Goal: Task Accomplishment & Management: Manage account settings

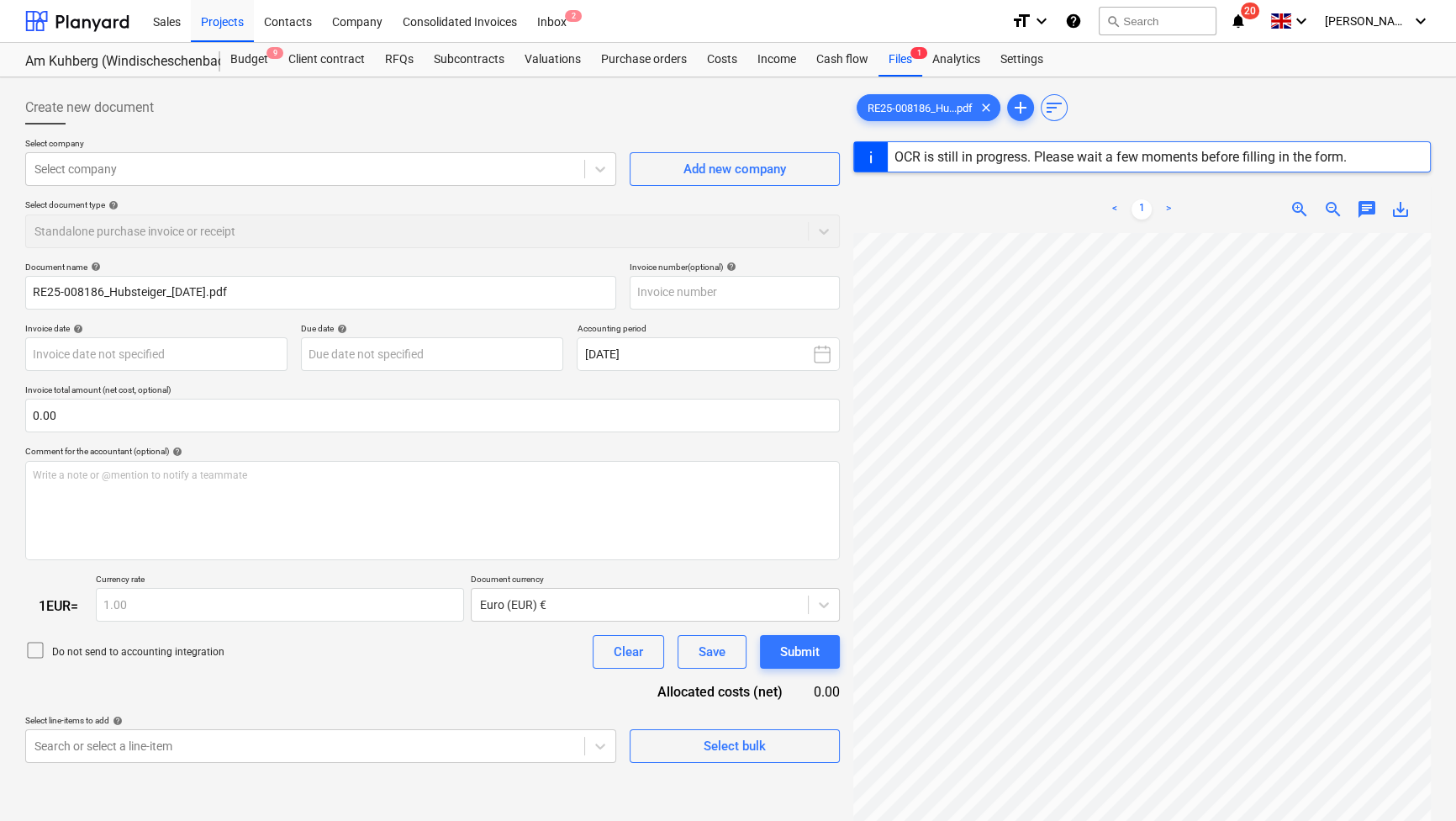
type input "RE25-008186"
type input "[DATE]"
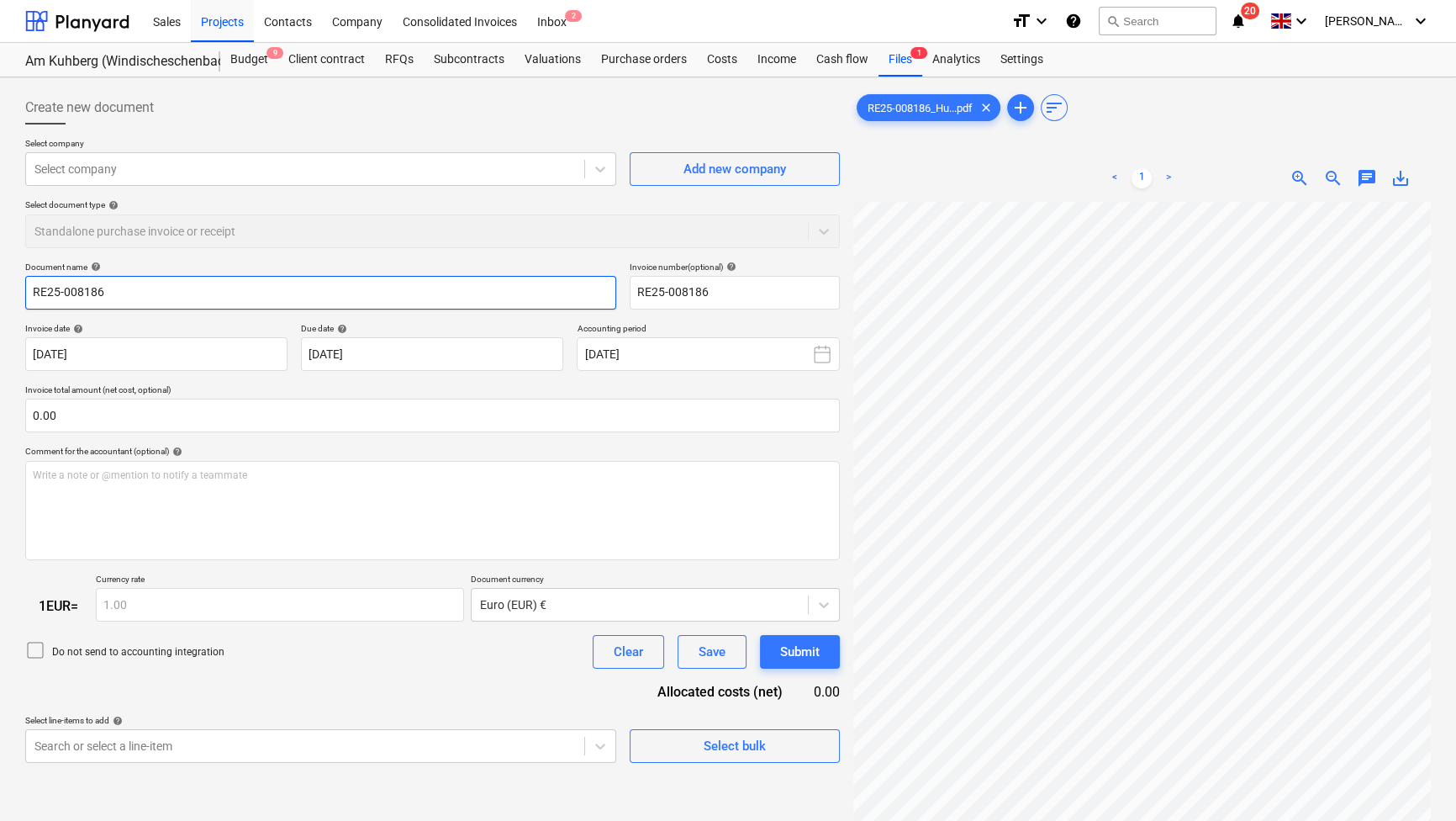
click at [84, 287] on input "RE25-008186" at bounding box center [320, 292] width 591 height 33
paste input "Teleskopbühne"
type input "Teleskopbühne_Anuva_Kuehberg_[DATE]"
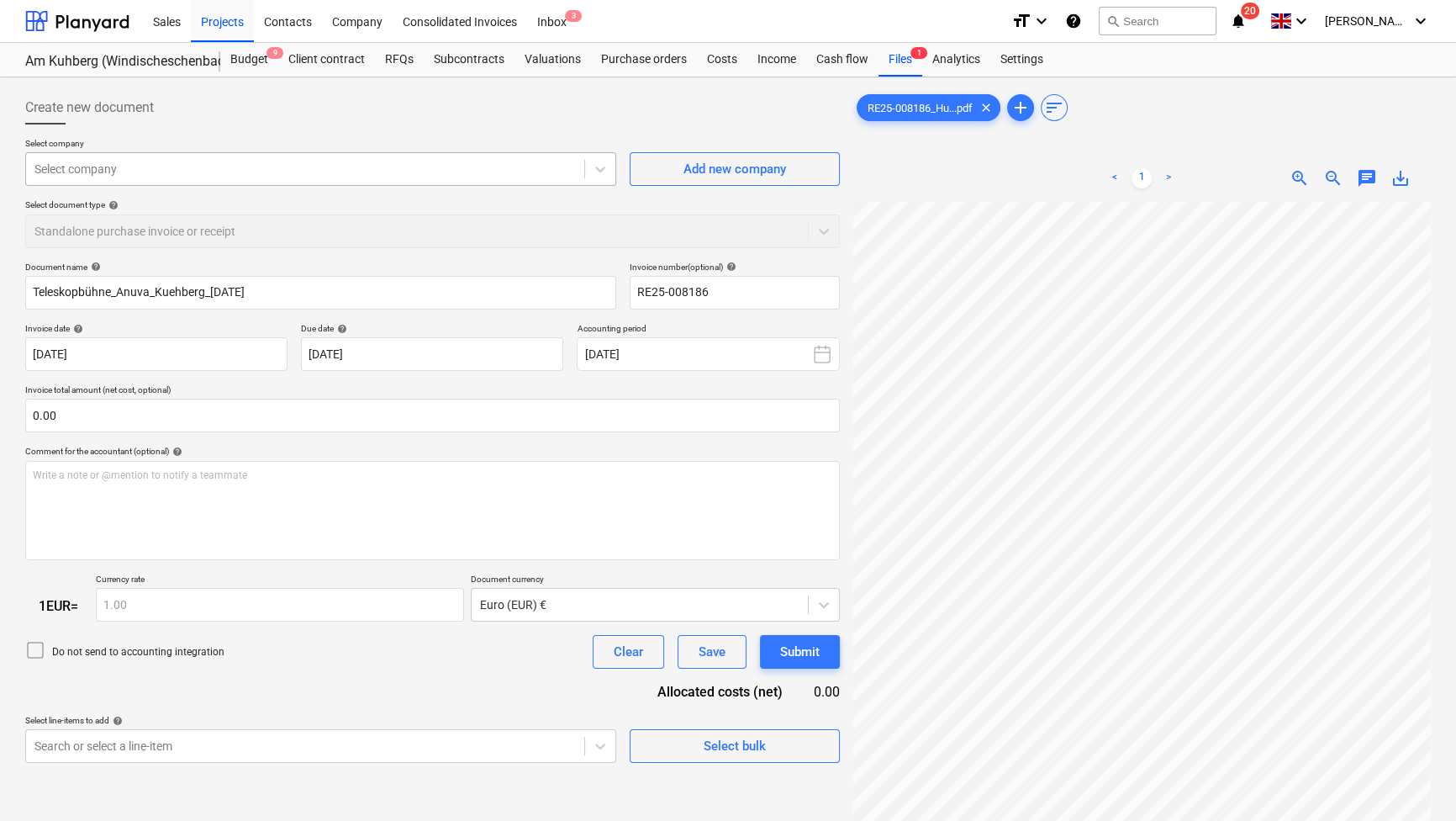
click at [526, 168] on div at bounding box center [304, 169] width 541 height 17
type input "stab"
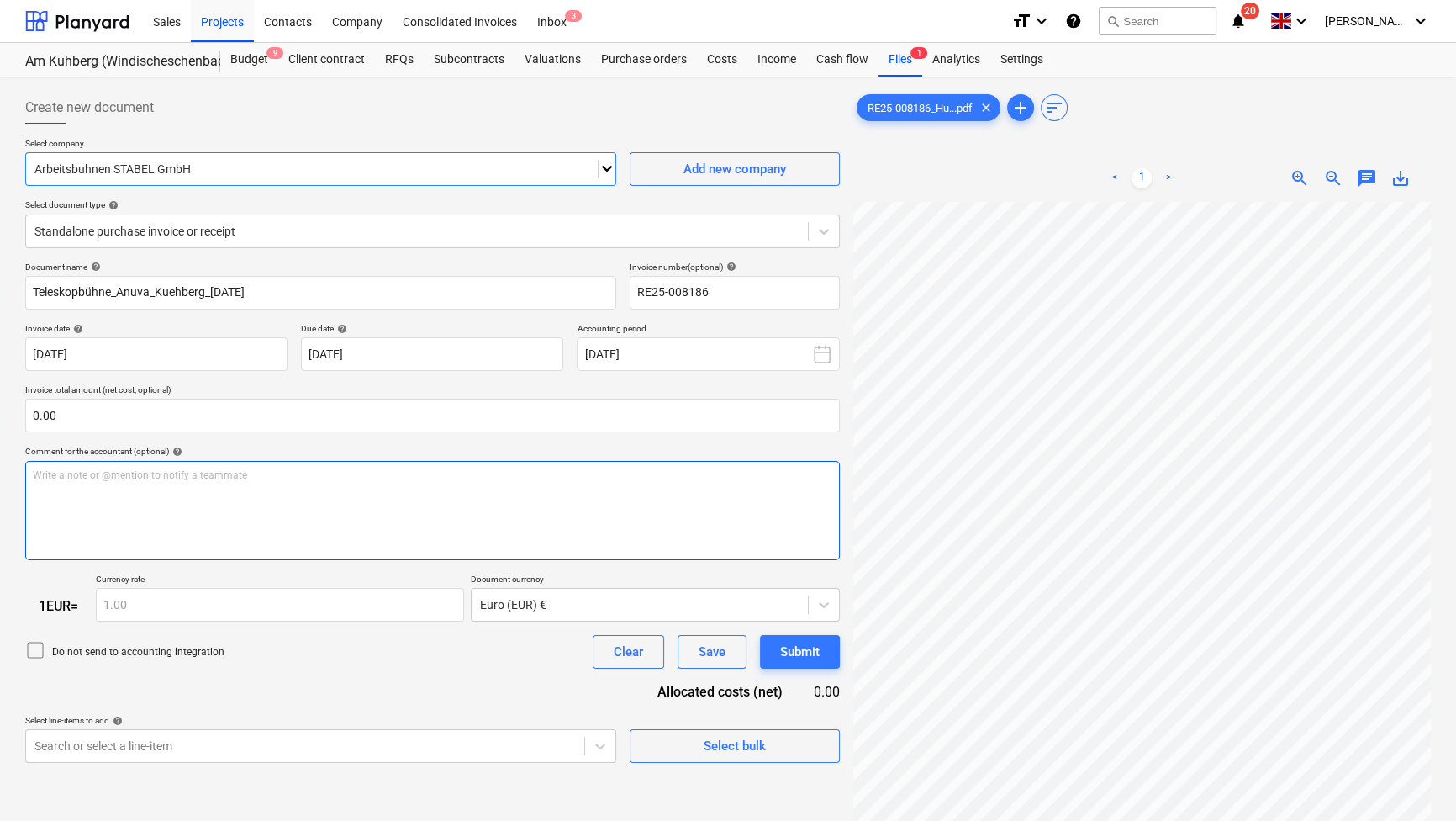
scroll to position [123, 0]
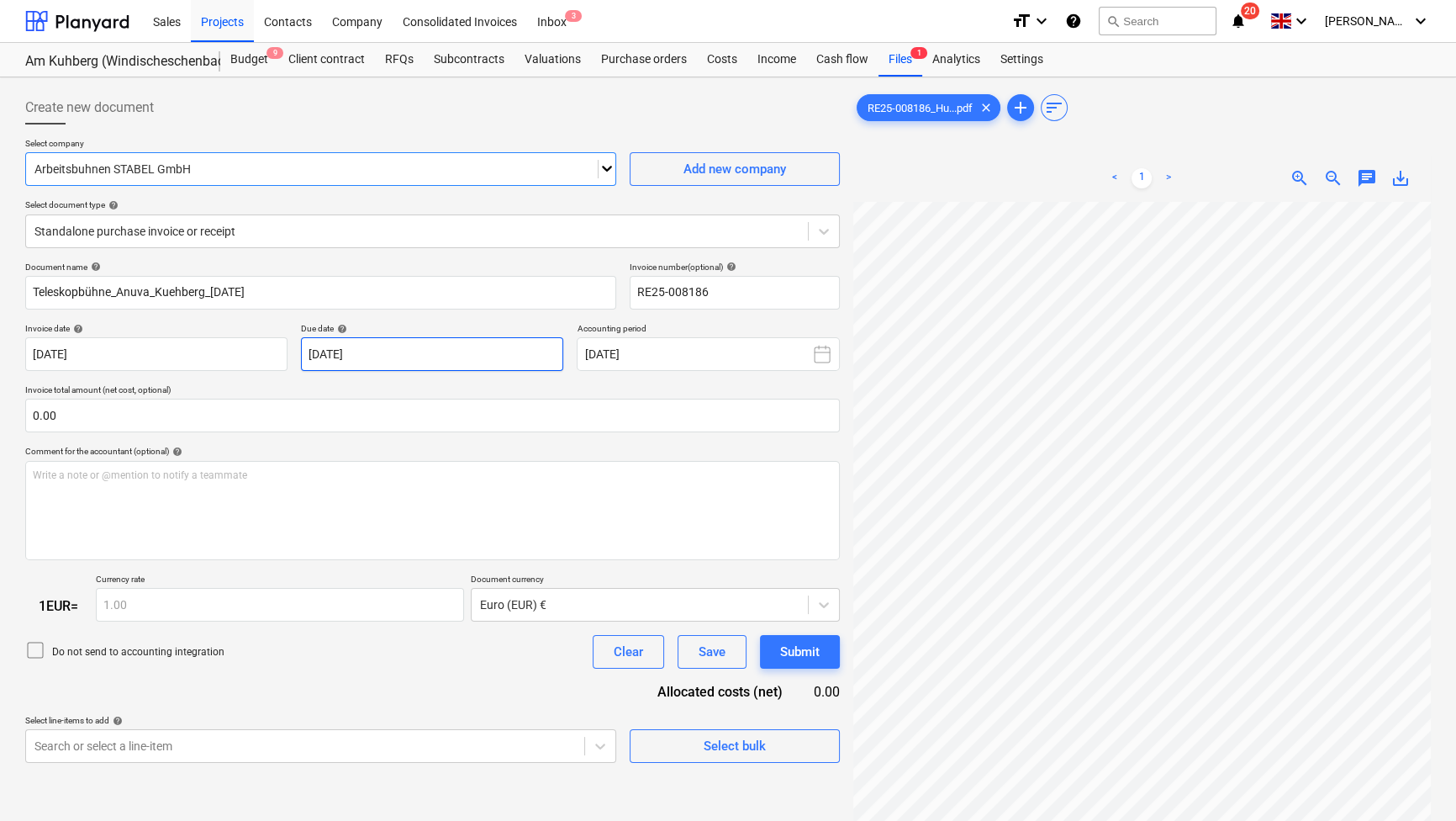
click at [533, 349] on body "Sales Projects Contacts Company Consolidated Invoices Inbox 3 format_size keybo…" at bounding box center [728, 410] width 1456 height 821
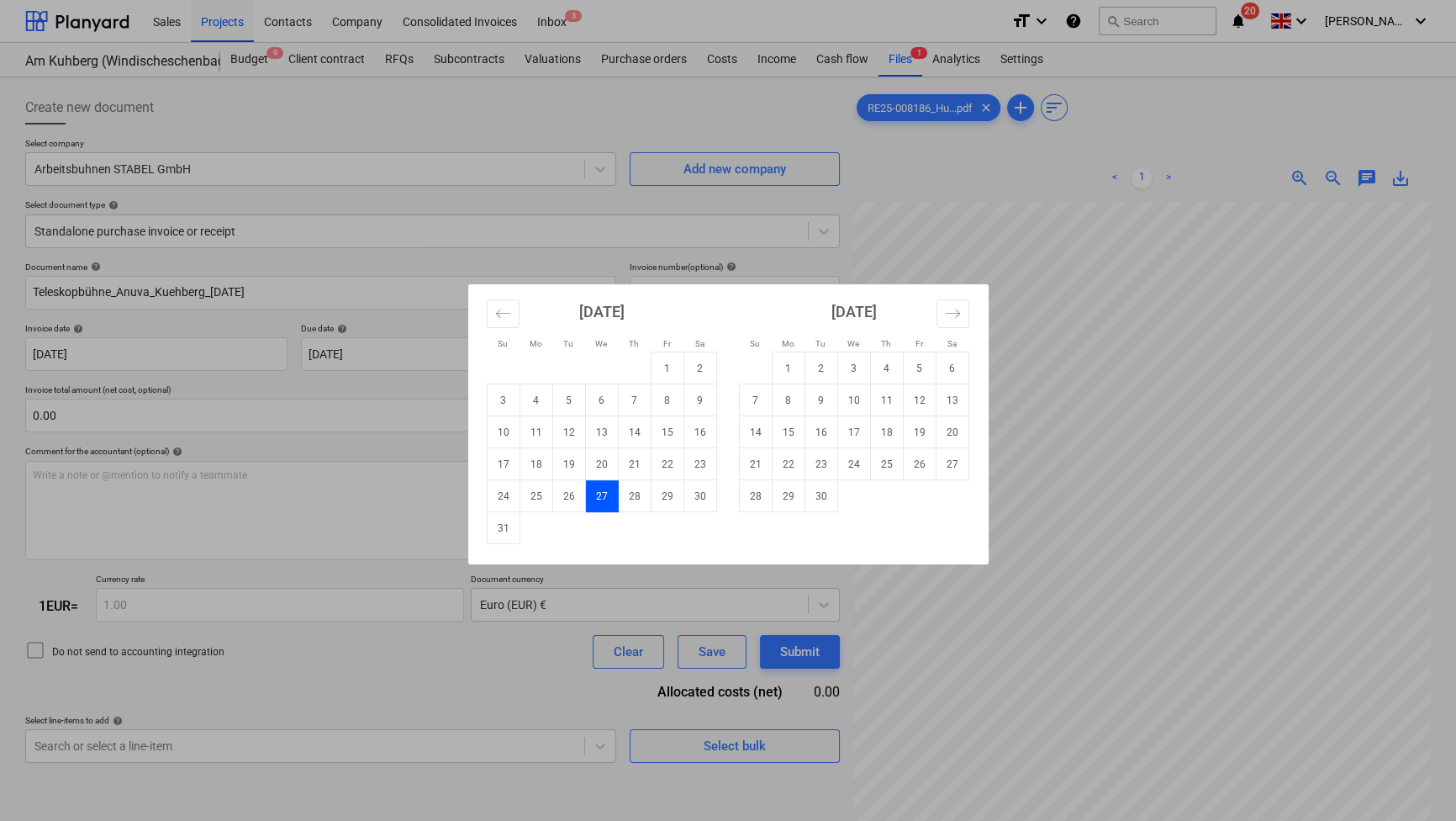
click at [1064, 448] on div "Su Mo Tu We Th Fr Sa Su Mo Tu We Th Fr Sa [DATE] 1 2 3 4 5 6 7 8 9 10 11 12 13 …" at bounding box center [728, 410] width 1456 height 821
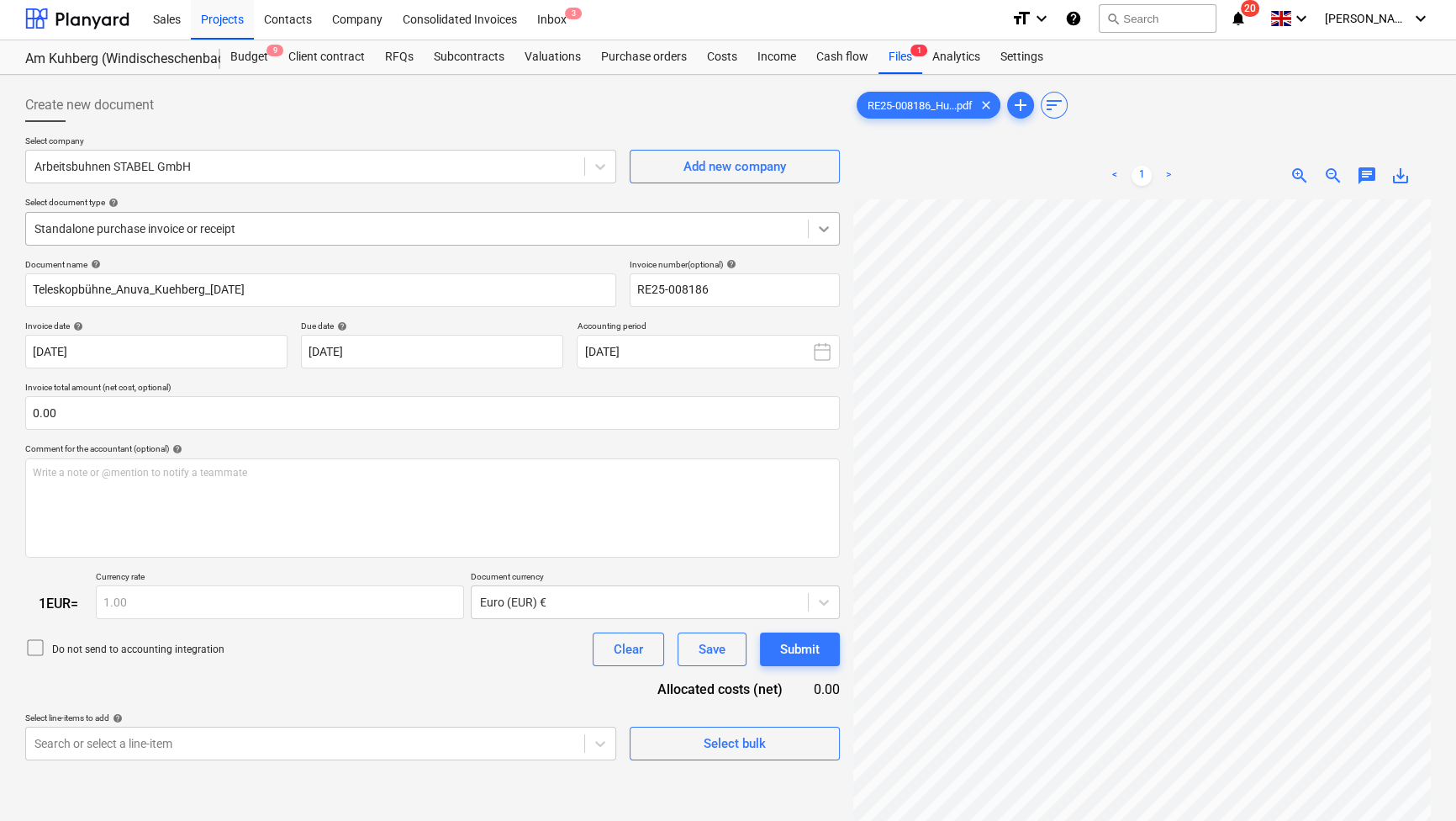
scroll to position [0, 0]
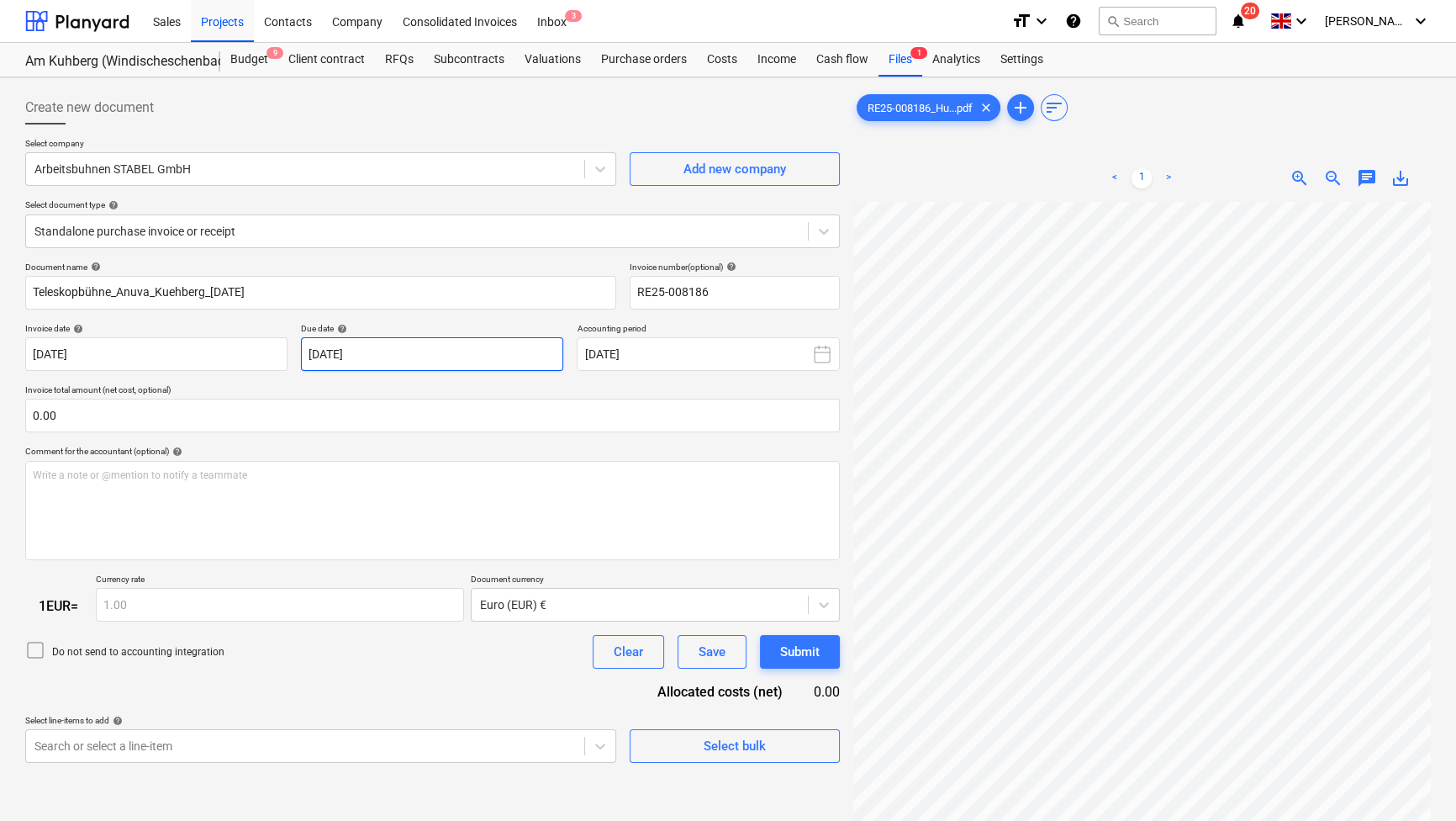
click at [378, 342] on body "Sales Projects Contacts Company Consolidated Invoices Inbox 3 format_size keybo…" at bounding box center [728, 410] width 1456 height 821
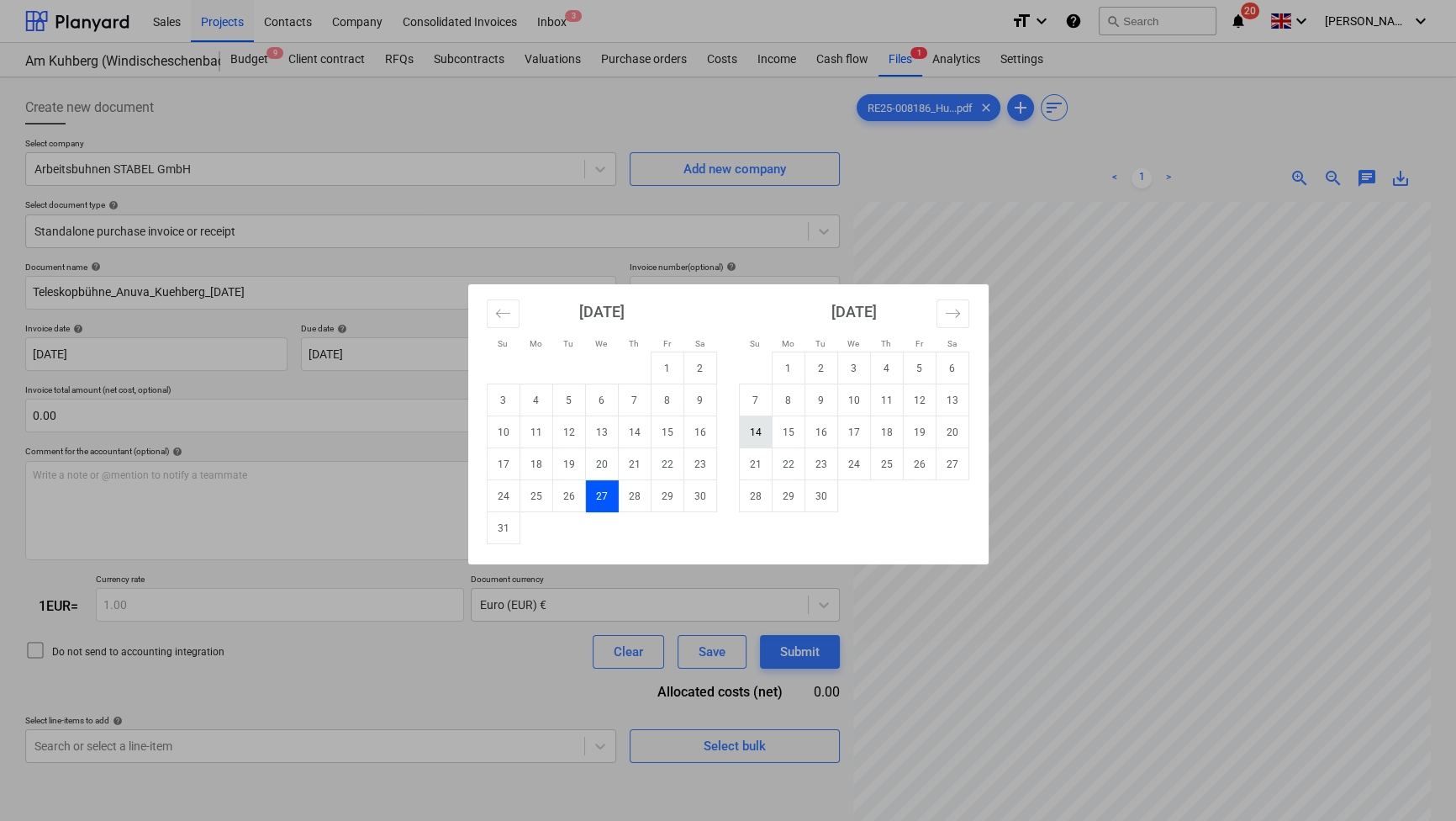
click at [759, 428] on td "14" at bounding box center [755, 432] width 32 height 32
type input "[DATE]"
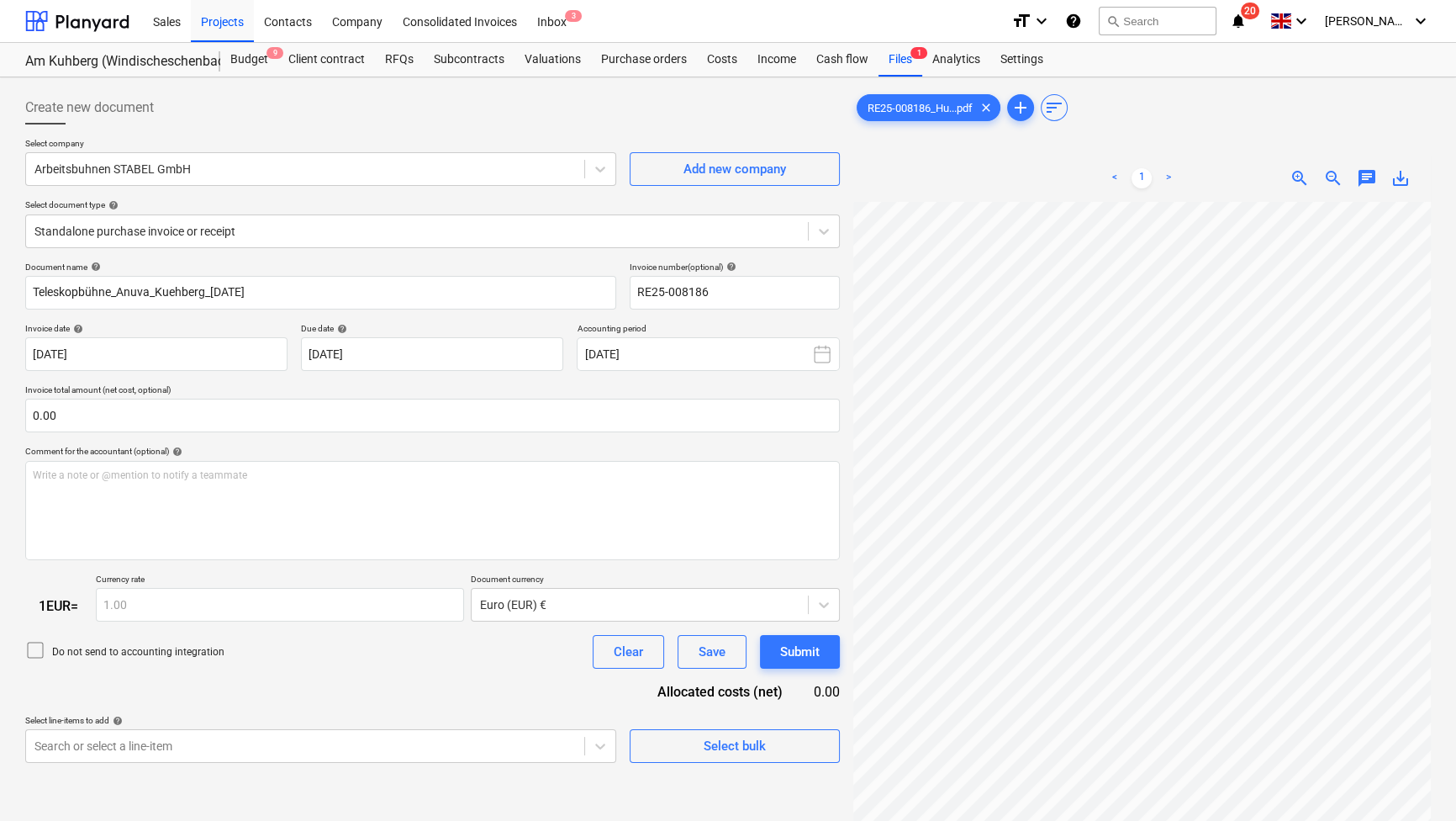
click at [527, 446] on div "Comment for the accountant (optional) help" at bounding box center [432, 451] width 815 height 11
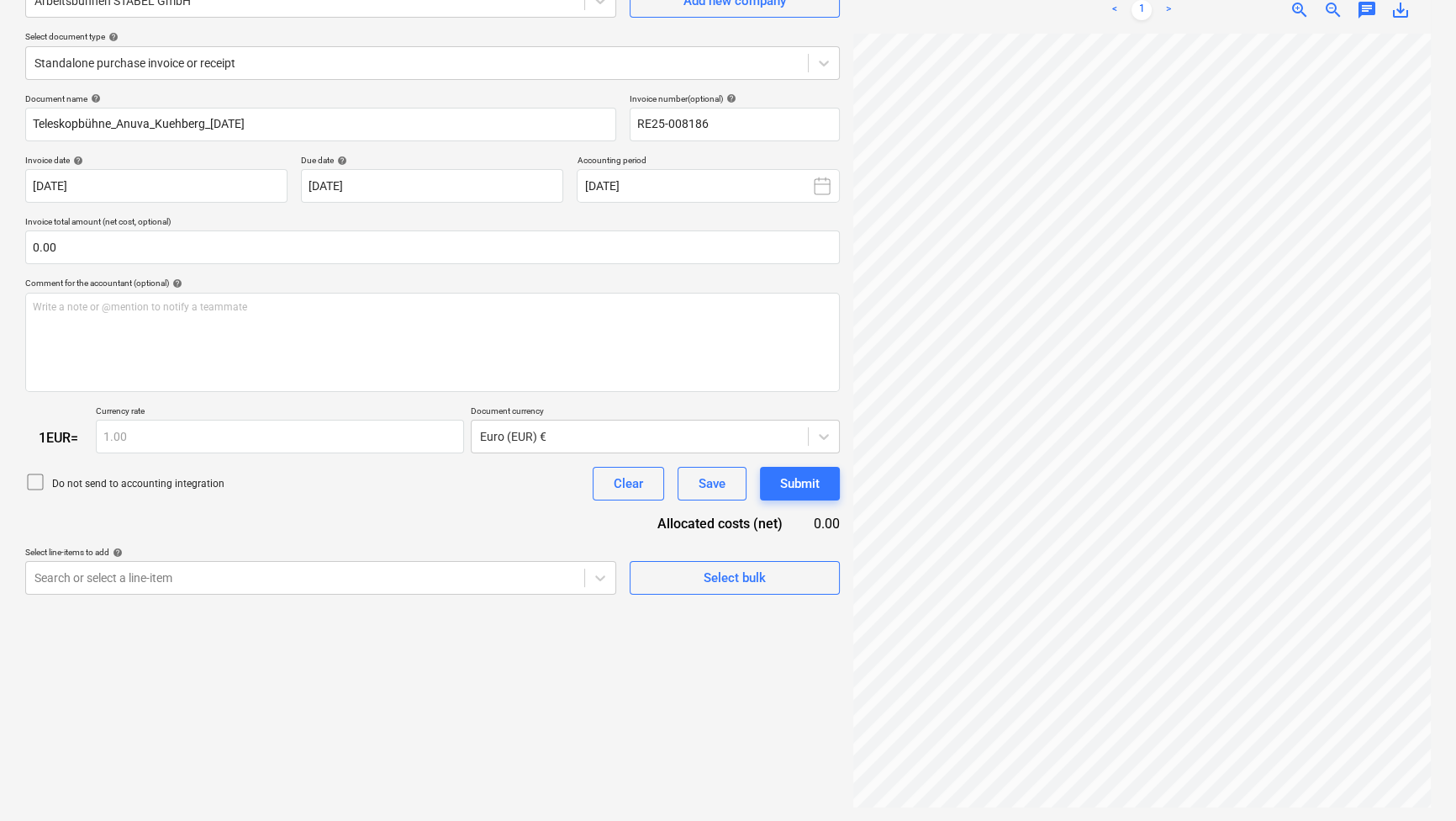
scroll to position [15, 0]
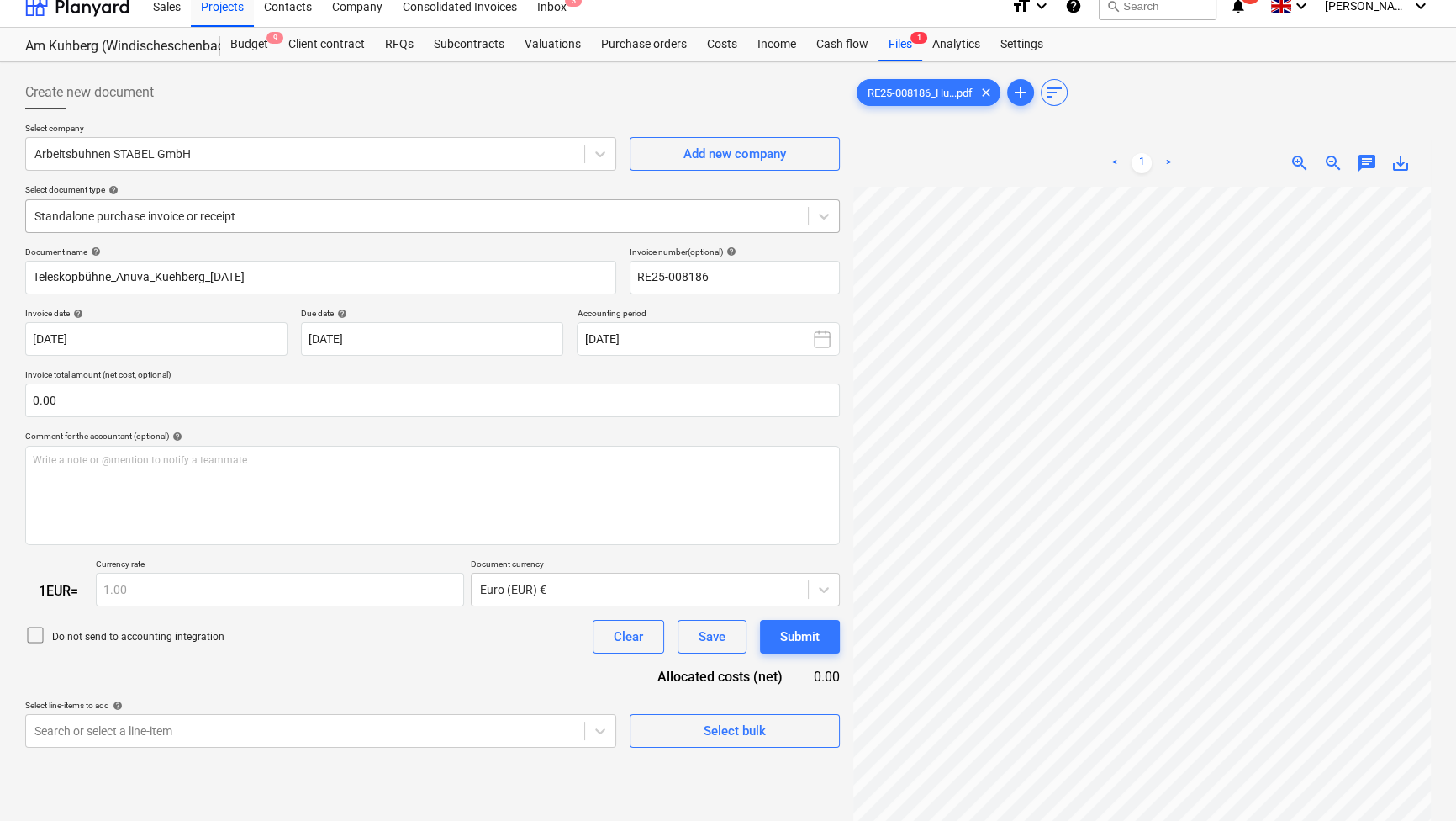
click at [532, 216] on div at bounding box center [417, 217] width 765 height 17
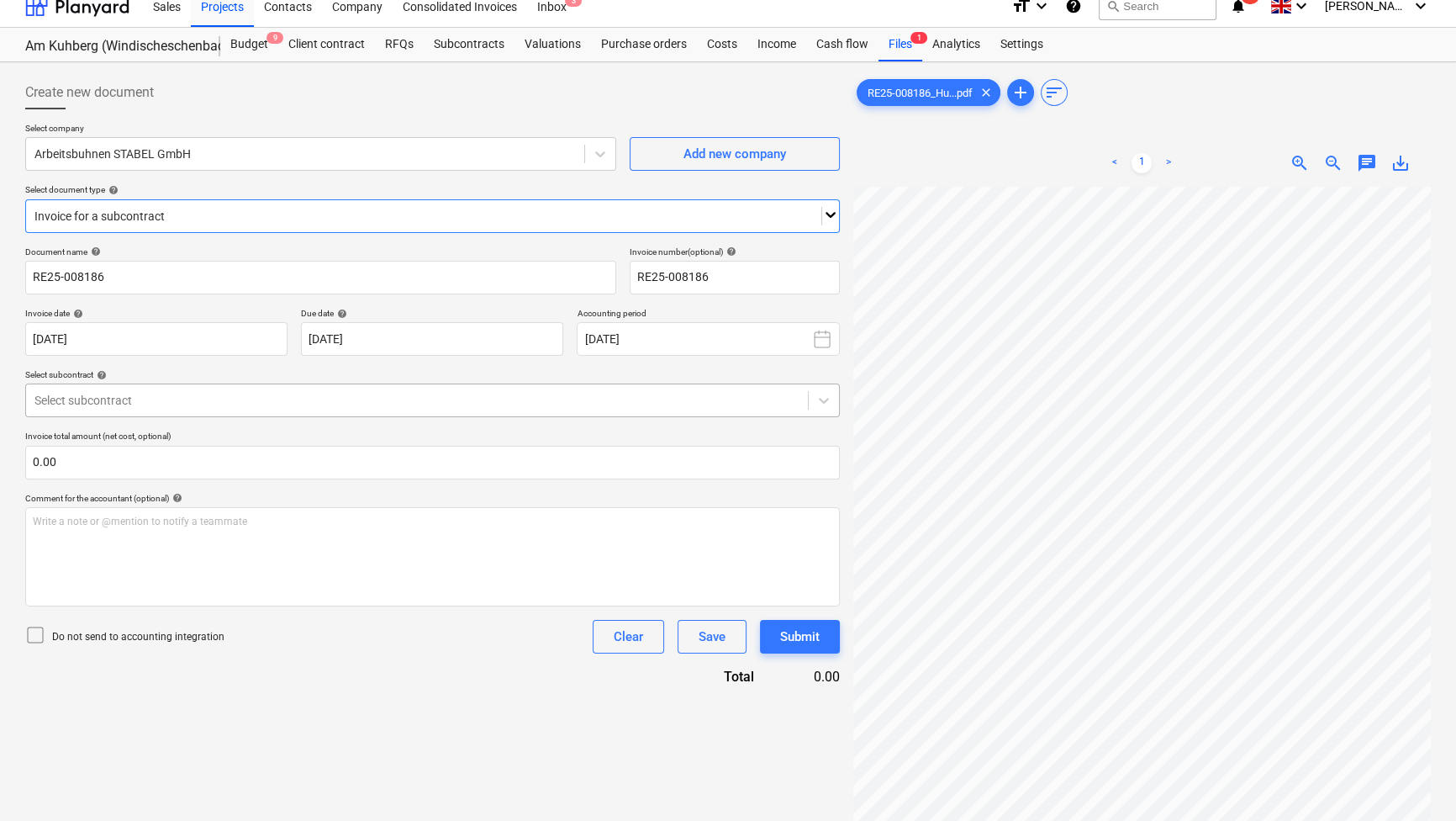
click at [178, 396] on div at bounding box center [417, 401] width 765 height 17
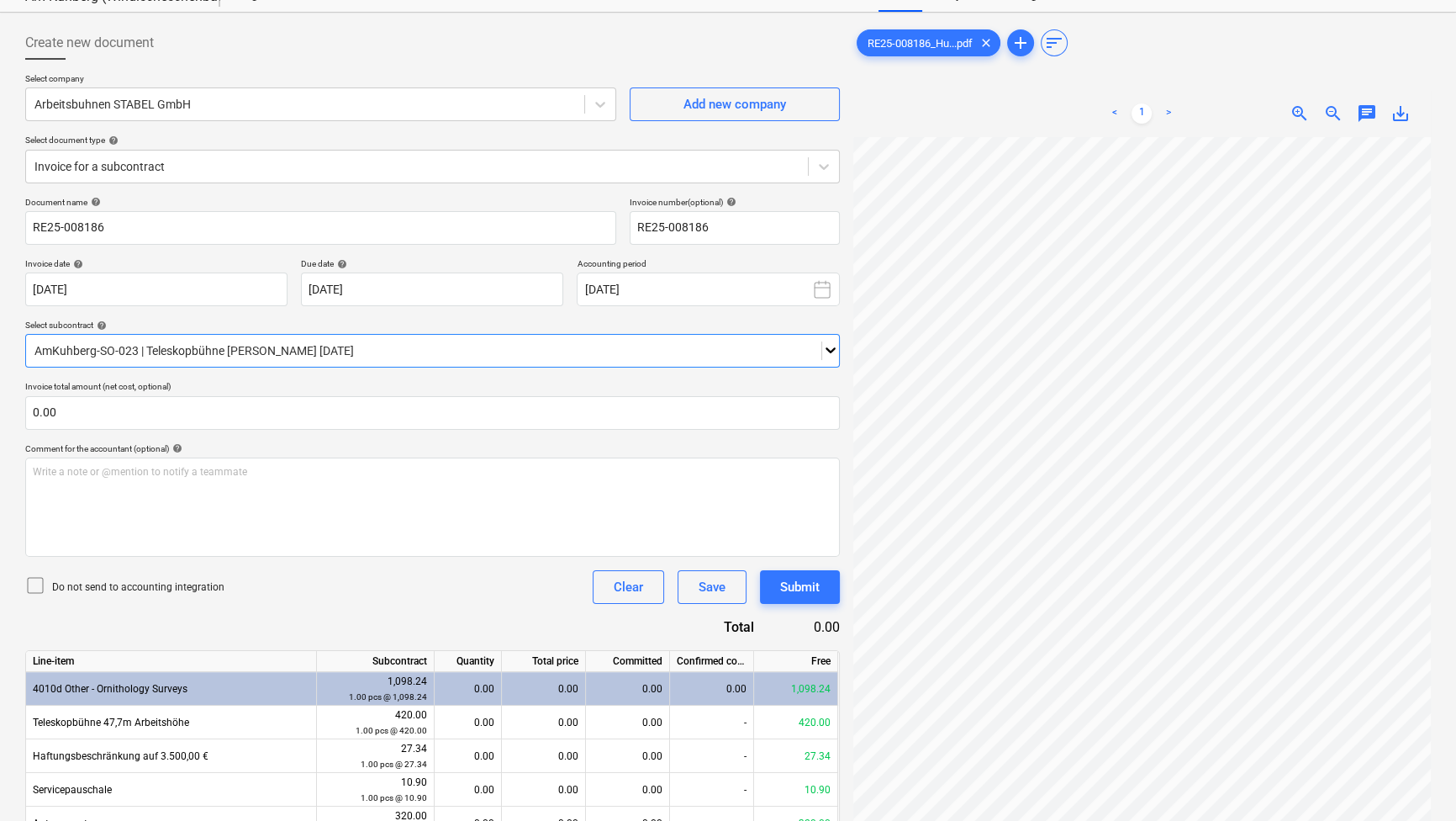
scroll to position [92, 0]
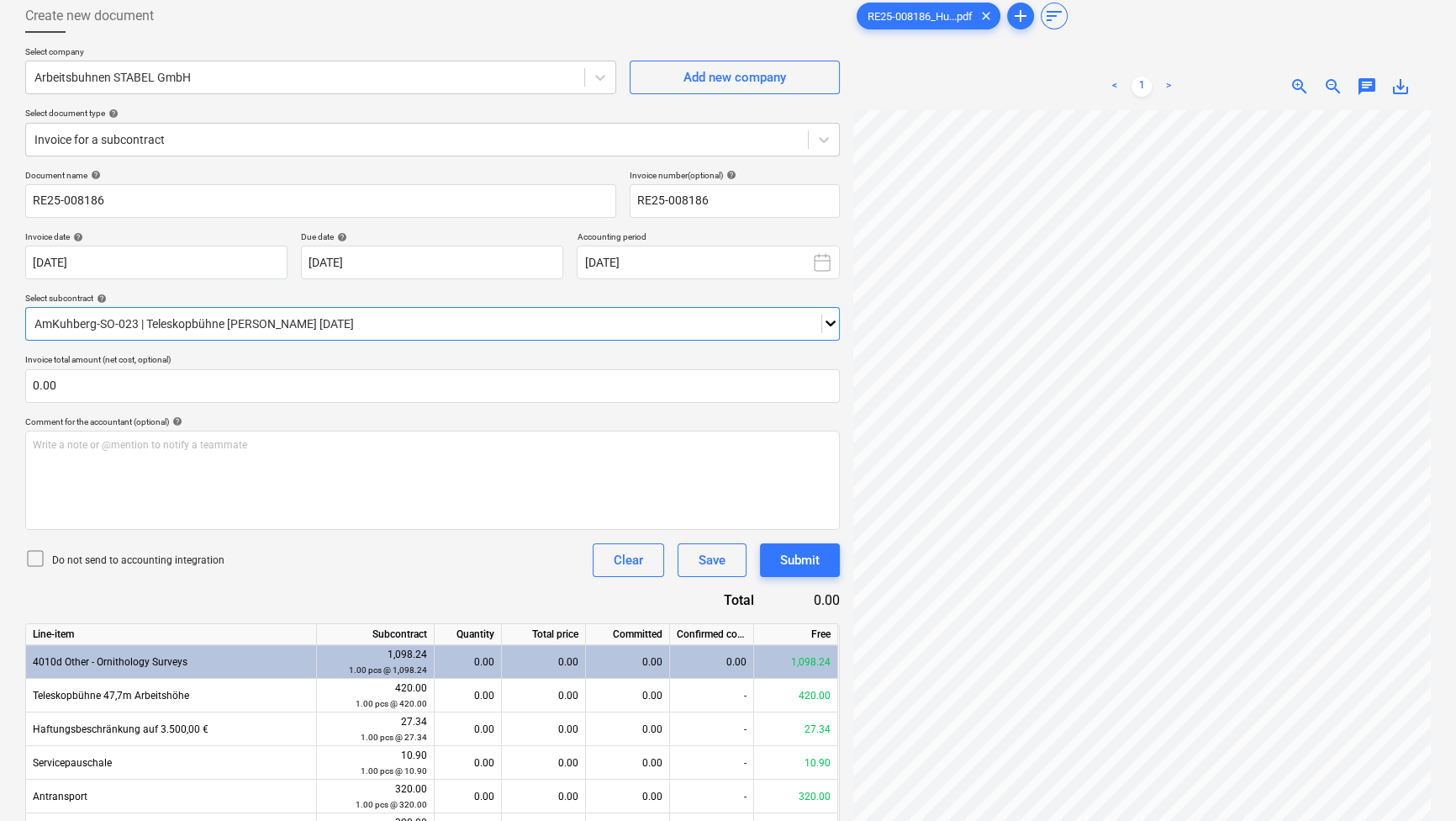
click at [292, 555] on div "Do not send to accounting integration Clear Save Submit" at bounding box center [432, 559] width 815 height 33
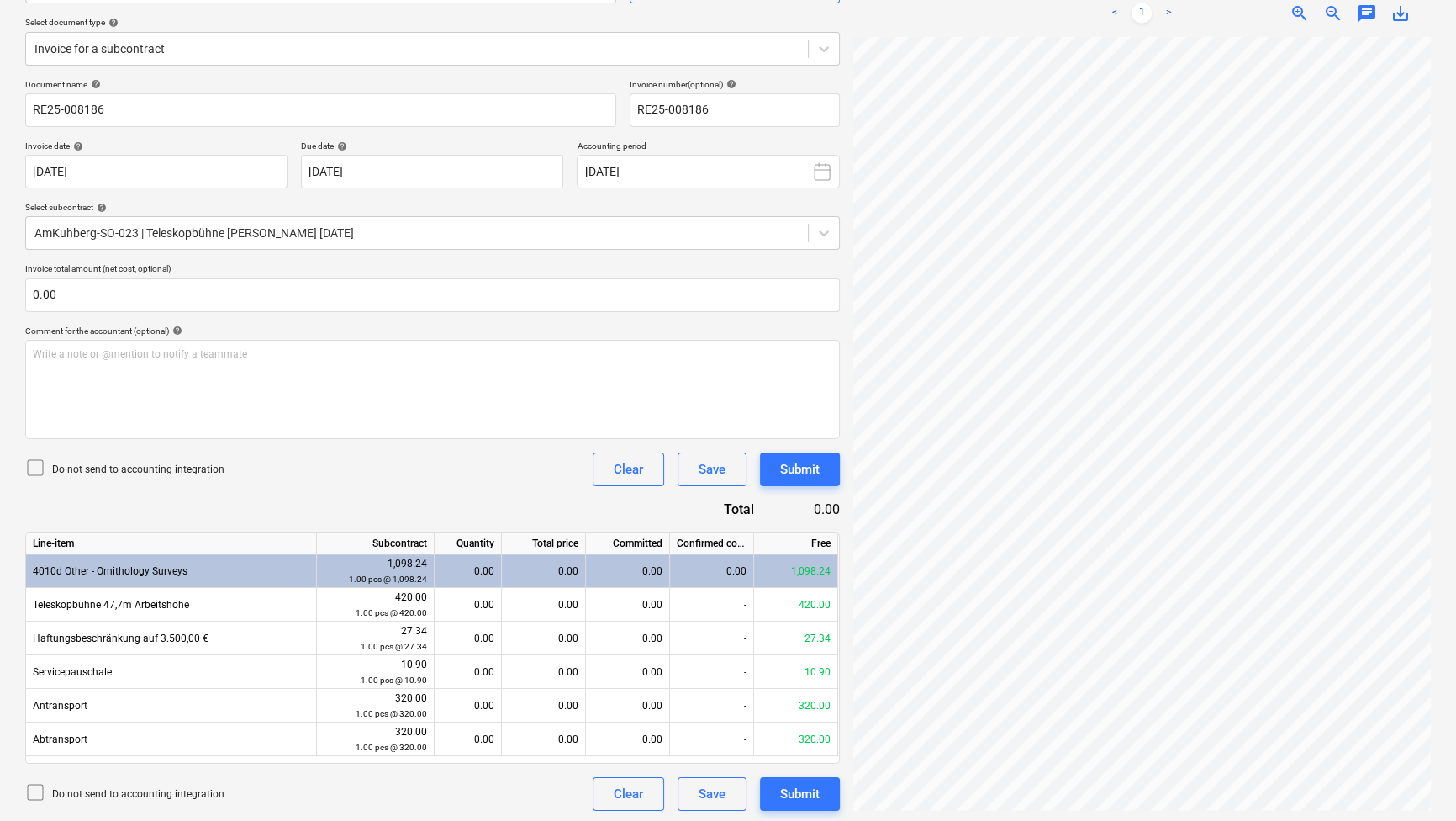
scroll to position [185, 0]
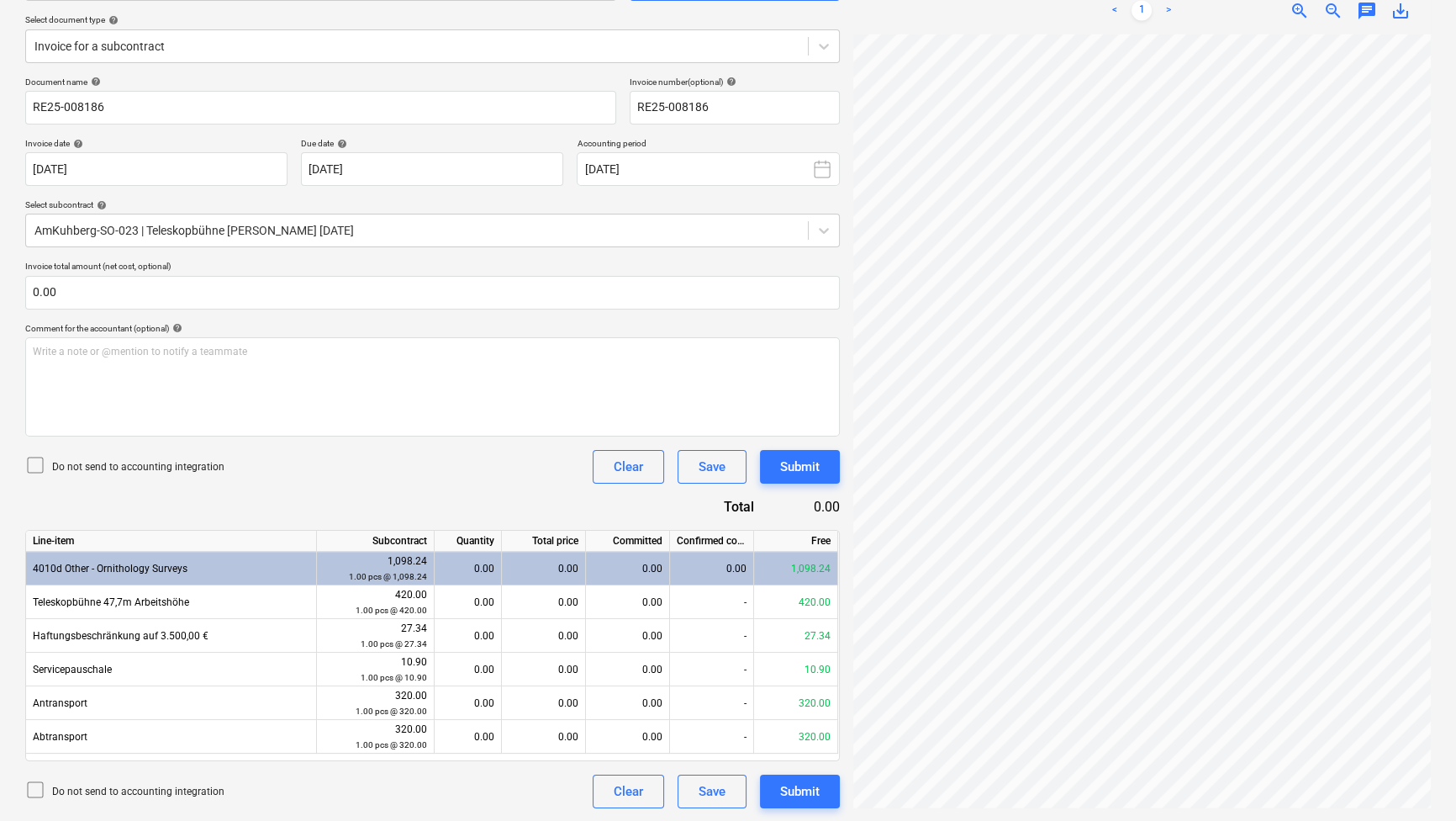
click at [253, 516] on div "Document name help RE25-008186 Invoice number (optional) help RE25-008186 Invoi…" at bounding box center [432, 442] width 815 height 731
click at [489, 593] on div "0.00" at bounding box center [468, 601] width 53 height 33
type input "0.93"
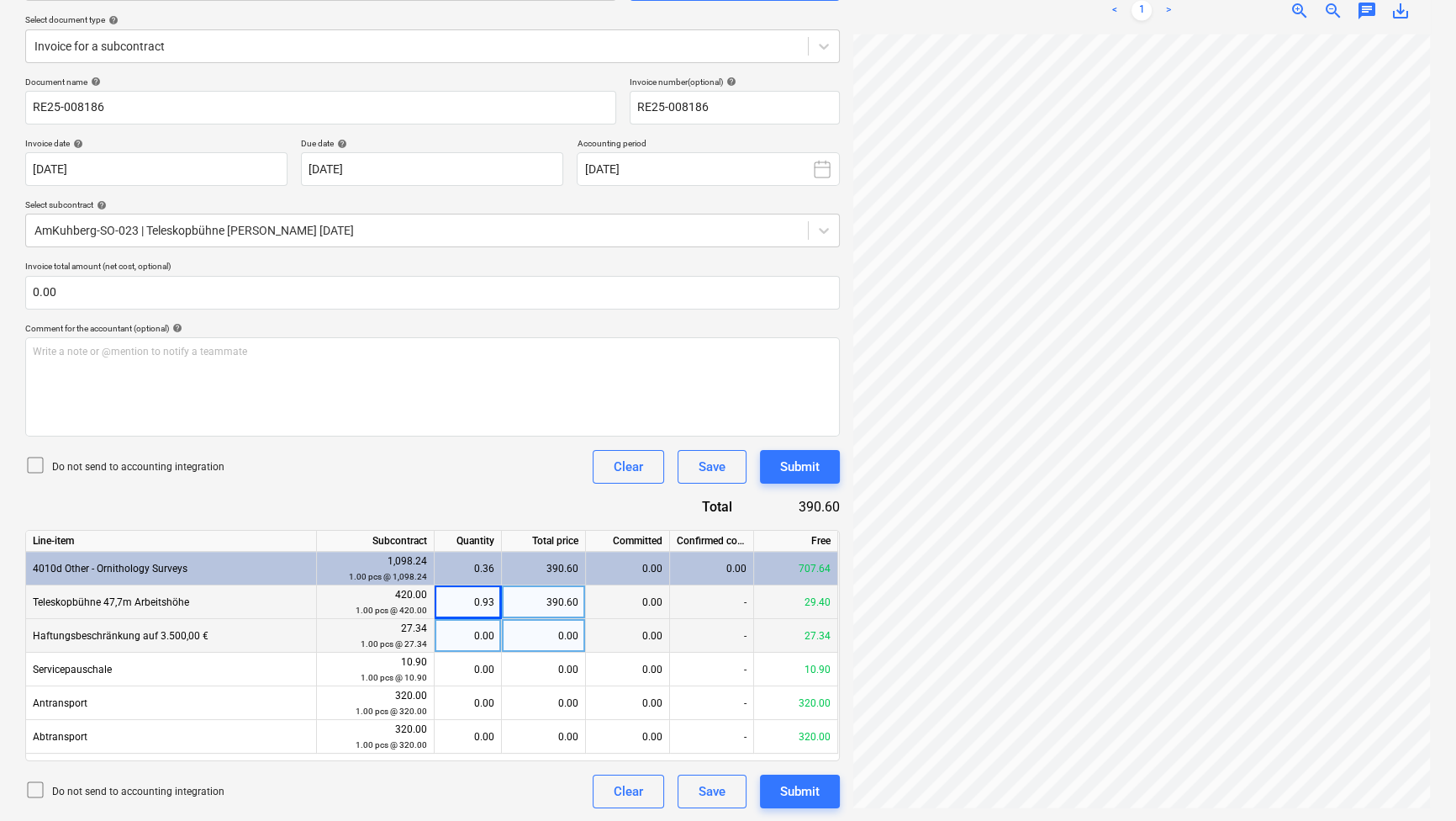
click at [482, 640] on div "0.00" at bounding box center [468, 635] width 53 height 33
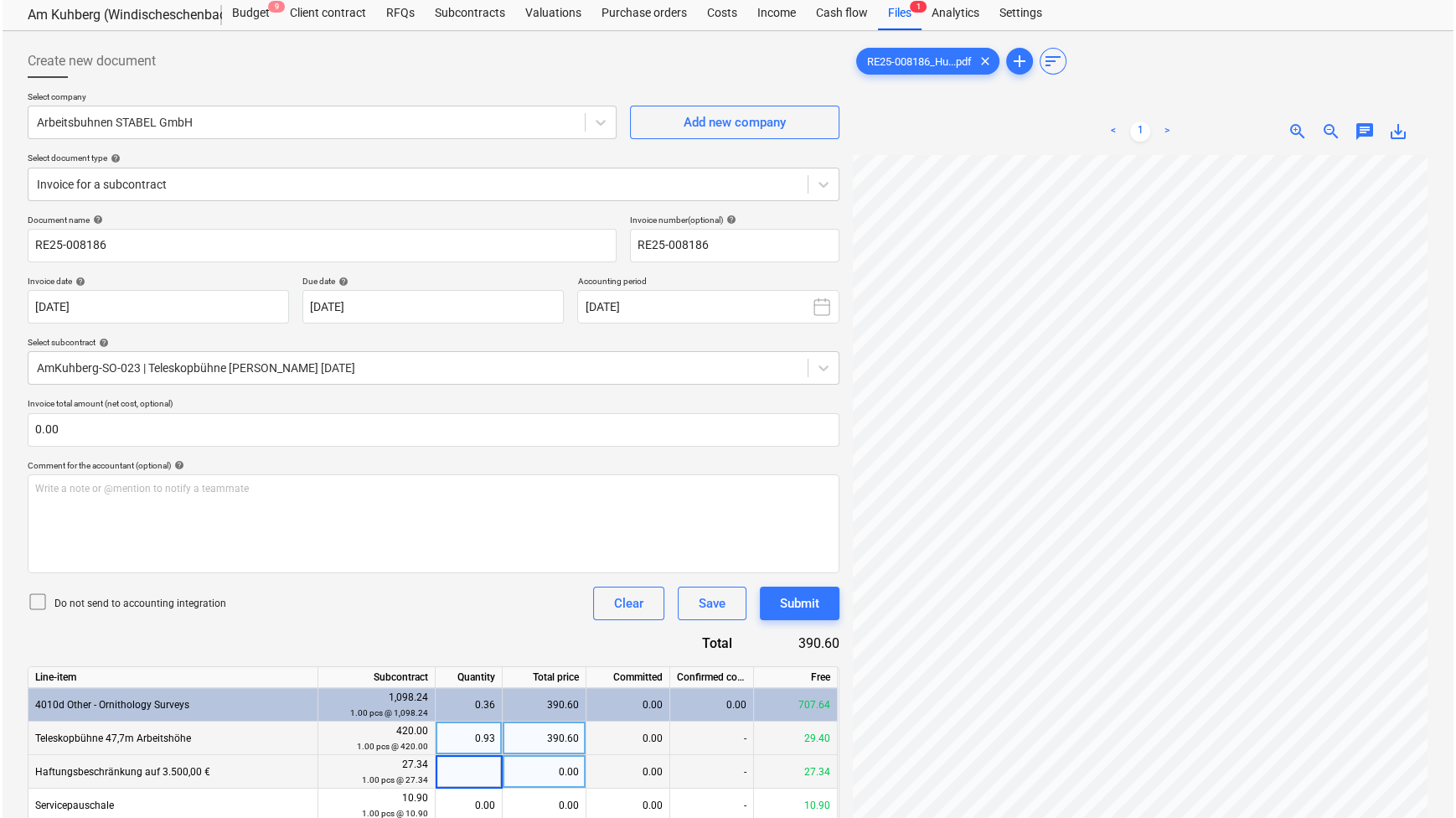
scroll to position [0, 0]
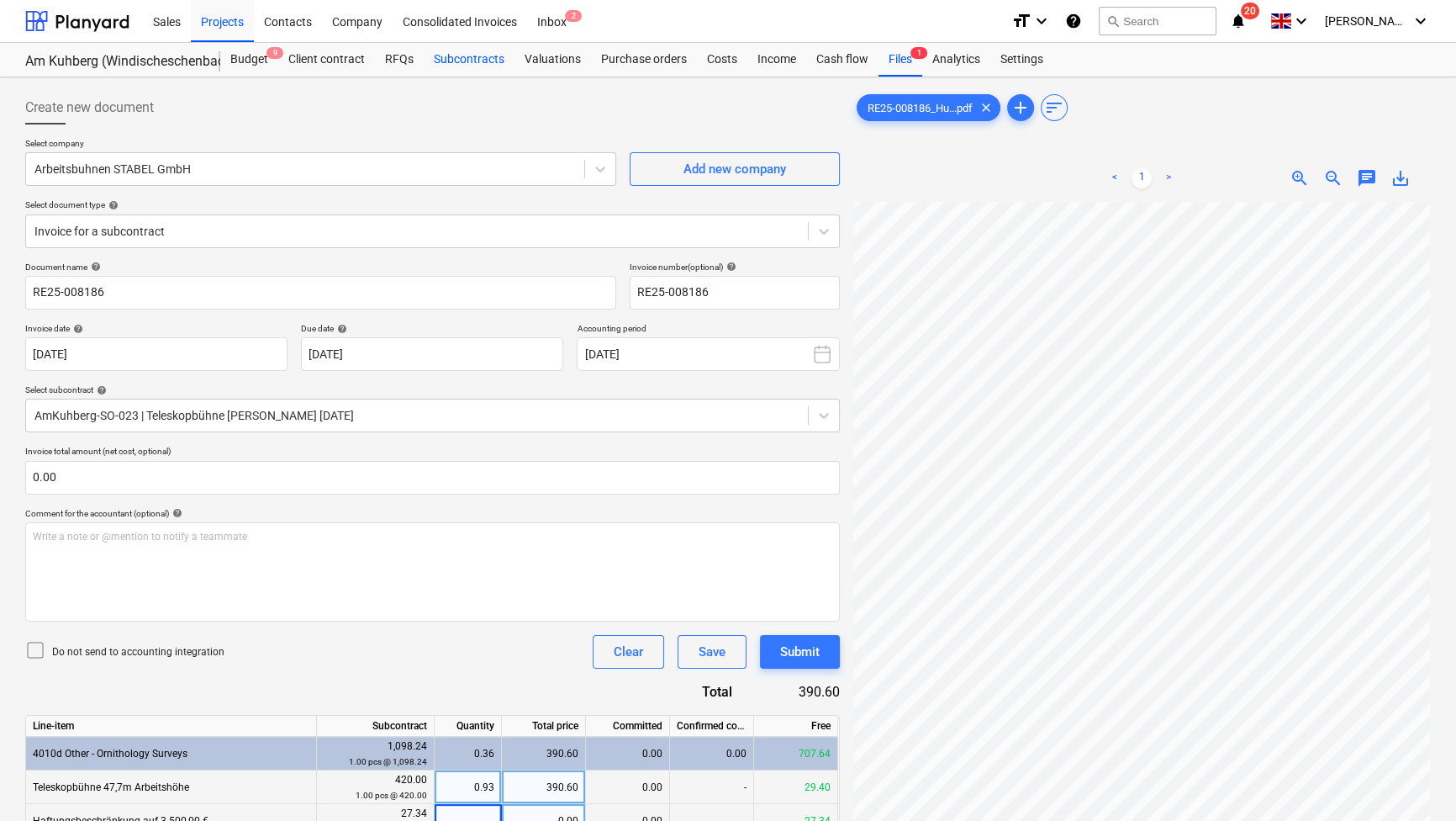
click at [449, 65] on div "Subcontracts" at bounding box center [468, 59] width 91 height 33
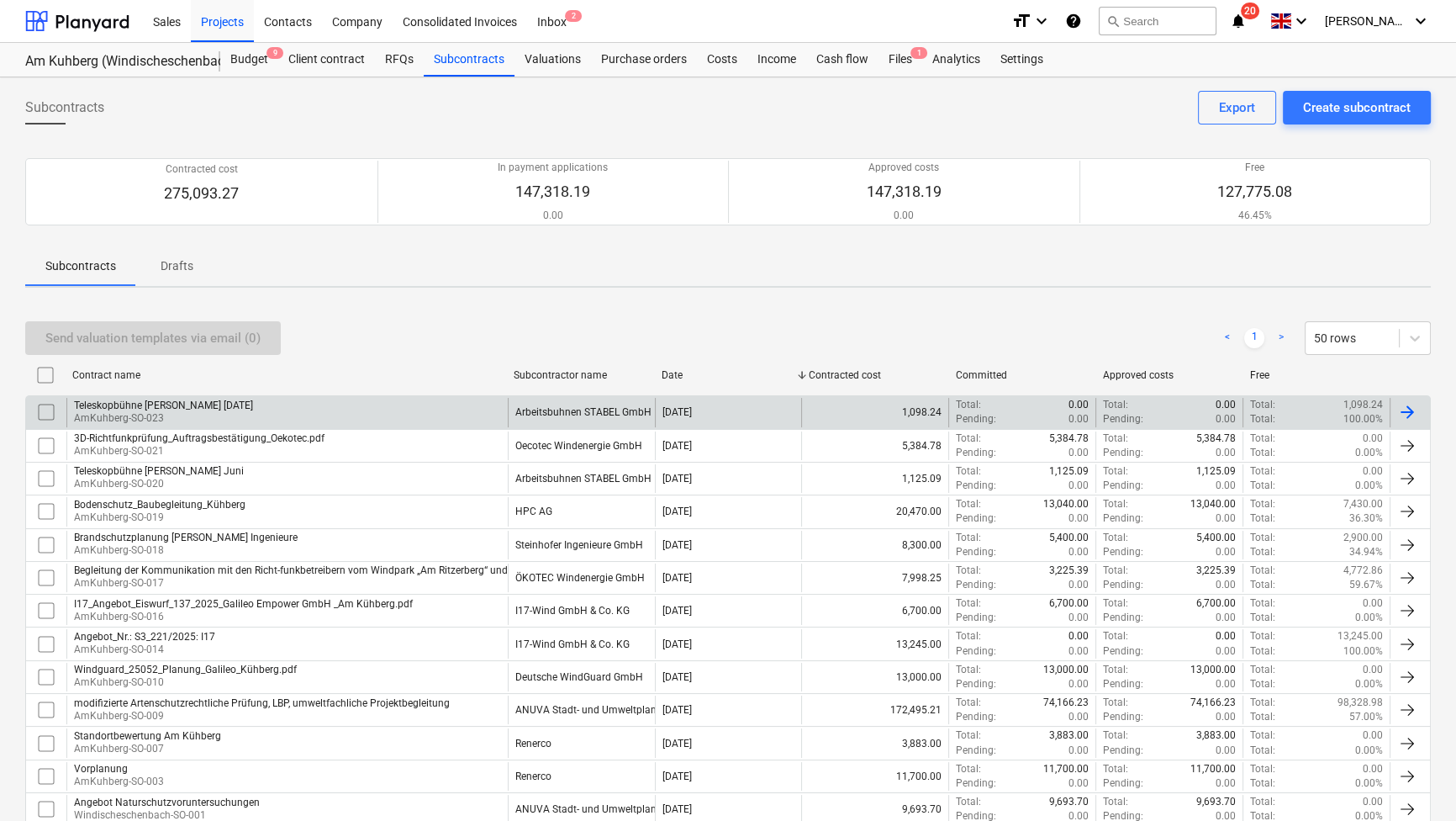
click at [201, 407] on div "Teleskopbühne [PERSON_NAME] [DATE]" at bounding box center [164, 405] width 179 height 11
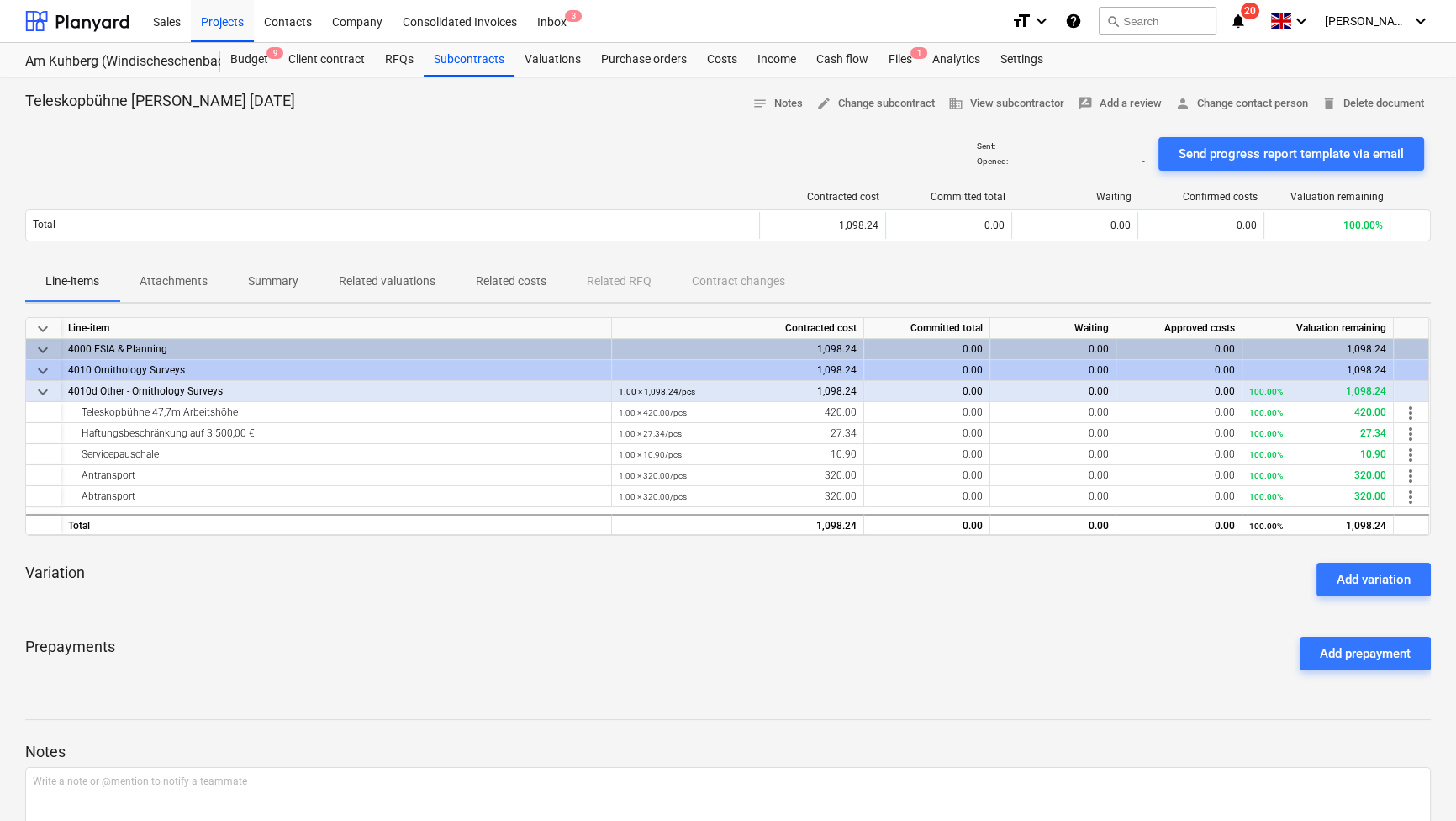
click at [152, 284] on p "Attachments" at bounding box center [173, 281] width 68 height 18
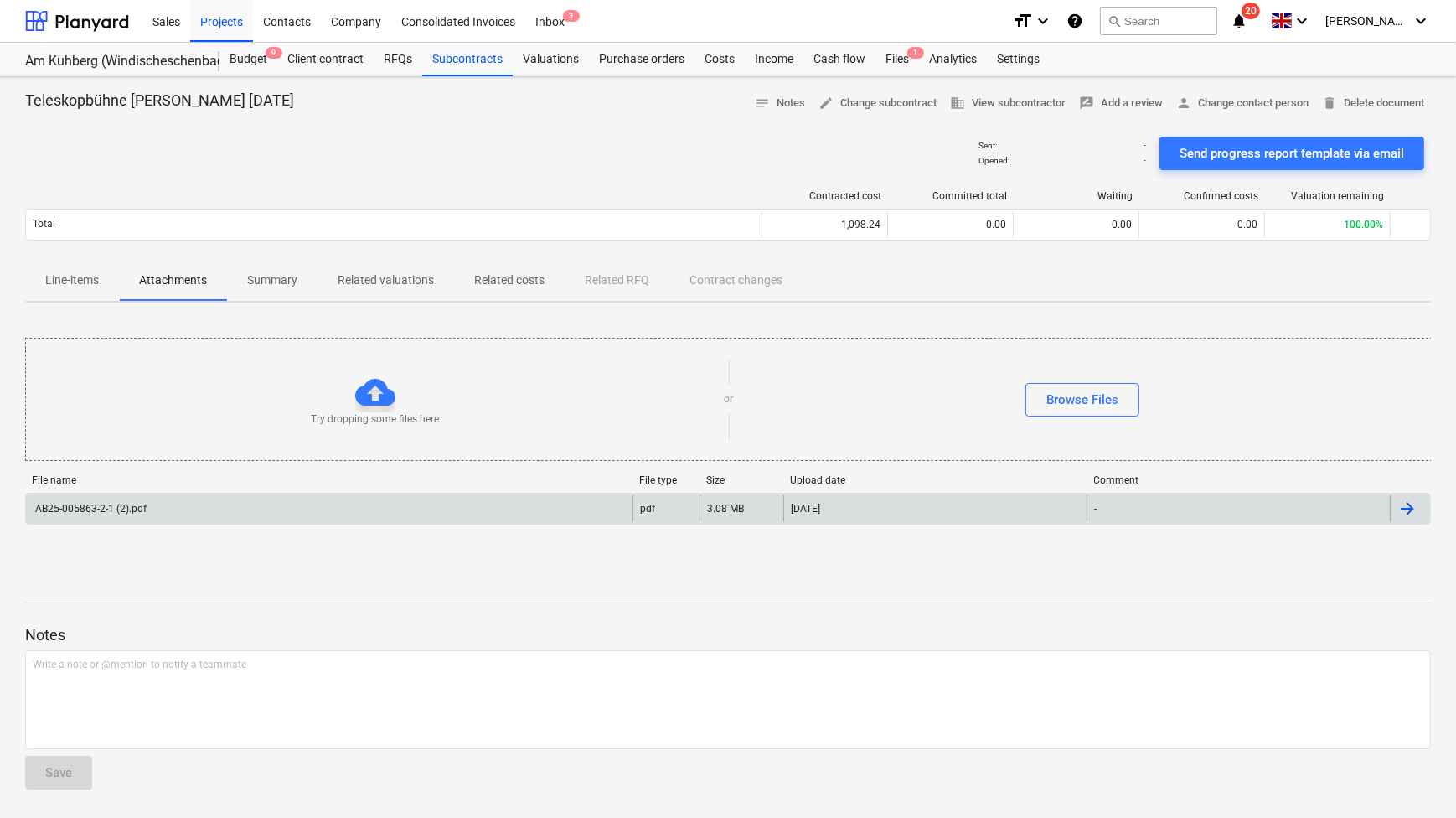
click at [109, 514] on div "AB25-005863-2-1 (2).pdf" at bounding box center [89, 509] width 114 height 11
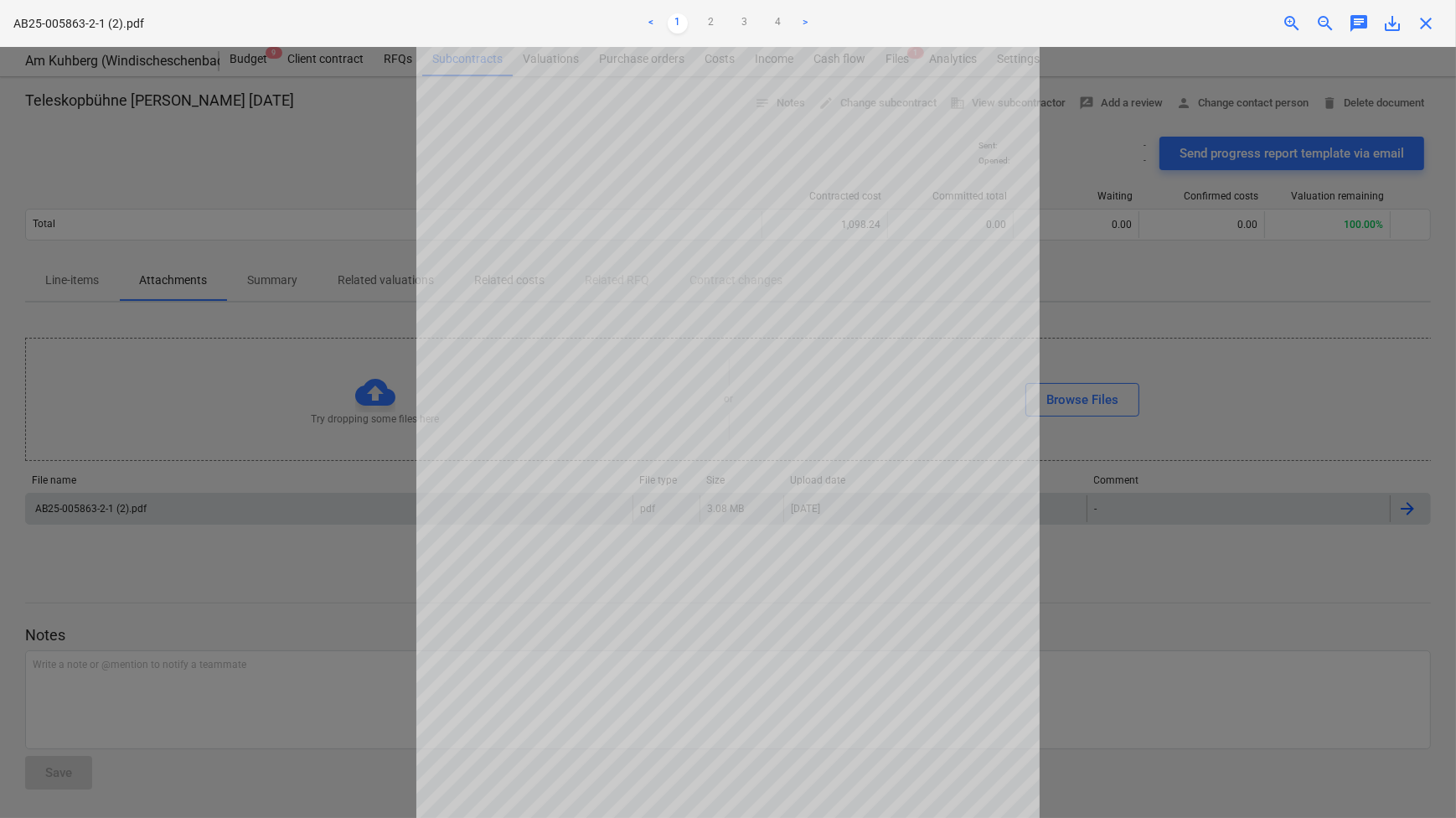
click at [1431, 25] on div "Getting notes failed" at bounding box center [1222, 17] width 453 height 35
click at [170, 204] on div at bounding box center [728, 432] width 1456 height 771
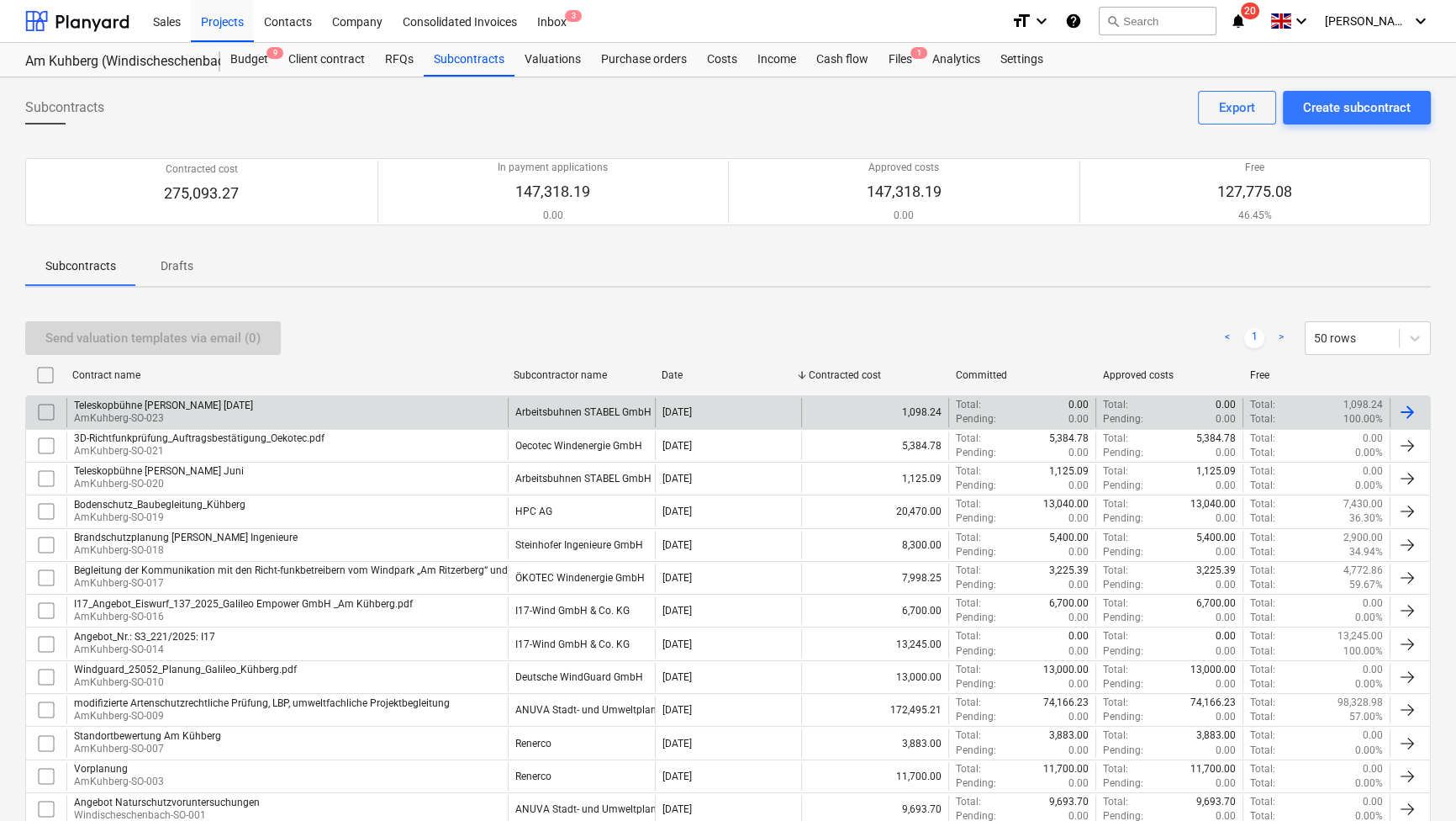
click at [152, 411] on p "AmKuhberg-SO-023" at bounding box center [164, 418] width 179 height 14
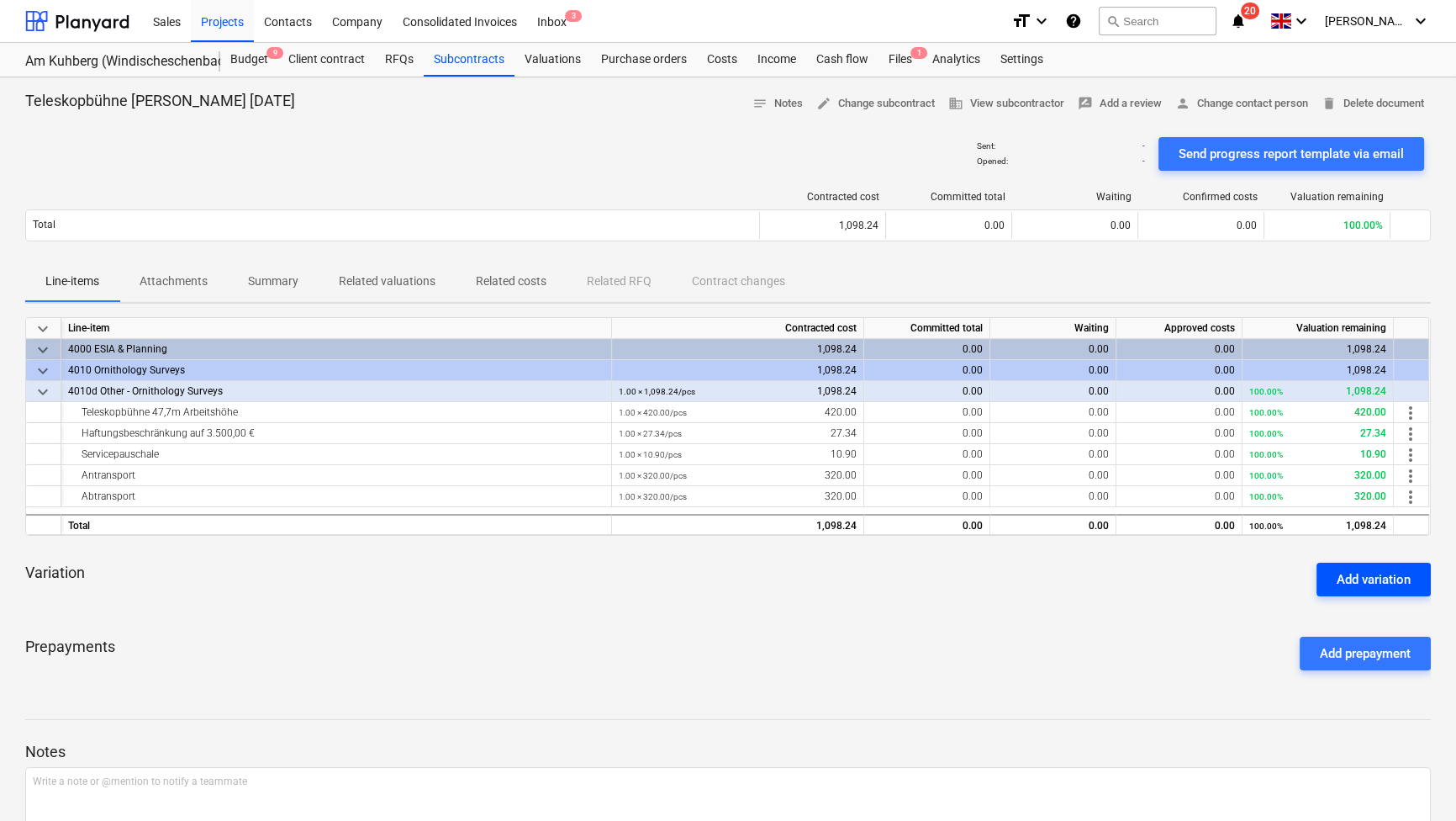
click at [1366, 576] on div "Add variation" at bounding box center [1374, 579] width 74 height 22
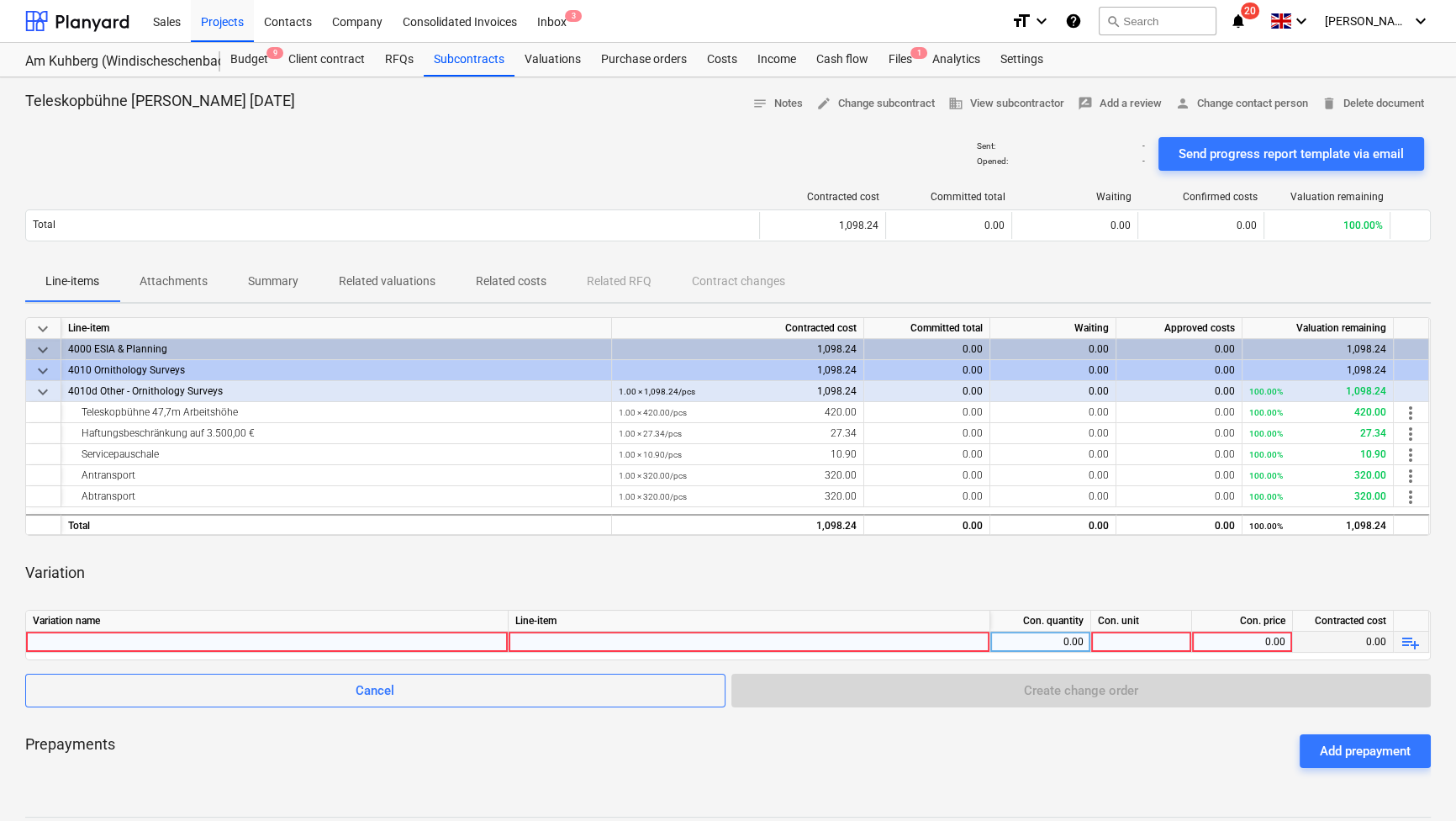
click at [966, 643] on div at bounding box center [749, 658] width 468 height 52
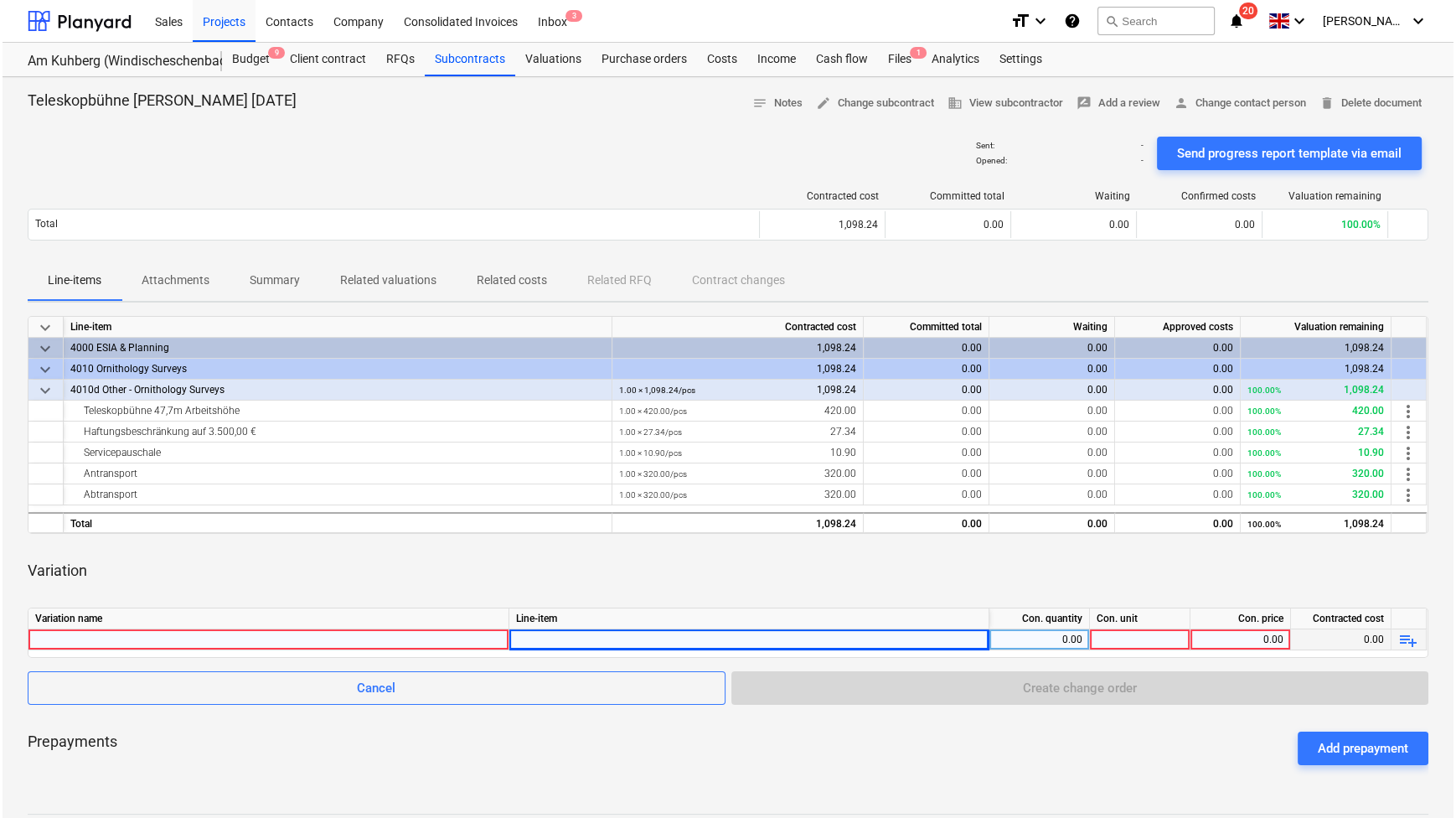
scroll to position [108, 0]
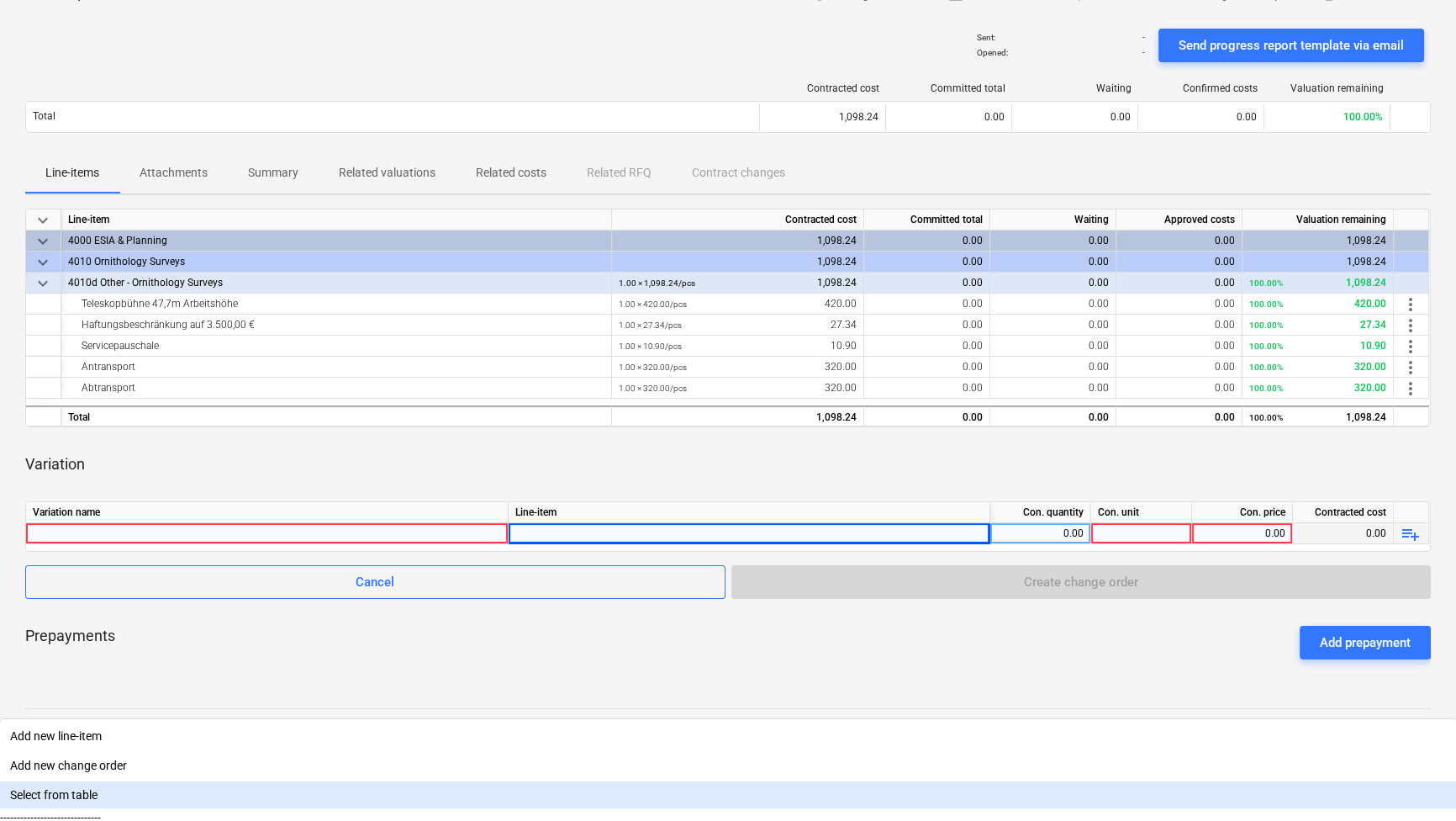
click at [722, 781] on div "Select from table" at bounding box center [728, 794] width 1456 height 27
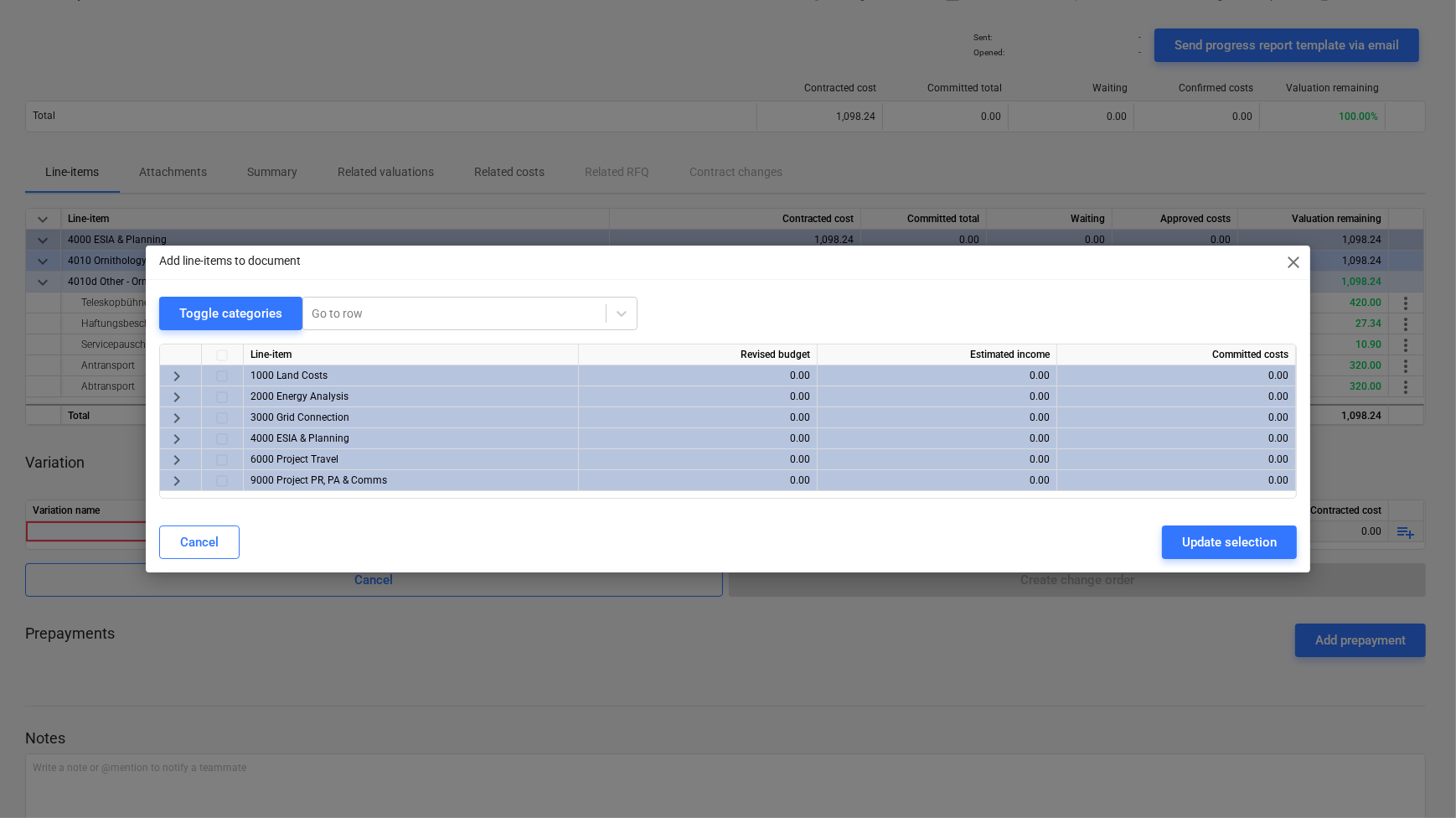
click at [176, 439] on span "keyboard_arrow_right" at bounding box center [176, 438] width 20 height 20
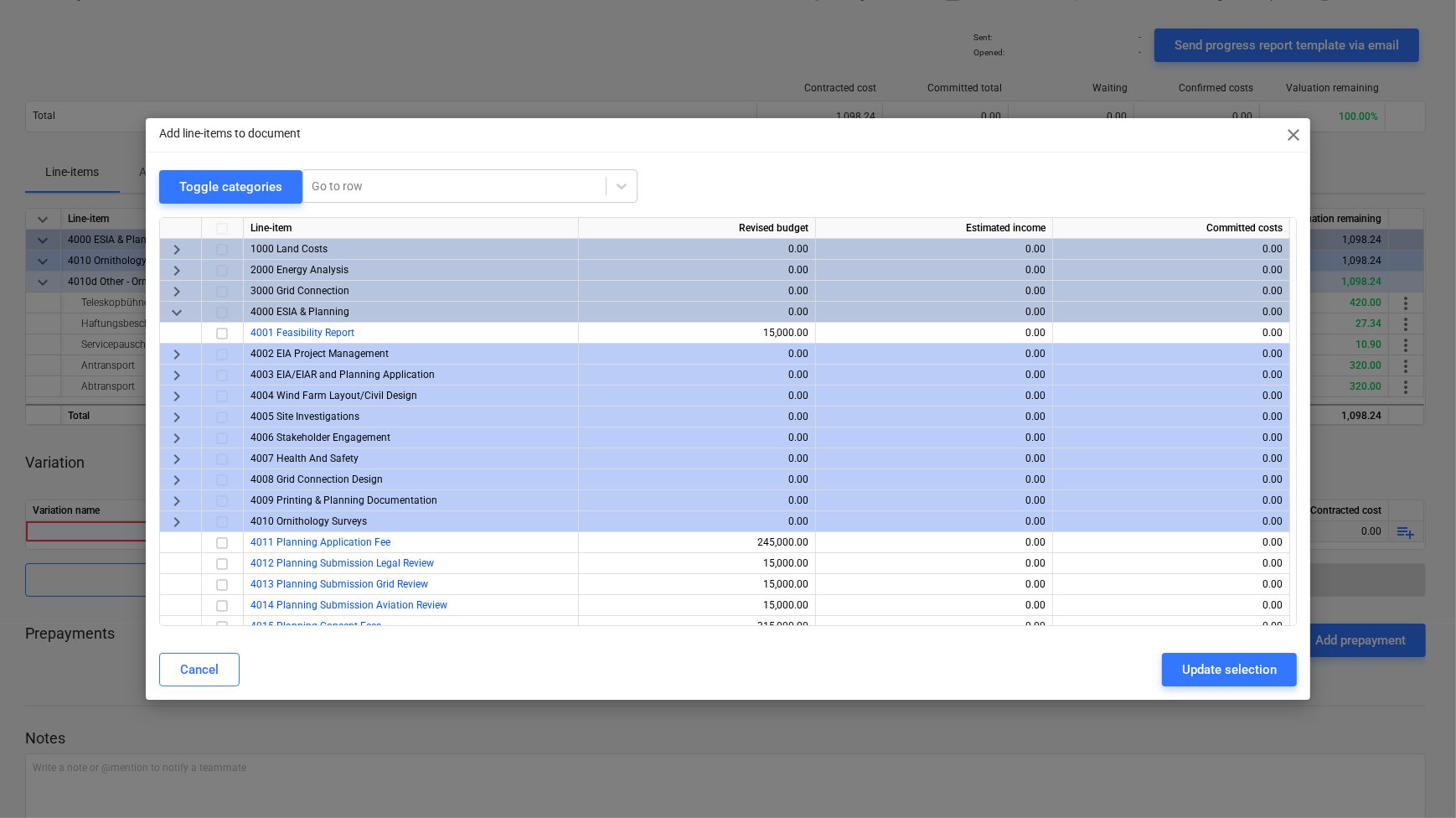
click at [175, 522] on span "keyboard_arrow_right" at bounding box center [176, 521] width 20 height 20
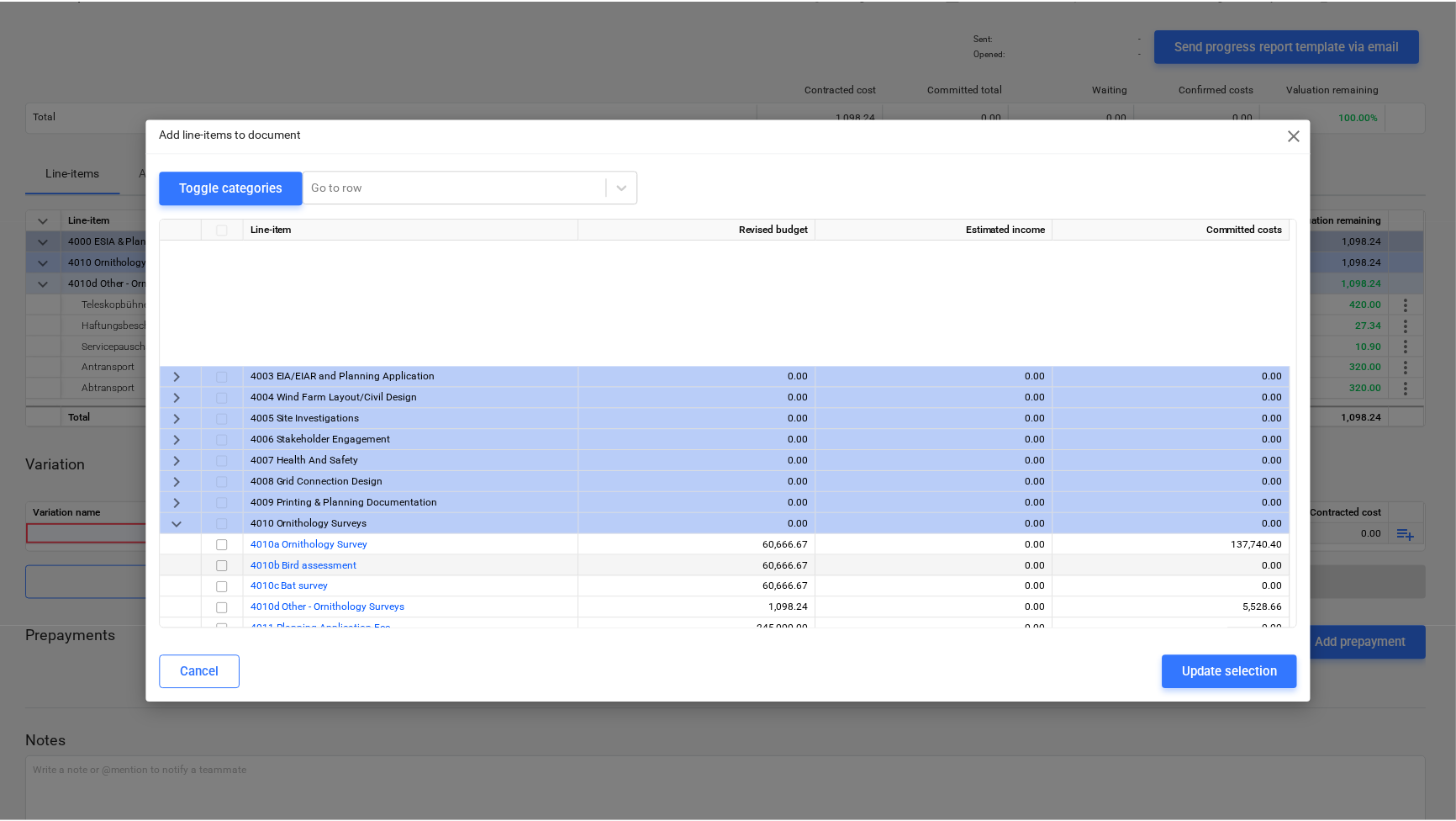
scroll to position [221, 0]
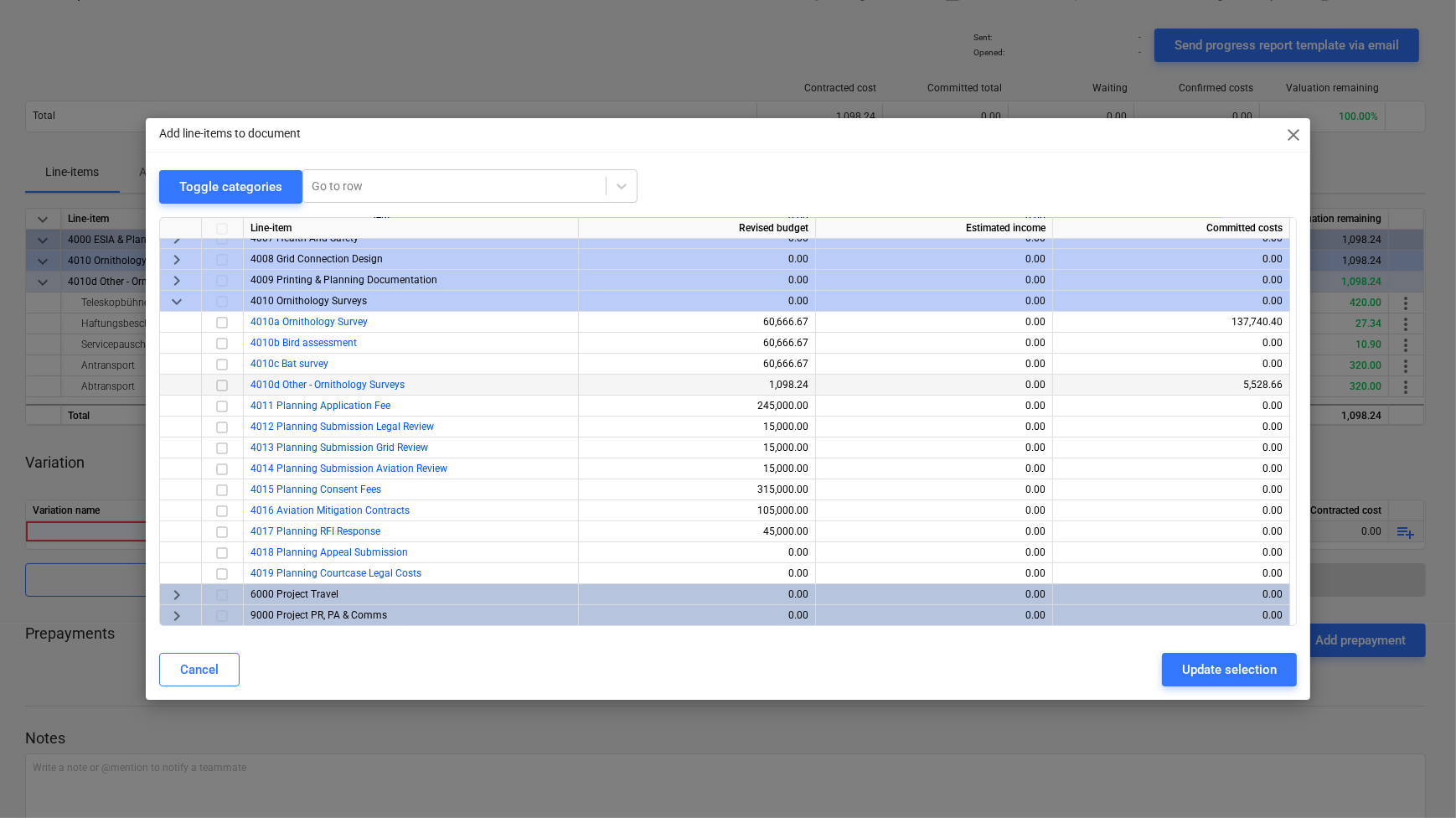
click at [223, 384] on input "checkbox" at bounding box center [222, 385] width 20 height 20
click at [1195, 668] on div "Update selection" at bounding box center [1230, 669] width 95 height 22
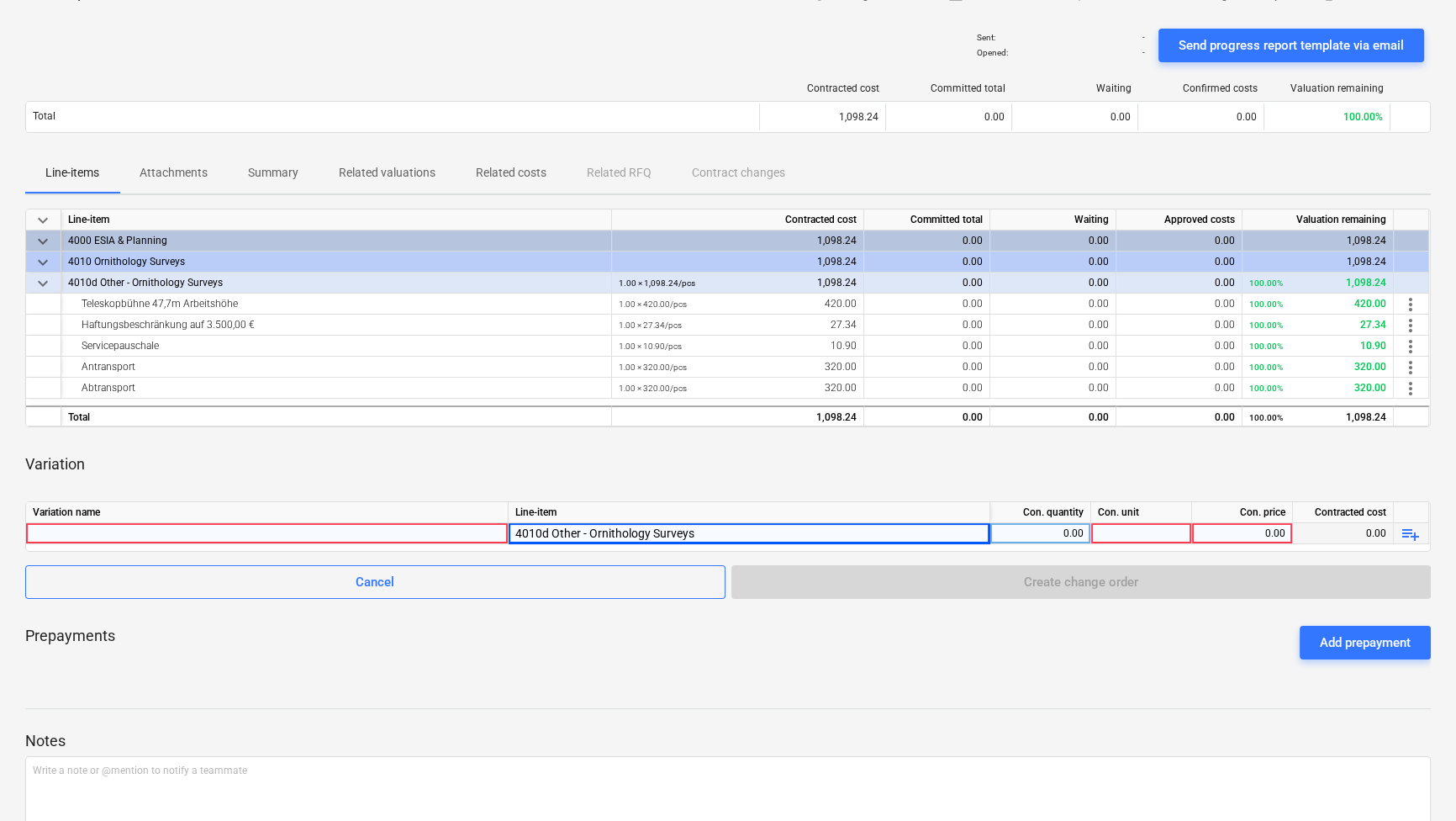
click at [67, 530] on div at bounding box center [266, 533] width 468 height 20
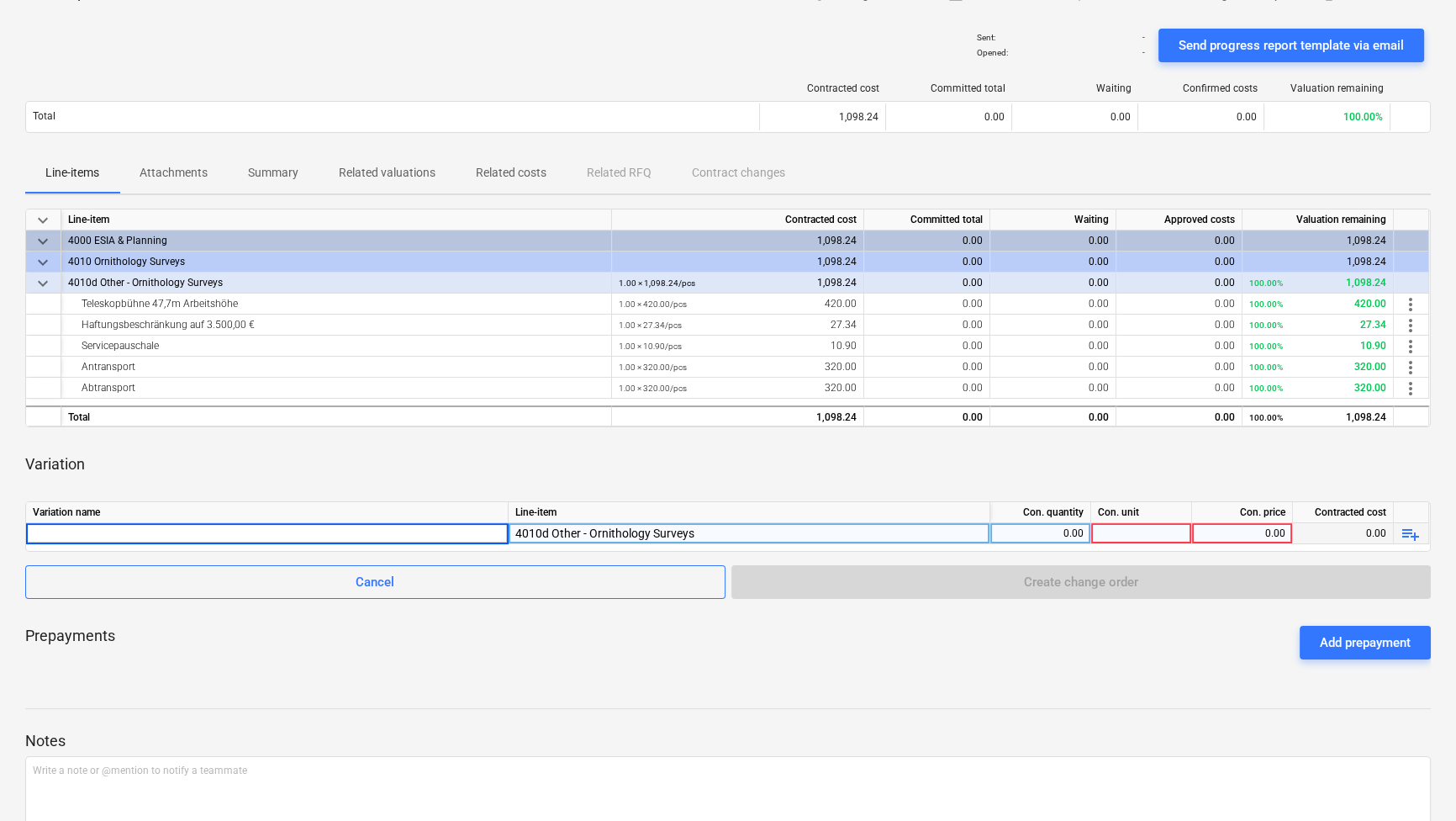
type input "Tankservice nach Verbrauch zu 2,25€ je Liter"
click at [1068, 534] on div "0.00" at bounding box center [1040, 534] width 87 height 21
type input "20"
click at [1253, 527] on div "0.00" at bounding box center [1241, 534] width 87 height 21
type input "2.25"
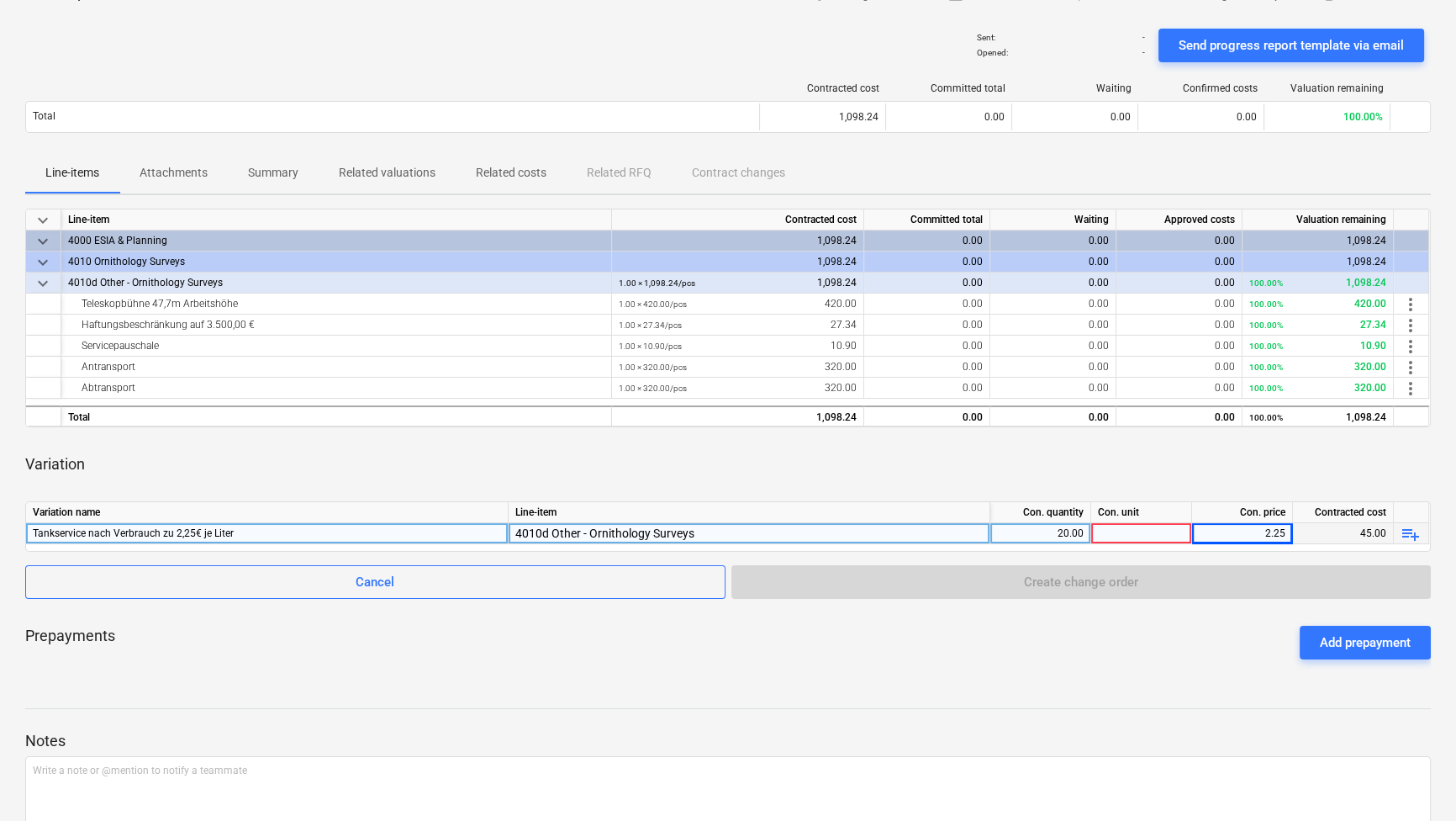
click at [1131, 538] on div at bounding box center [1142, 534] width 101 height 21
click at [1134, 530] on div at bounding box center [1142, 534] width 101 height 21
type input "Litre"
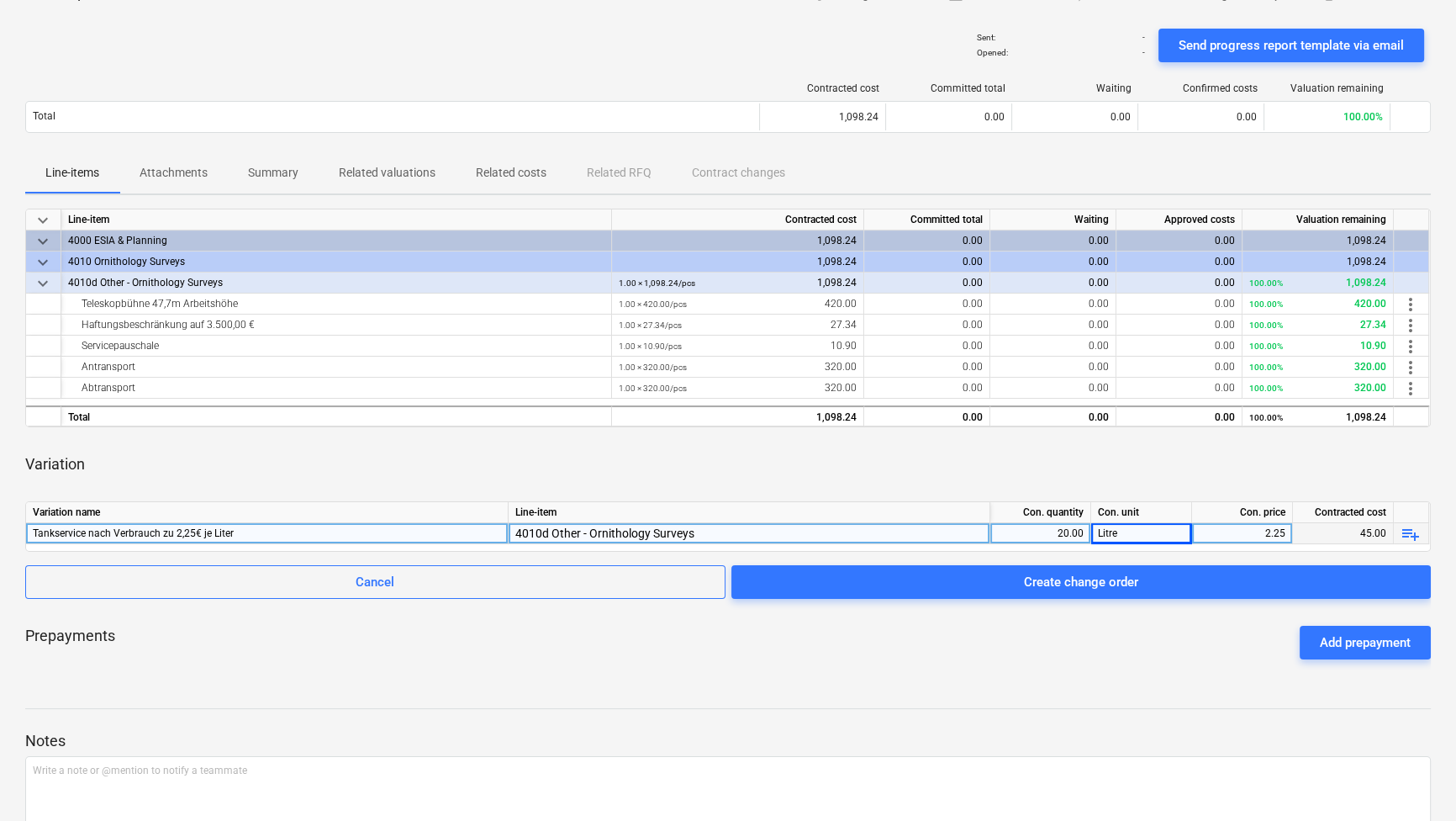
click at [1184, 721] on div at bounding box center [727, 725] width 1405 height 13
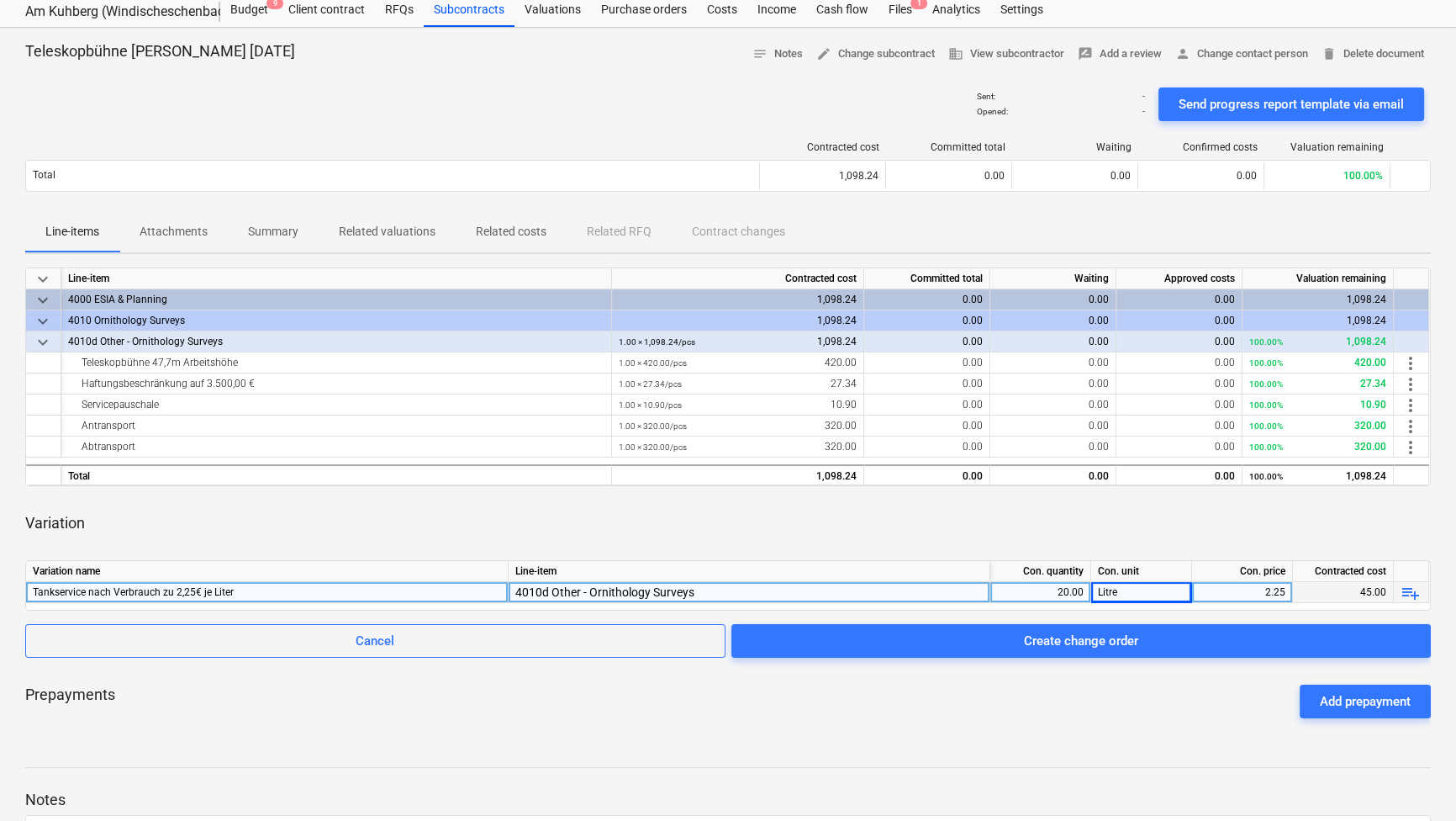
scroll to position [75, 0]
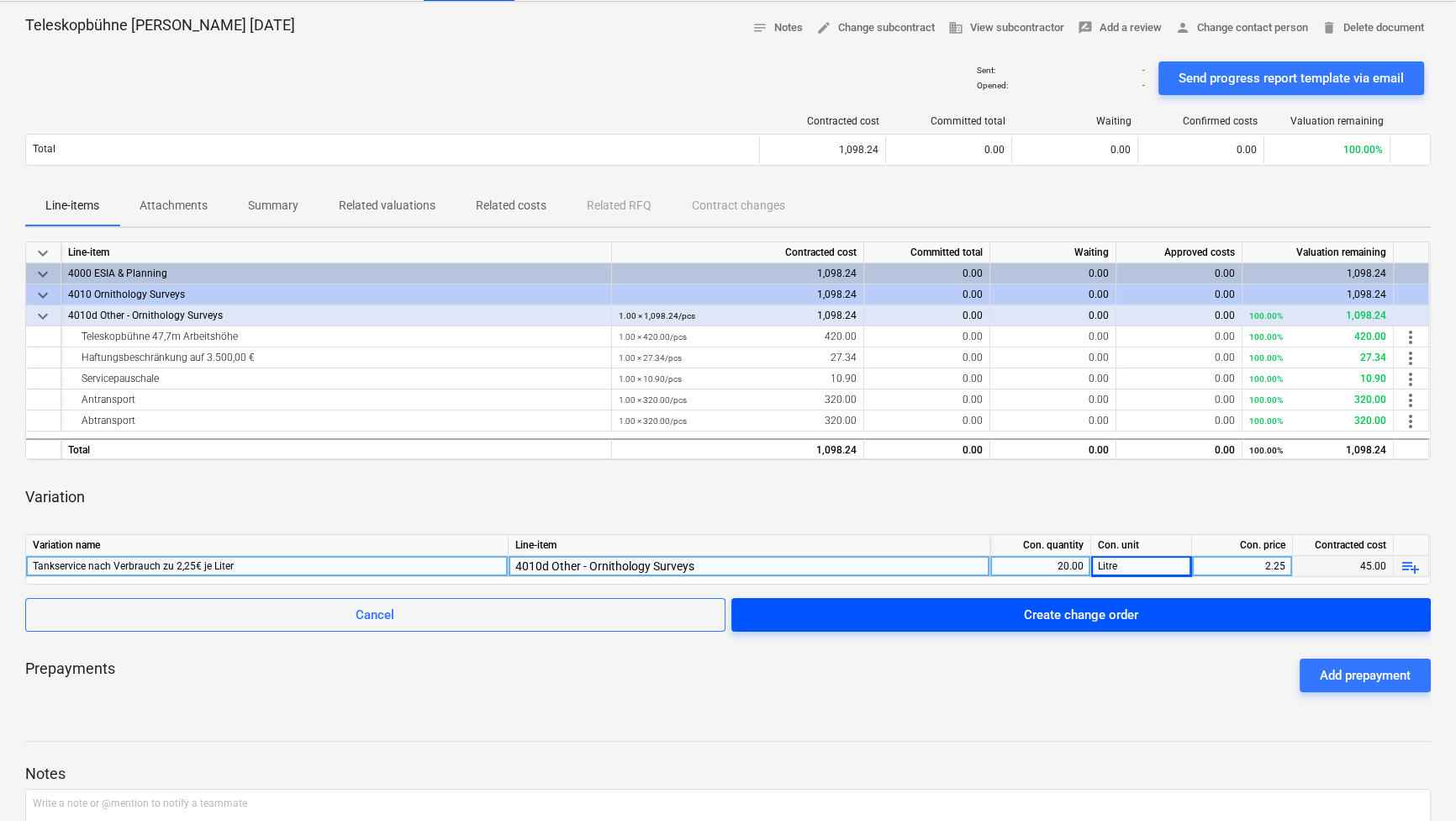
click at [992, 612] on span "Create change order" at bounding box center [1081, 615] width 659 height 22
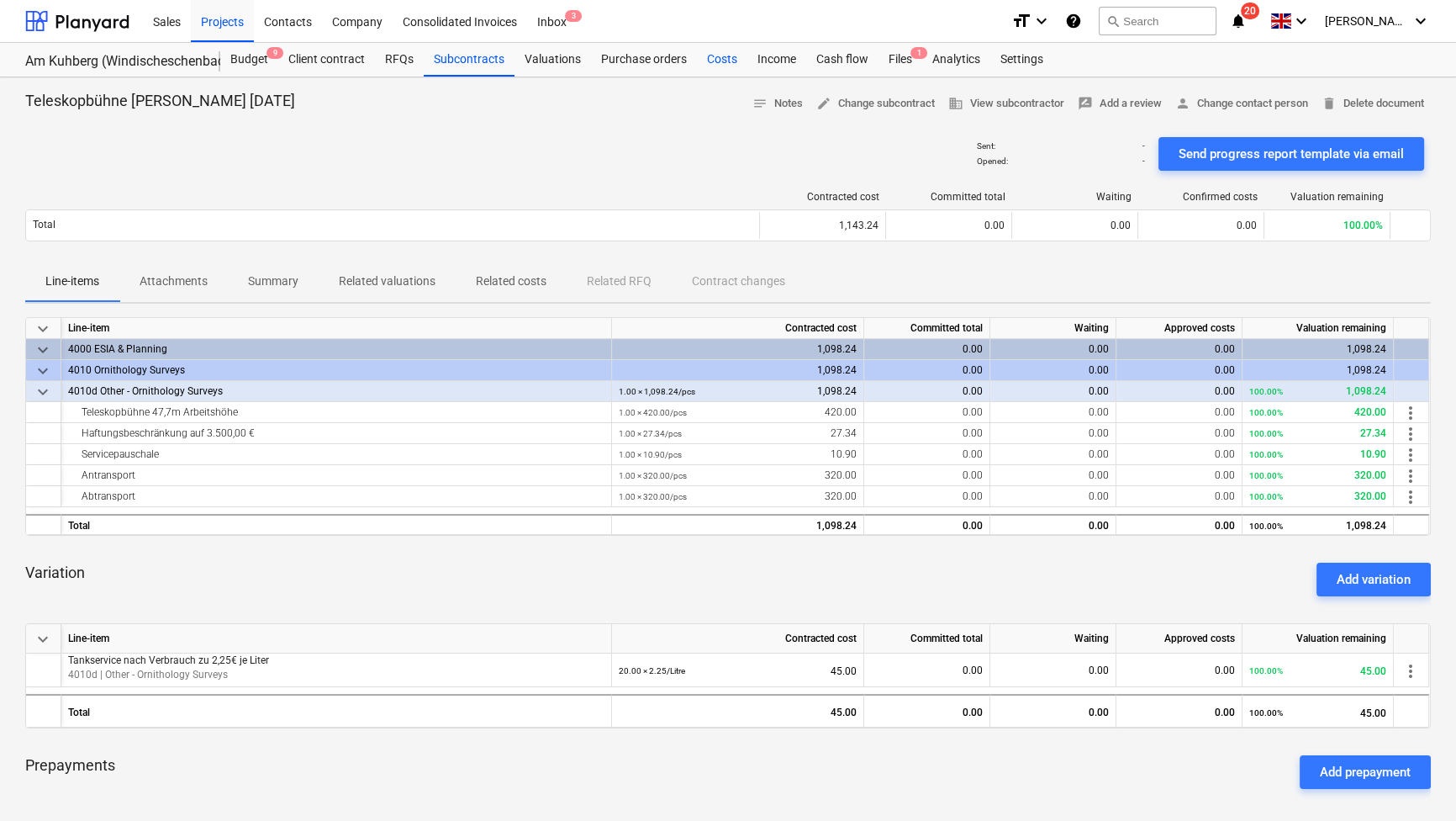
click at [716, 57] on div "Costs" at bounding box center [721, 59] width 51 height 33
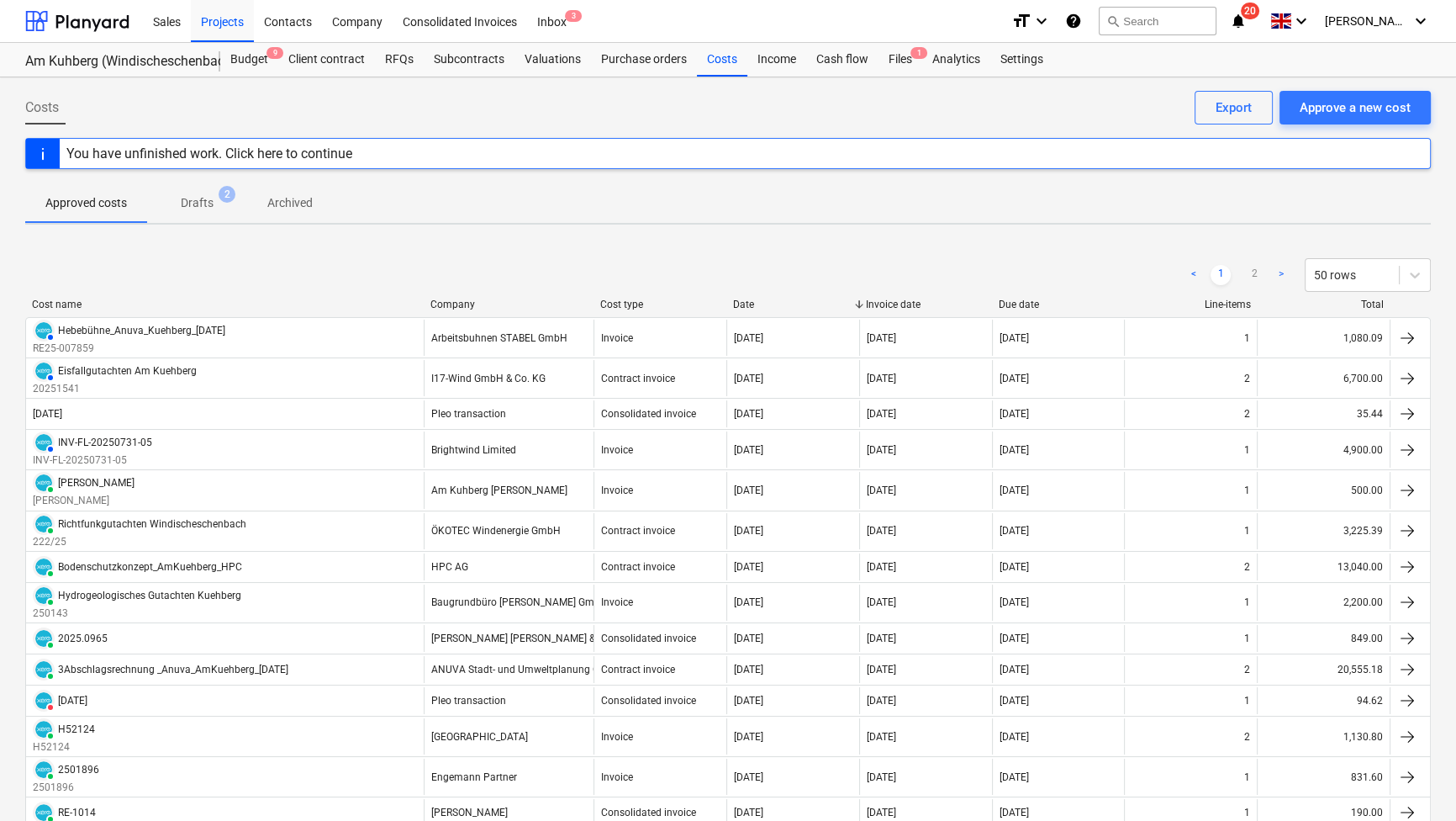
click at [208, 201] on p "Drafts" at bounding box center [197, 203] width 32 height 18
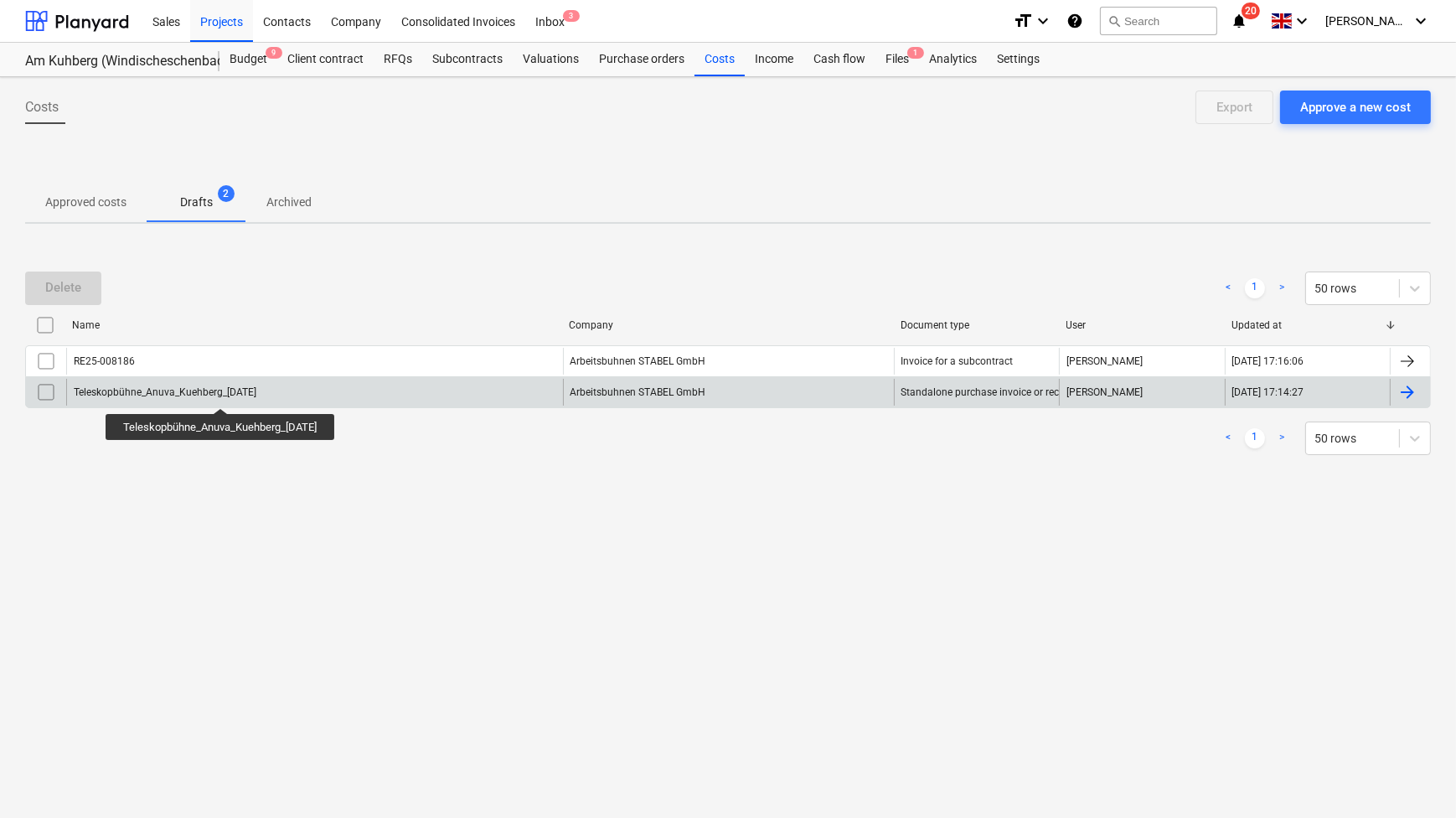
click at [227, 393] on div "Teleskopbühne_Anuva_Kuehberg_[DATE]" at bounding box center [165, 392] width 183 height 11
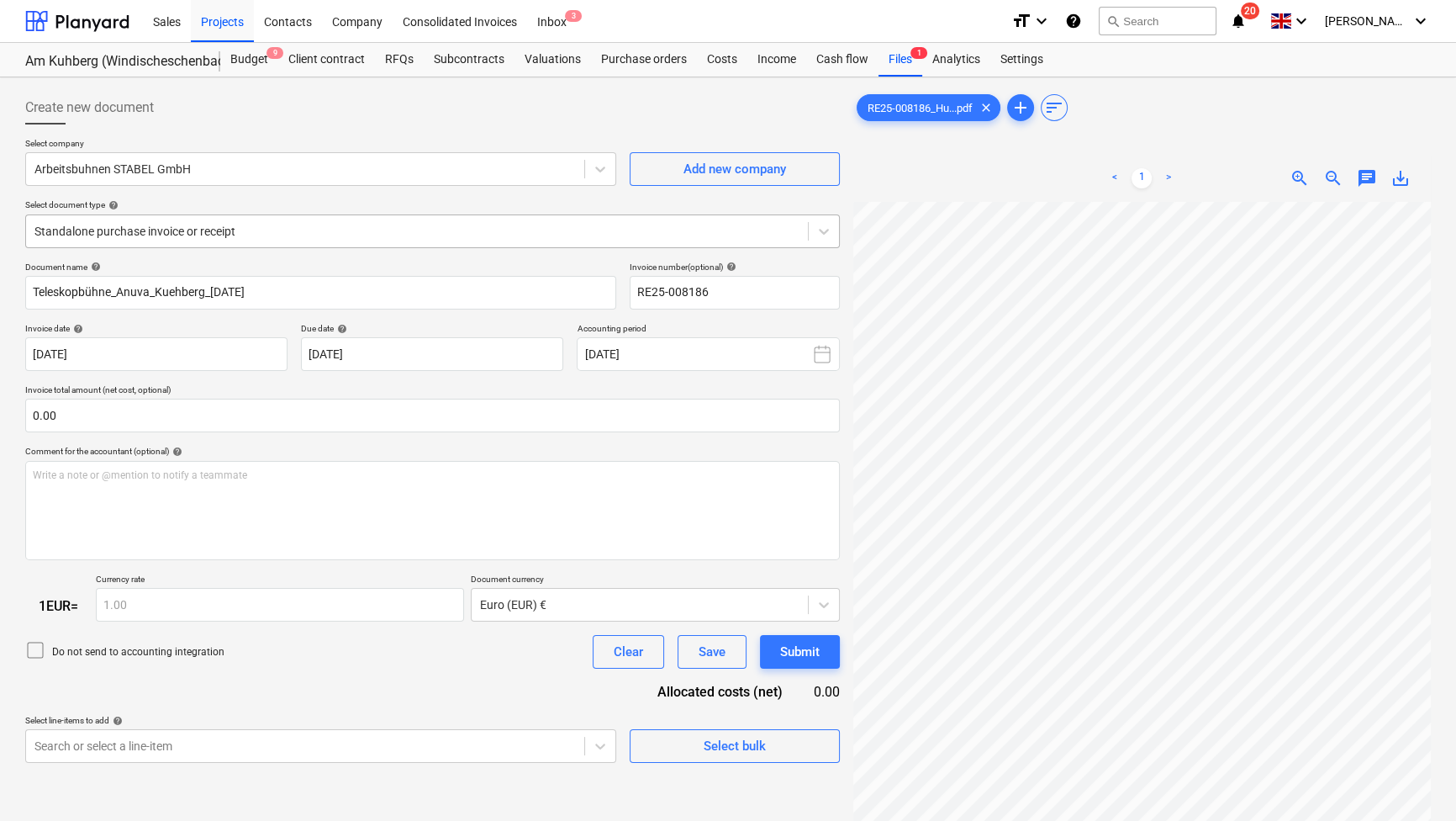
click at [722, 239] on div at bounding box center [417, 231] width 765 height 17
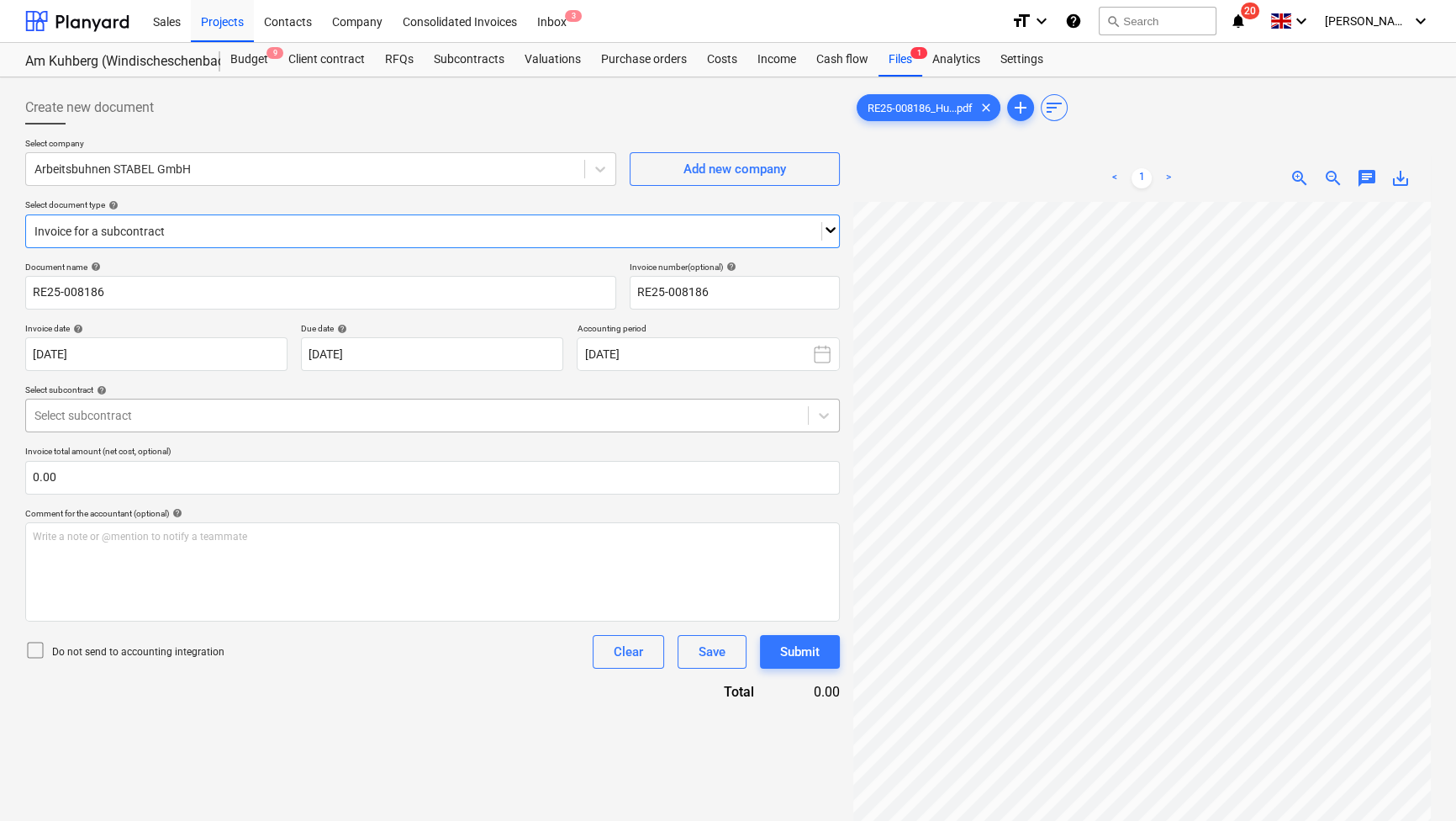
click at [413, 413] on div at bounding box center [417, 415] width 765 height 17
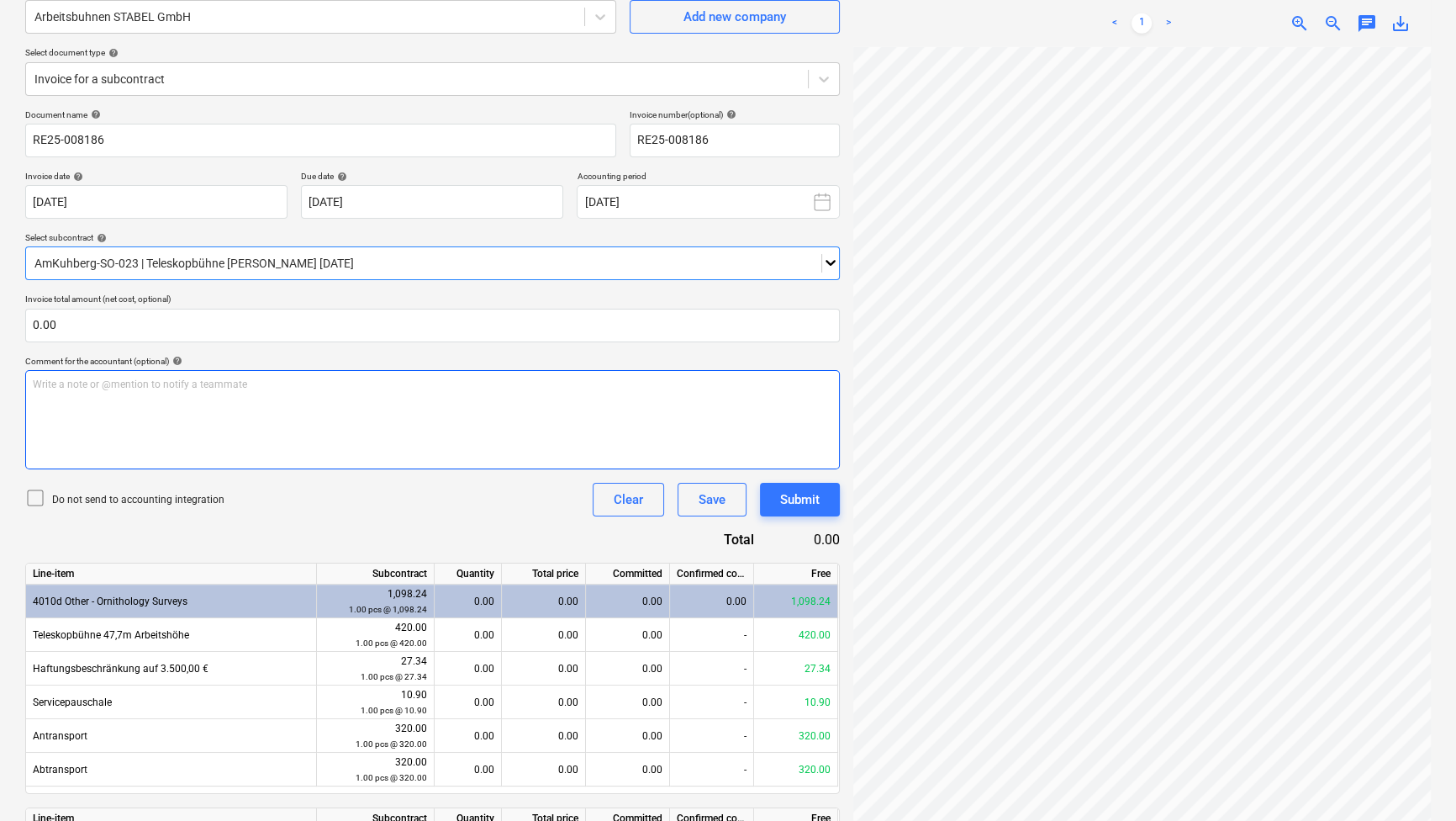
scroll to position [261, 0]
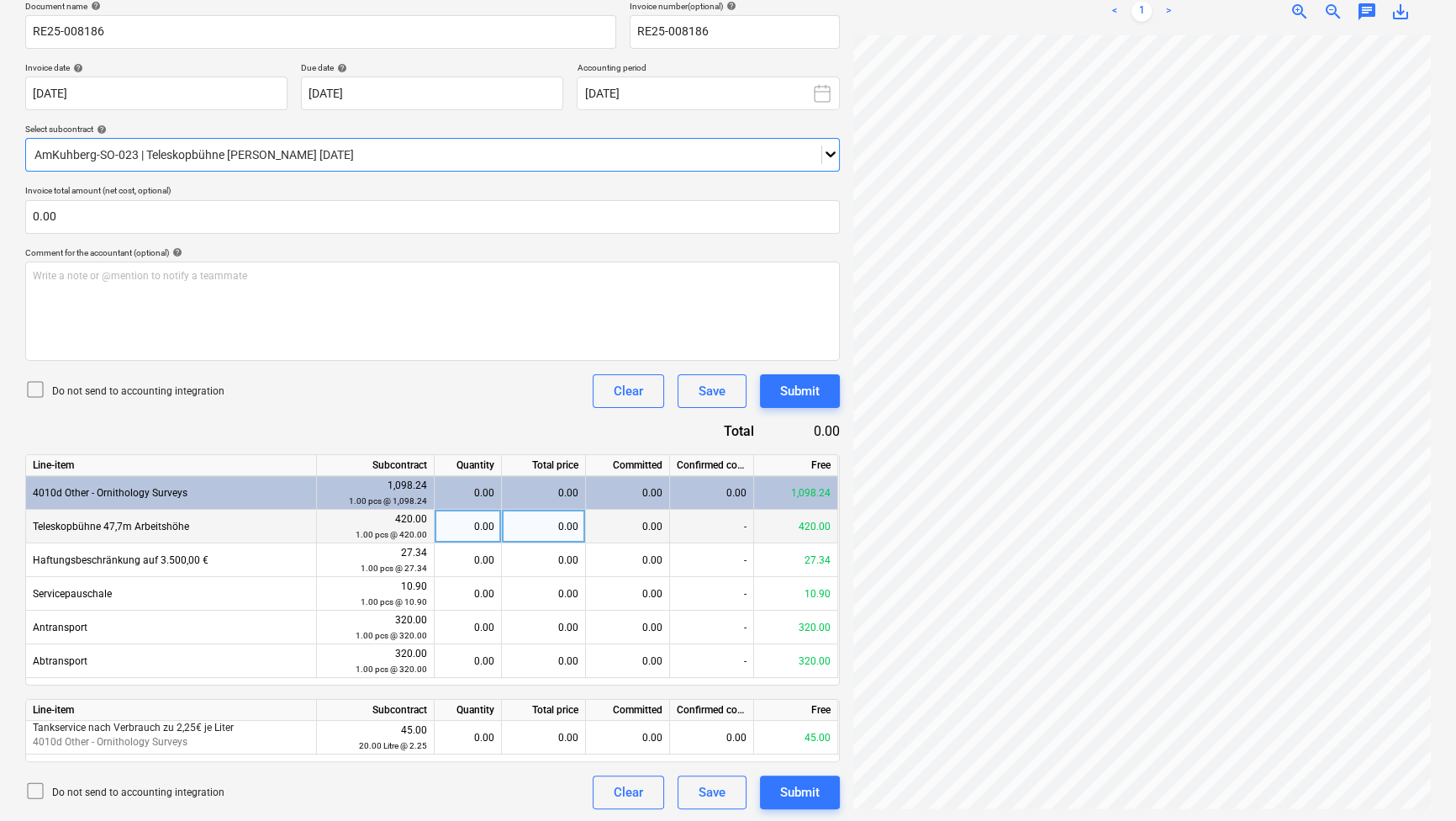
click at [474, 530] on div "0.00" at bounding box center [468, 526] width 53 height 33
type input "0.93"
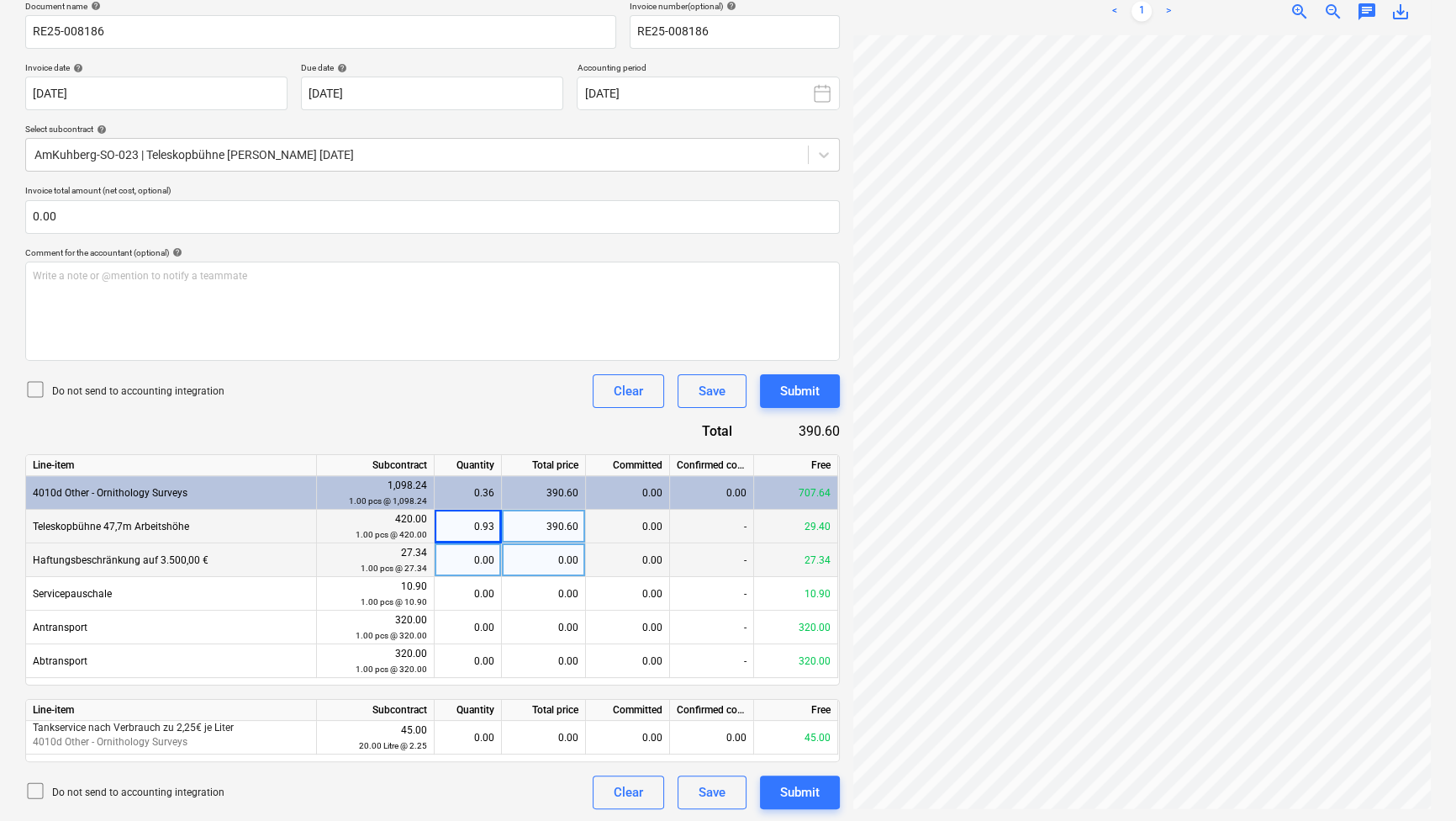
click at [478, 561] on div "0.00" at bounding box center [468, 559] width 53 height 33
type input "1"
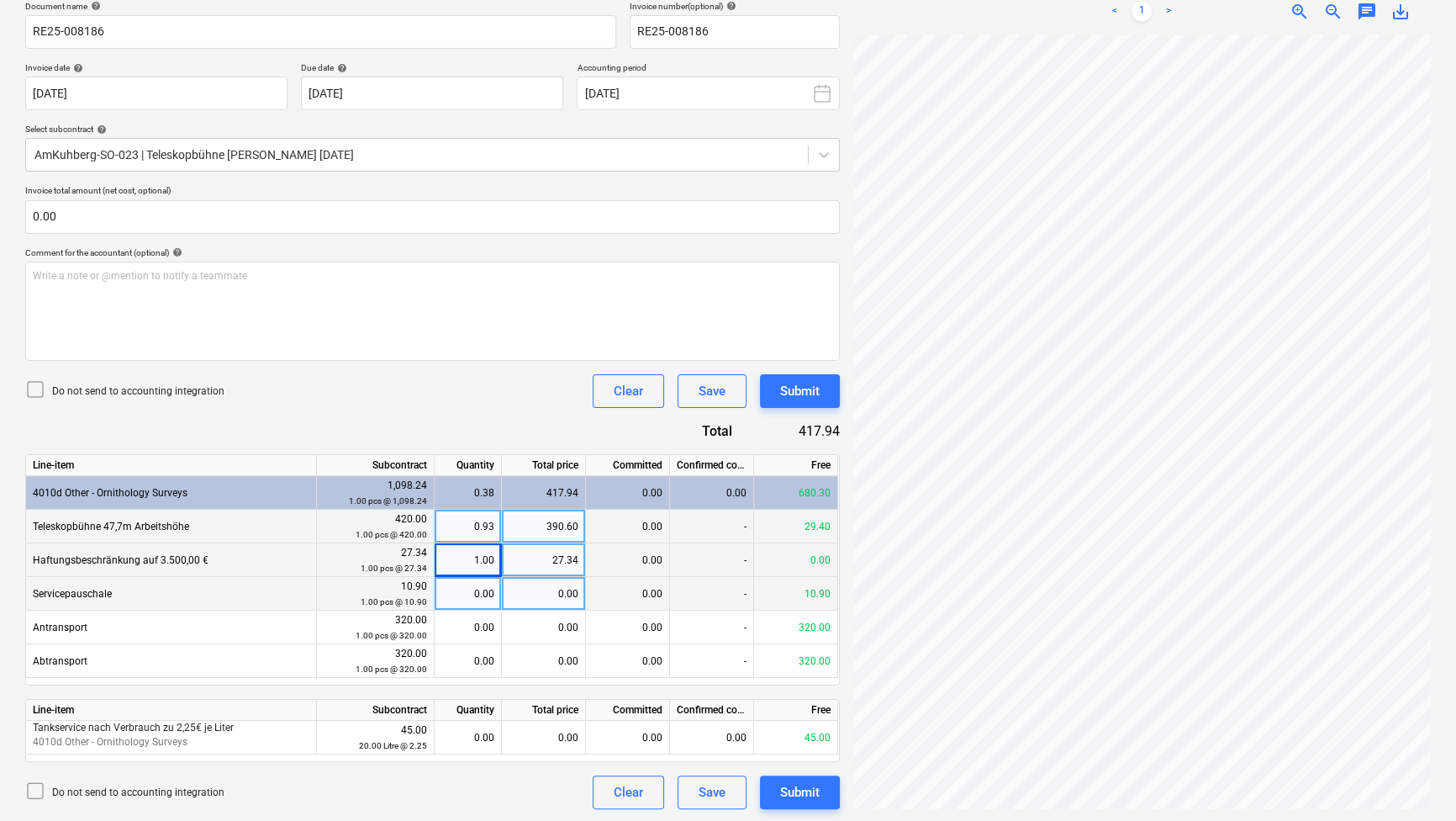
click at [477, 587] on div "0.00" at bounding box center [468, 593] width 53 height 33
type input "1"
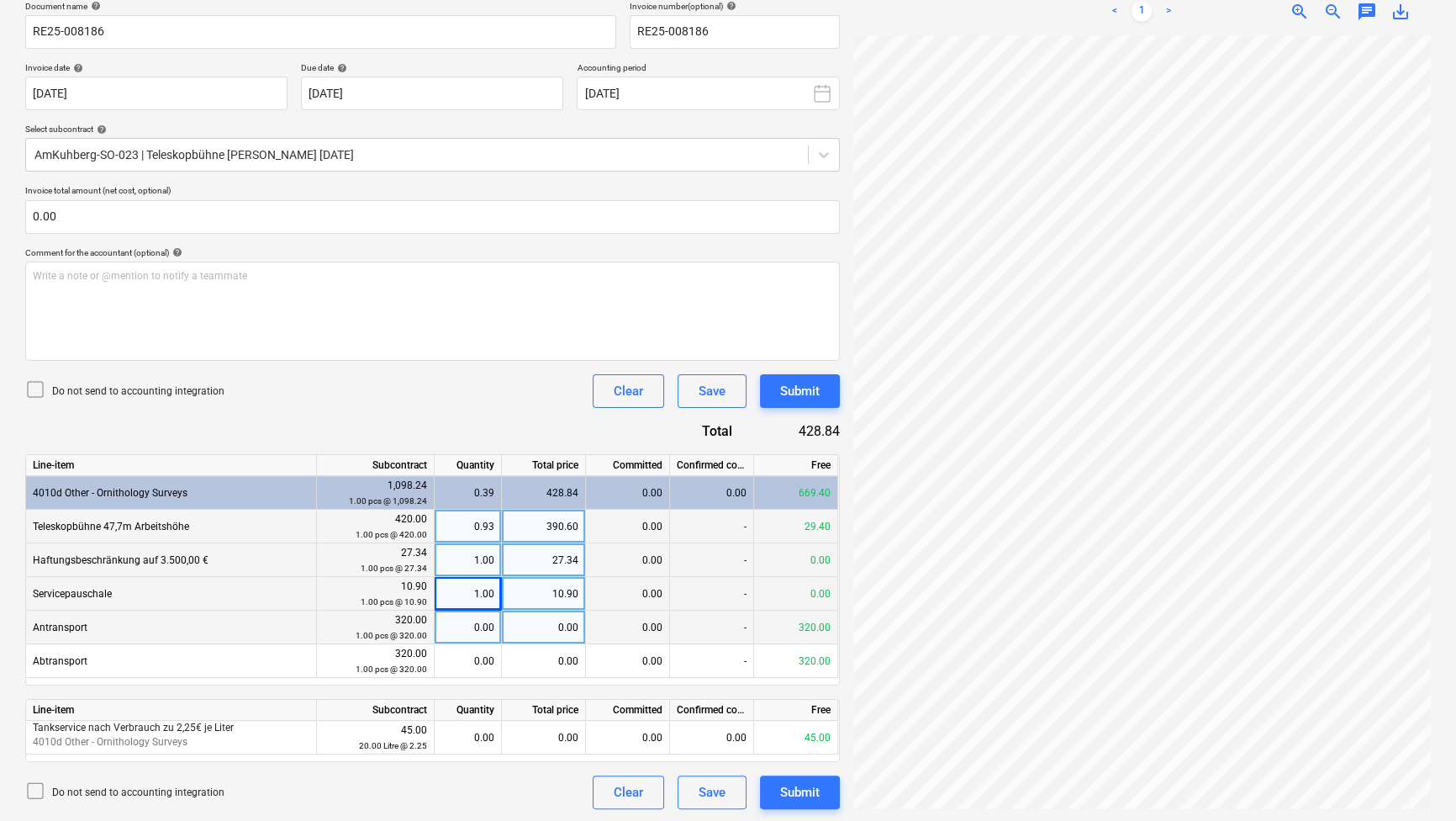
click at [480, 613] on div "0.00" at bounding box center [468, 627] width 53 height 33
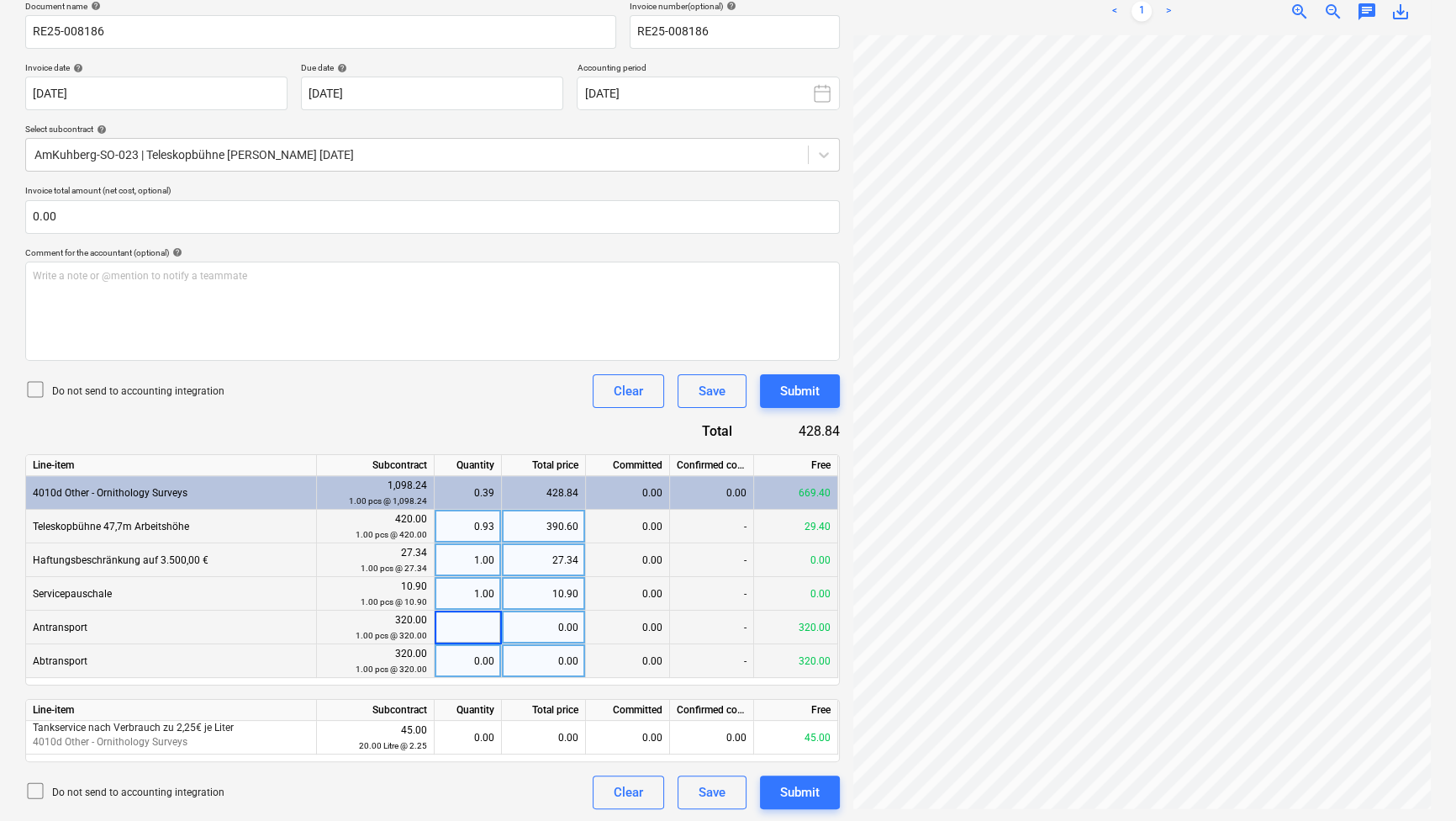
type input "1"
click at [471, 655] on div "0.00" at bounding box center [468, 661] width 53 height 33
type input "1"
click at [472, 670] on input "1" at bounding box center [468, 661] width 67 height 32
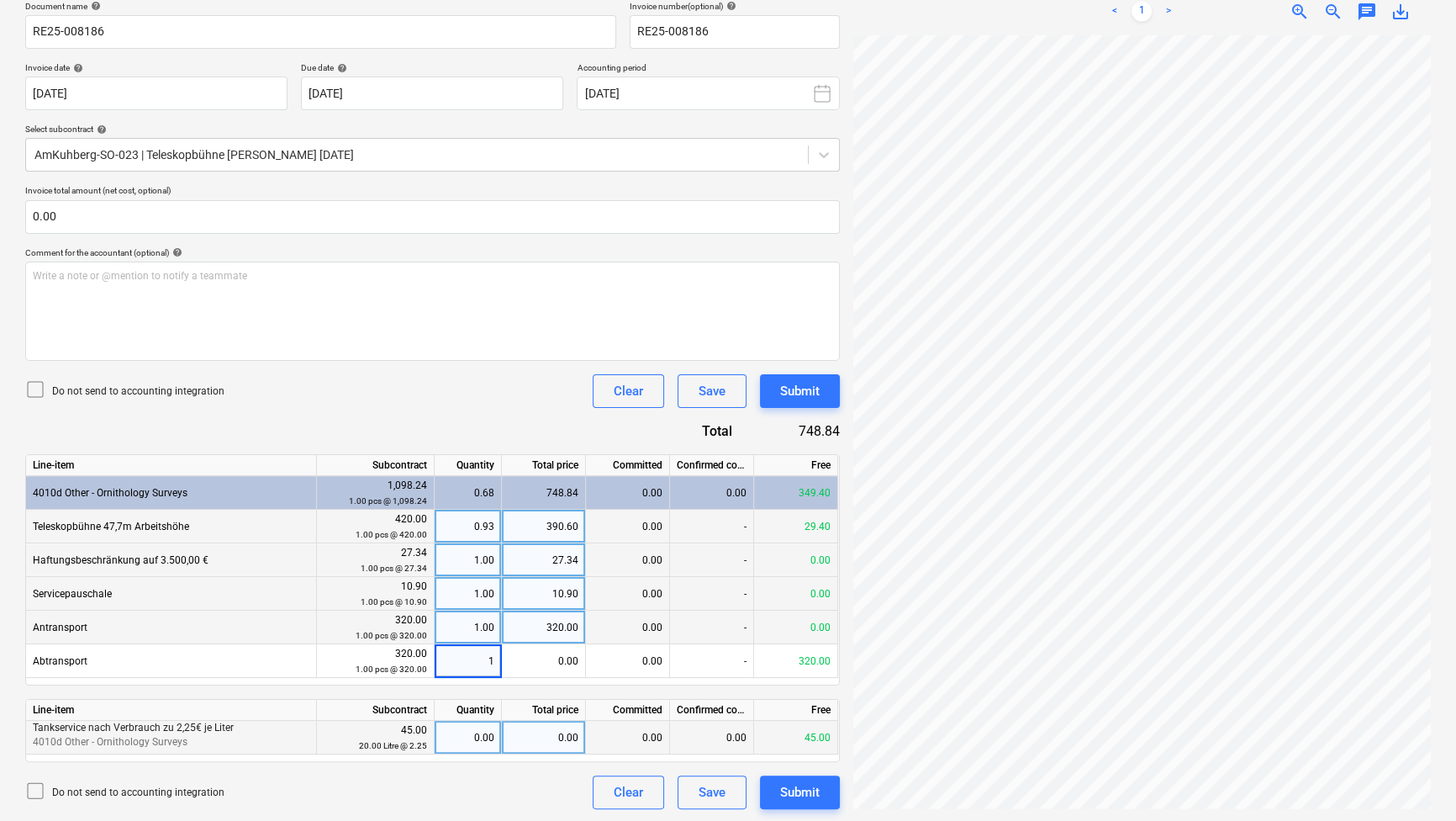
click at [470, 727] on div "0.00" at bounding box center [468, 737] width 53 height 33
type input "20"
click at [459, 796] on div "Do not send to accounting integration Clear Save Submit" at bounding box center [432, 791] width 815 height 33
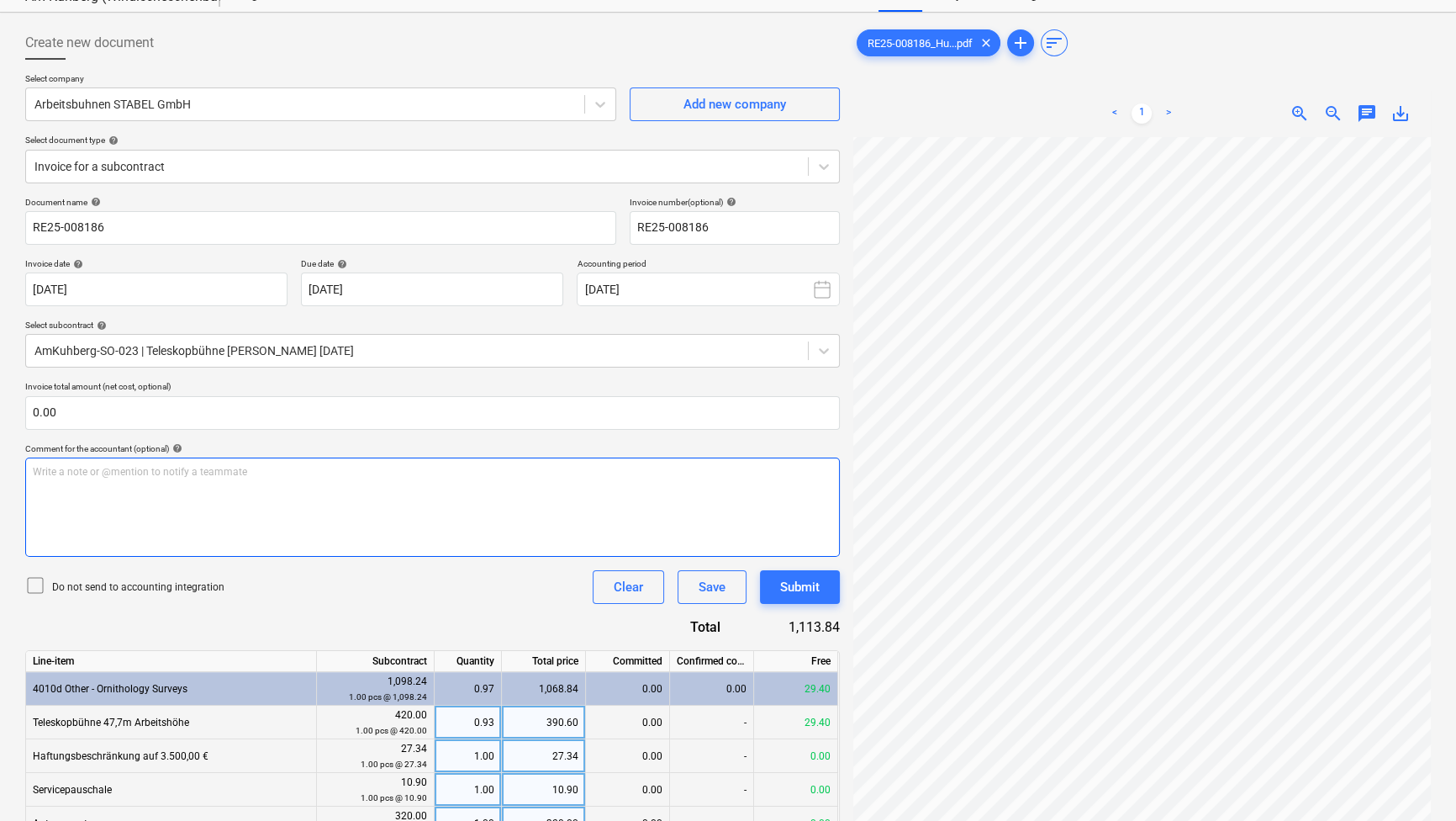
scroll to position [32, 0]
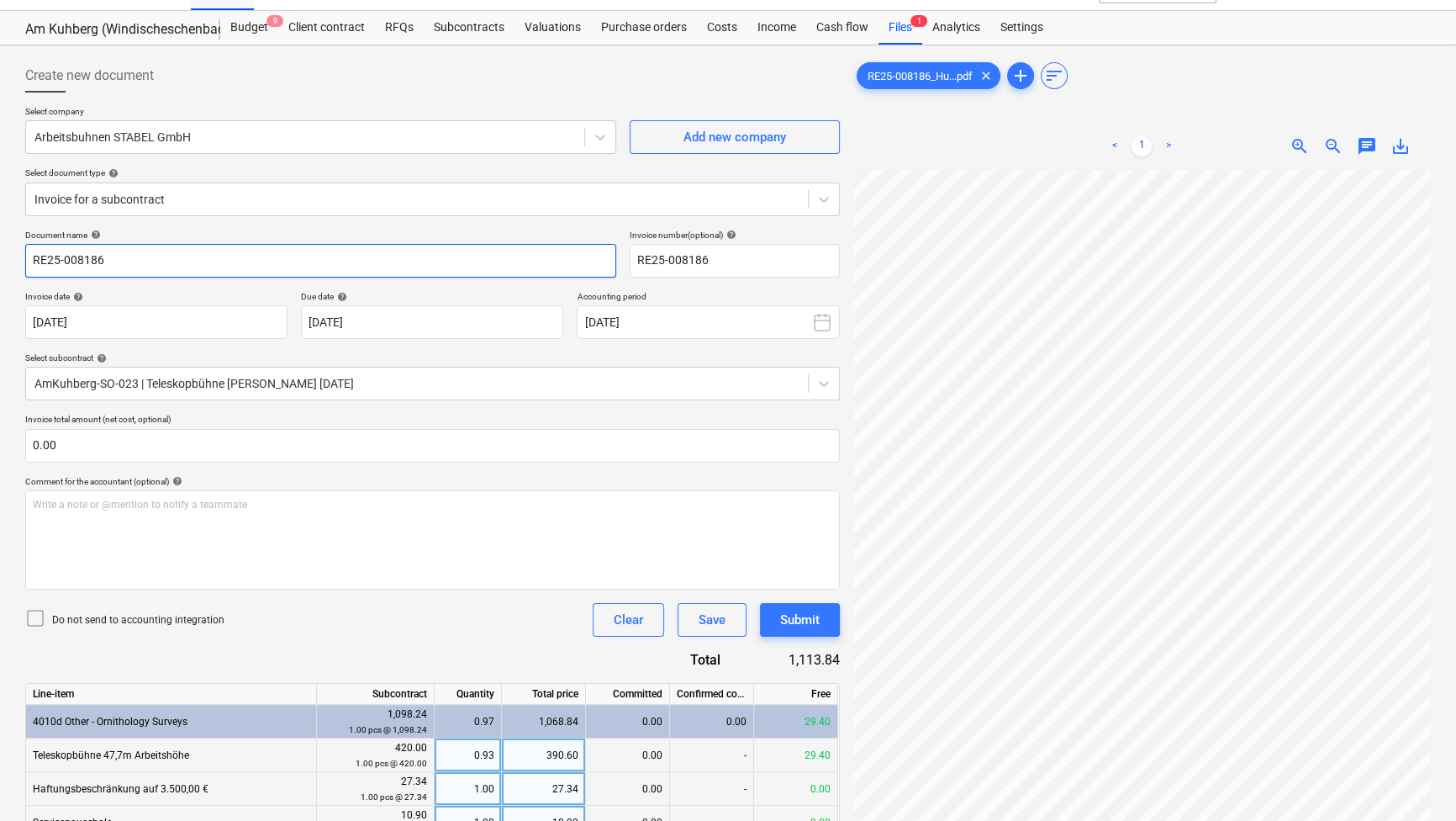
click at [117, 252] on input "RE25-008186" at bounding box center [320, 260] width 591 height 33
paste input "Teleskopbühne"
click at [145, 254] on input "Teleskopbühne_Anuba_vom5.8.25_Kuehberg" at bounding box center [320, 260] width 591 height 33
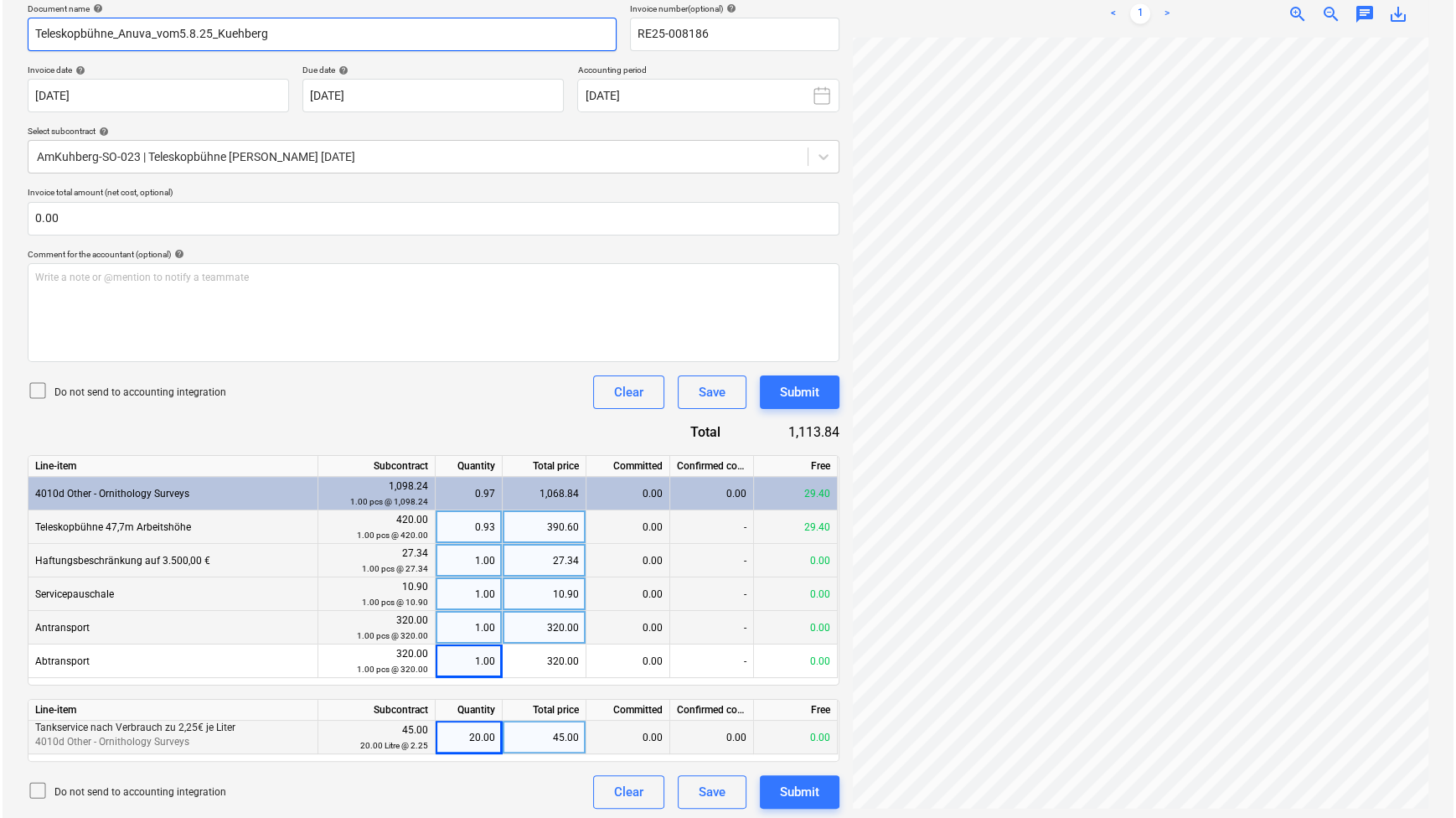
scroll to position [260, 0]
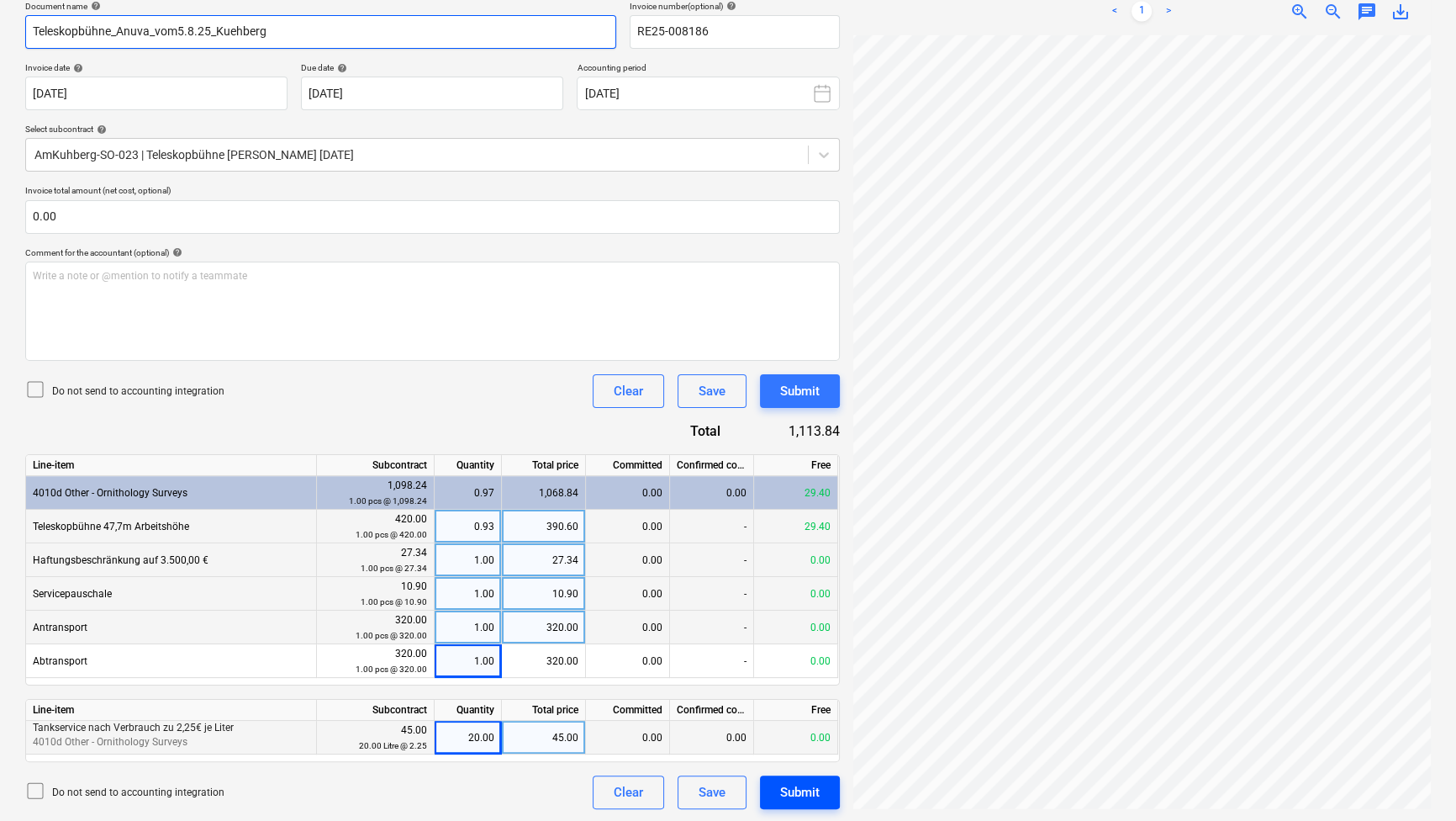
type input "Teleskopbühne_Anuva_vom5.8.25_Kuehberg"
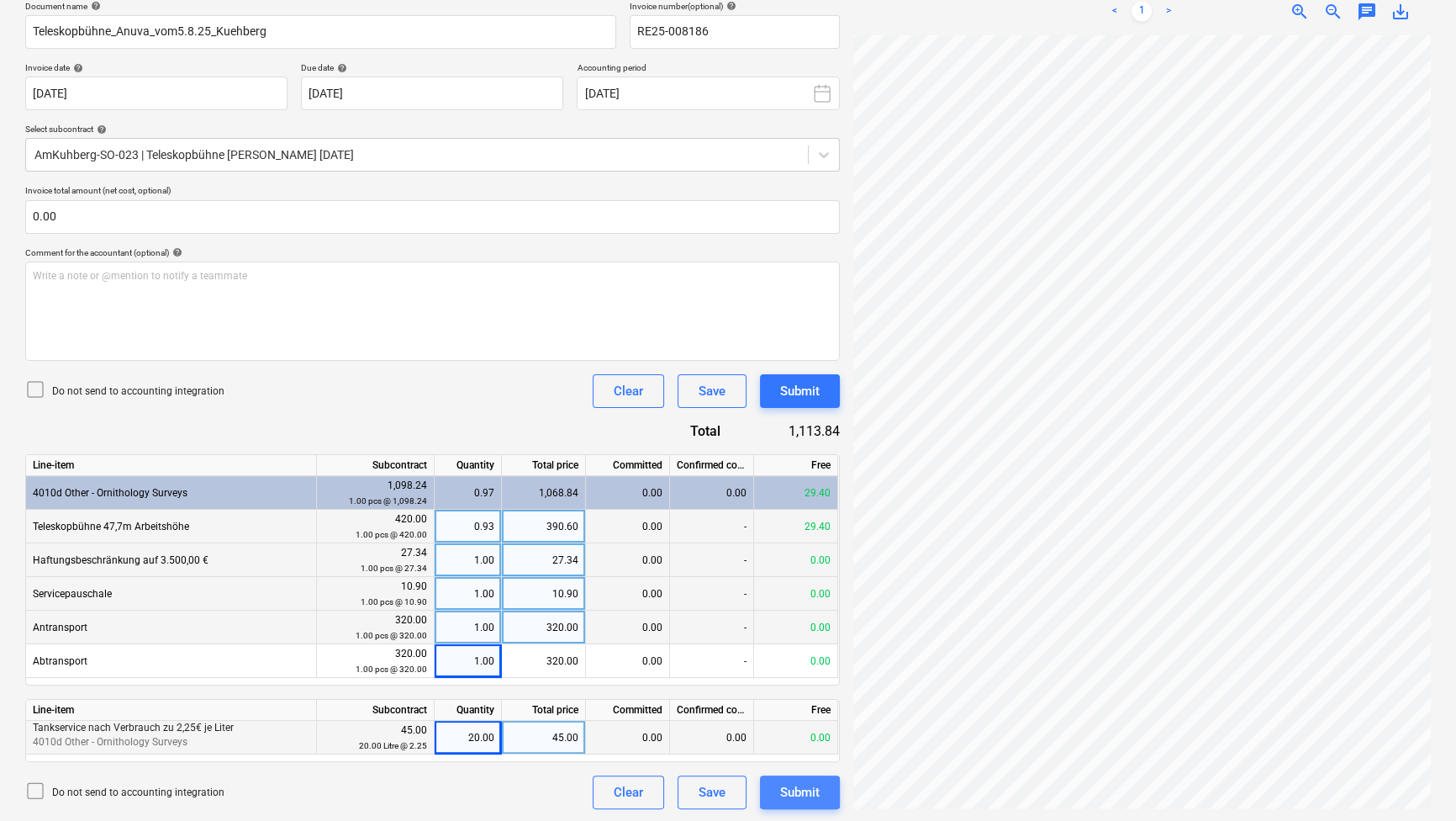
click at [801, 789] on div "Submit" at bounding box center [800, 791] width 39 height 22
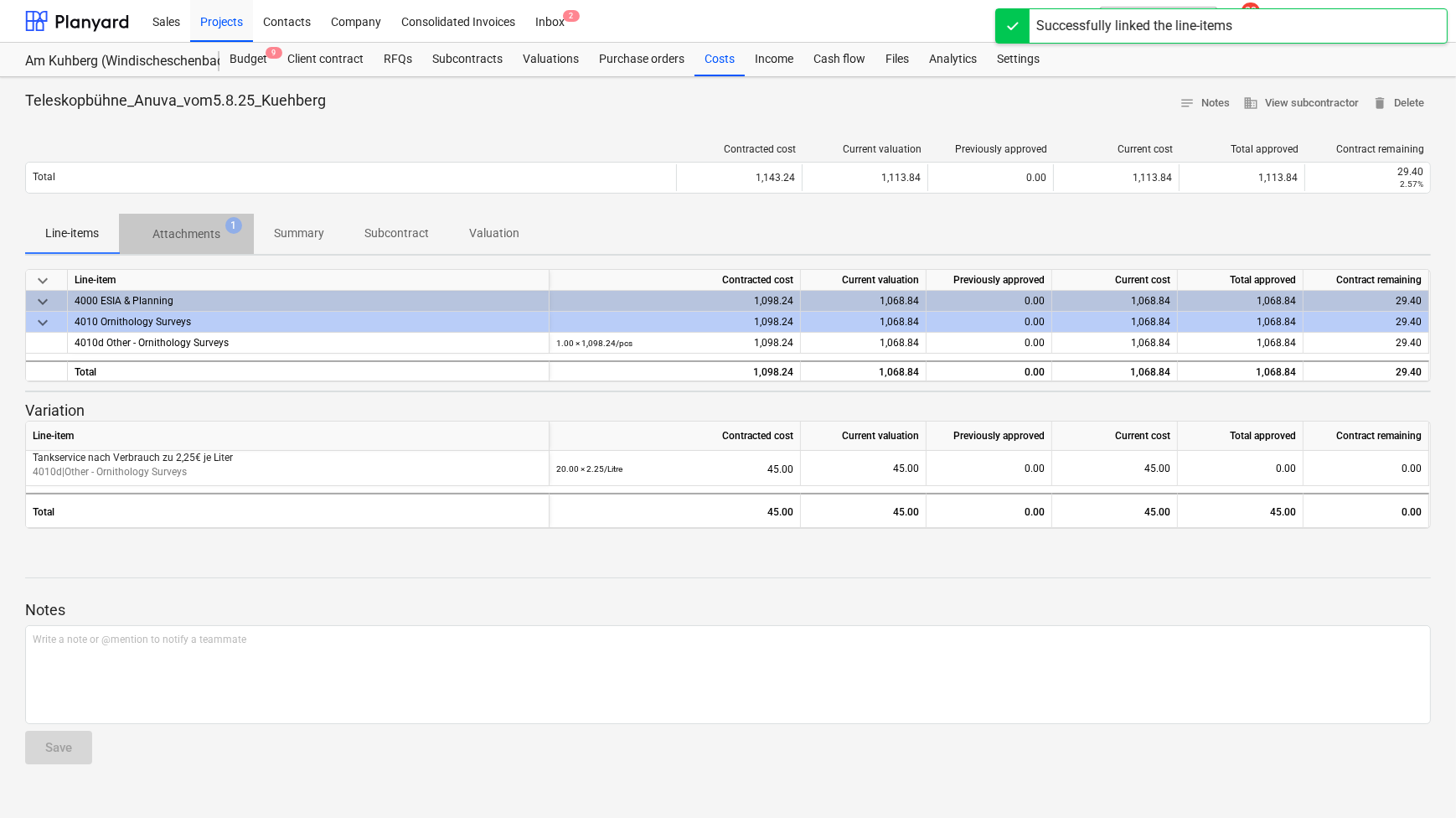
click at [181, 235] on p "Attachments" at bounding box center [185, 234] width 68 height 18
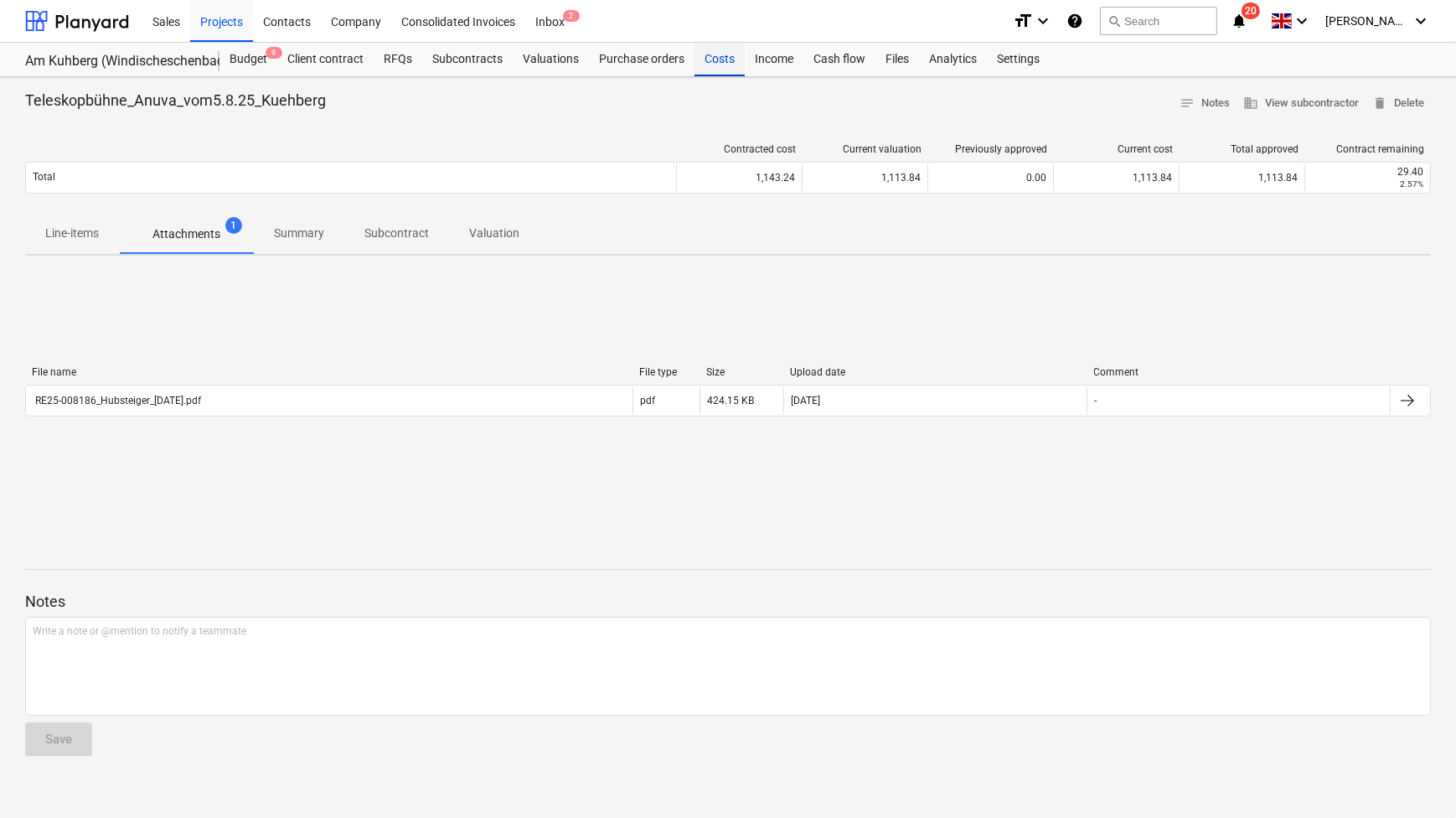
click at [718, 67] on div "Costs" at bounding box center [719, 59] width 50 height 33
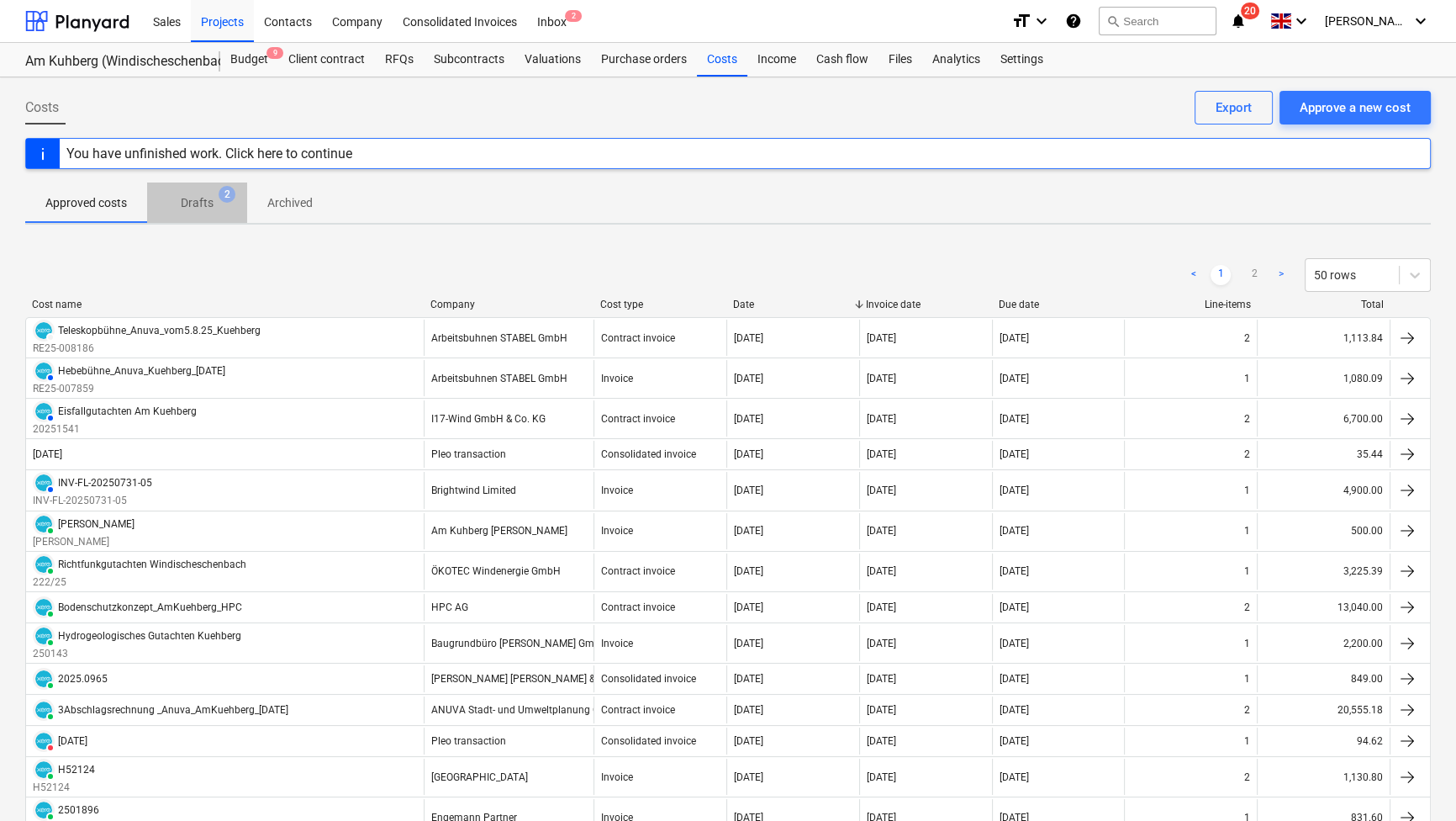
click at [215, 209] on span "Drafts 2" at bounding box center [197, 203] width 60 height 18
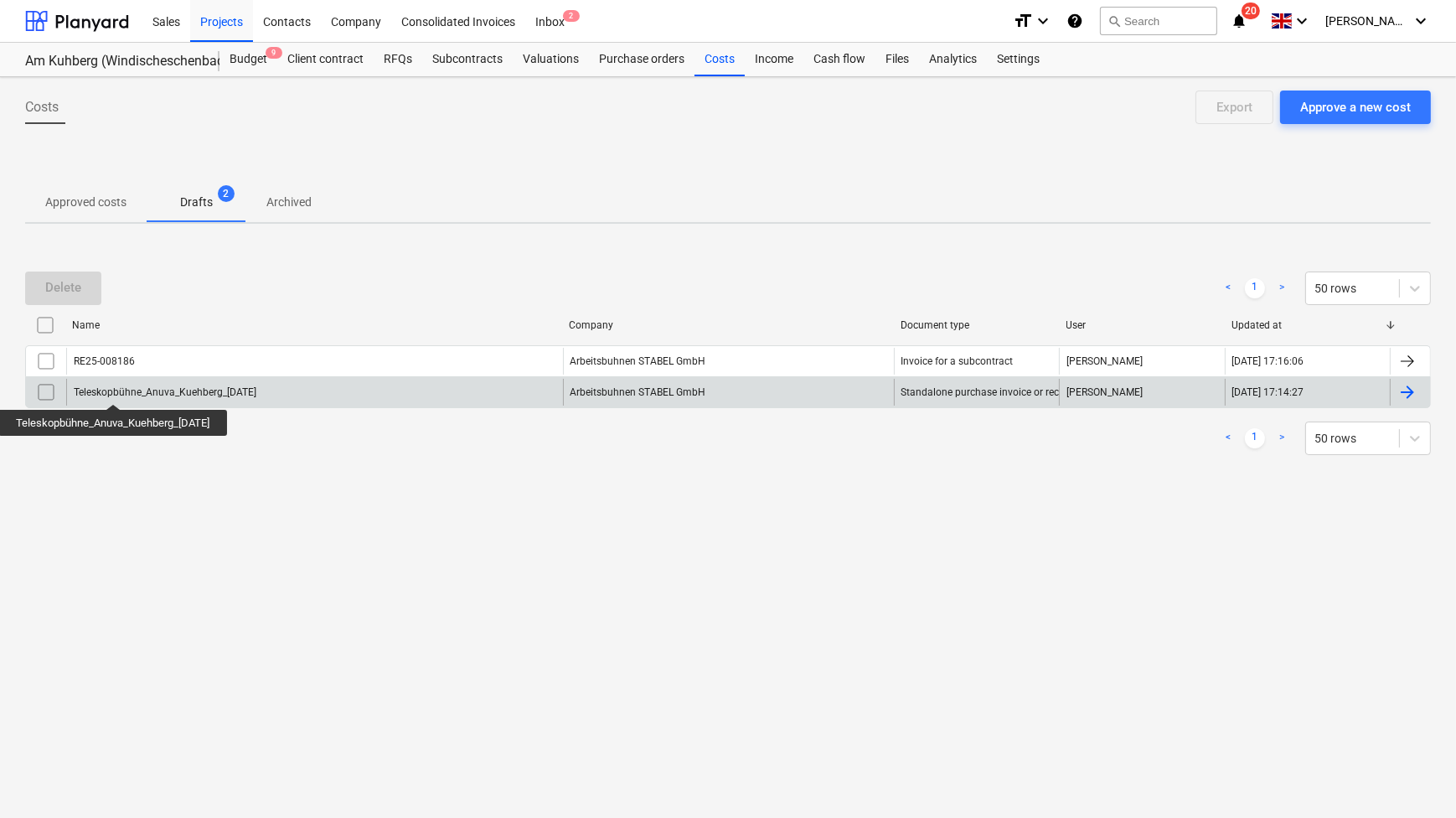
click at [119, 389] on div "Teleskopbühne_Anuva_Kuehberg_[DATE]" at bounding box center [165, 392] width 183 height 11
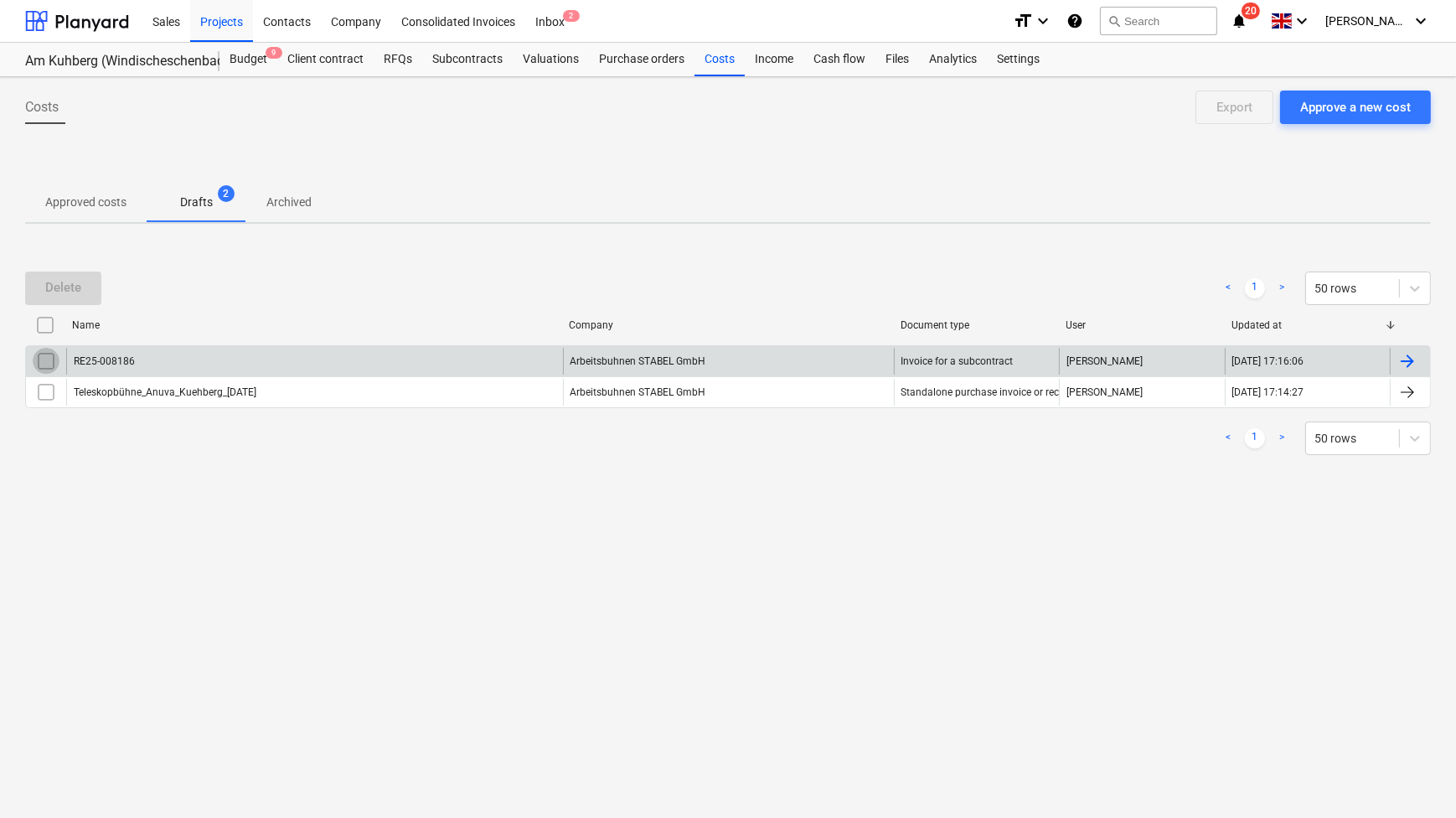
click at [46, 358] on input "checkbox" at bounding box center [46, 361] width 27 height 27
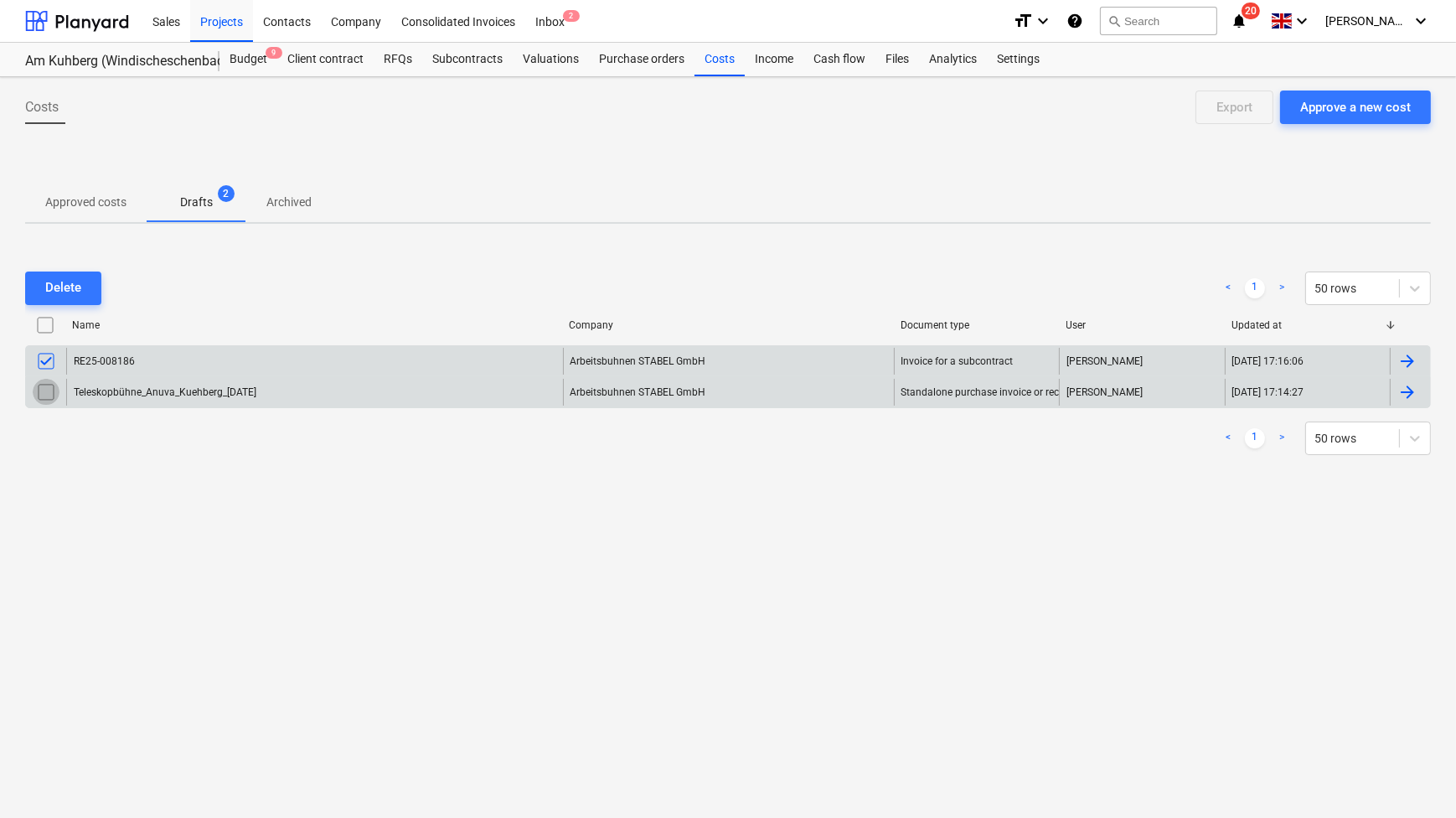
click at [48, 393] on input "checkbox" at bounding box center [46, 392] width 27 height 27
click at [68, 300] on button "Delete" at bounding box center [63, 287] width 76 height 33
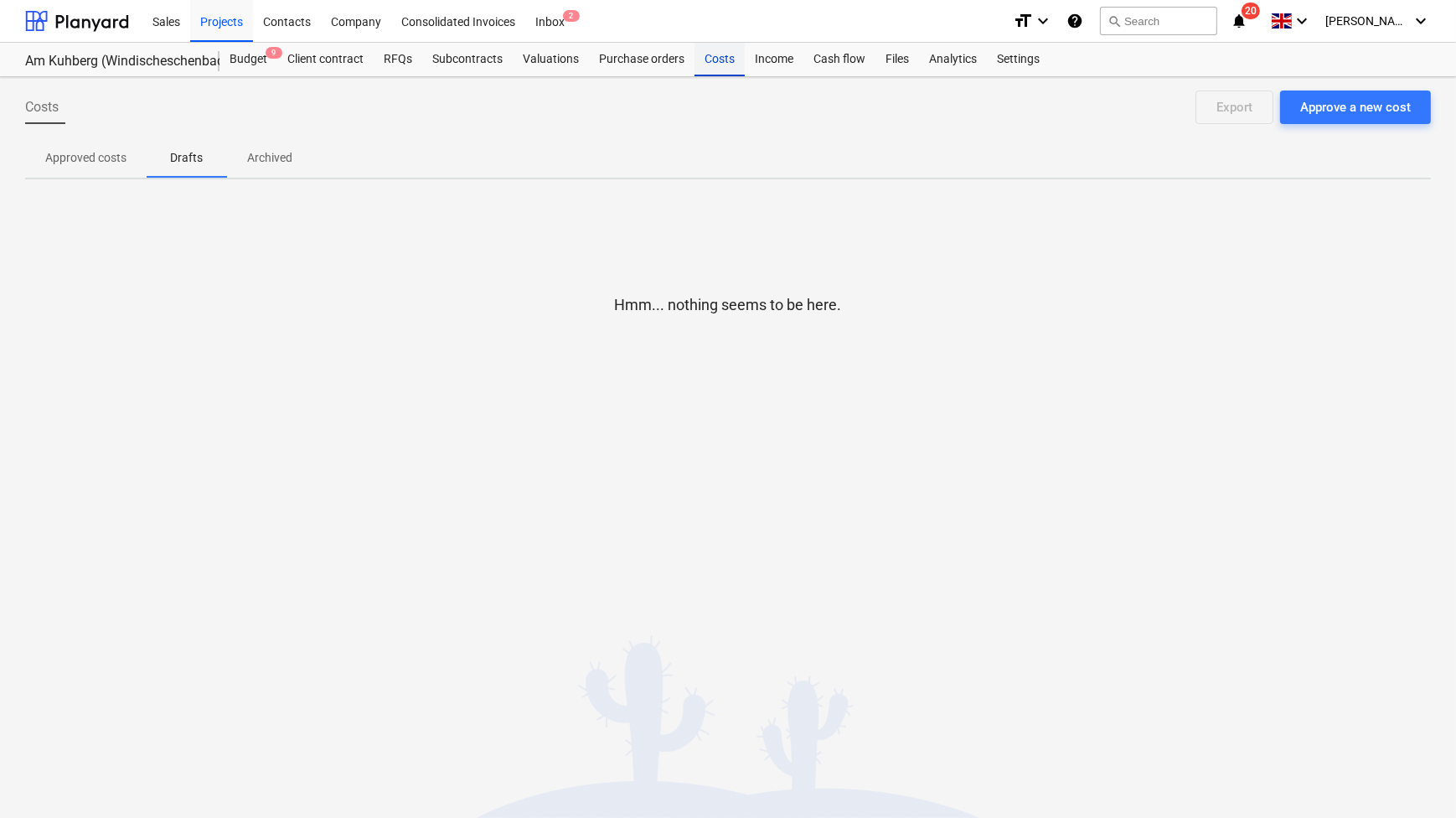
click at [697, 60] on div "Costs" at bounding box center [719, 59] width 50 height 33
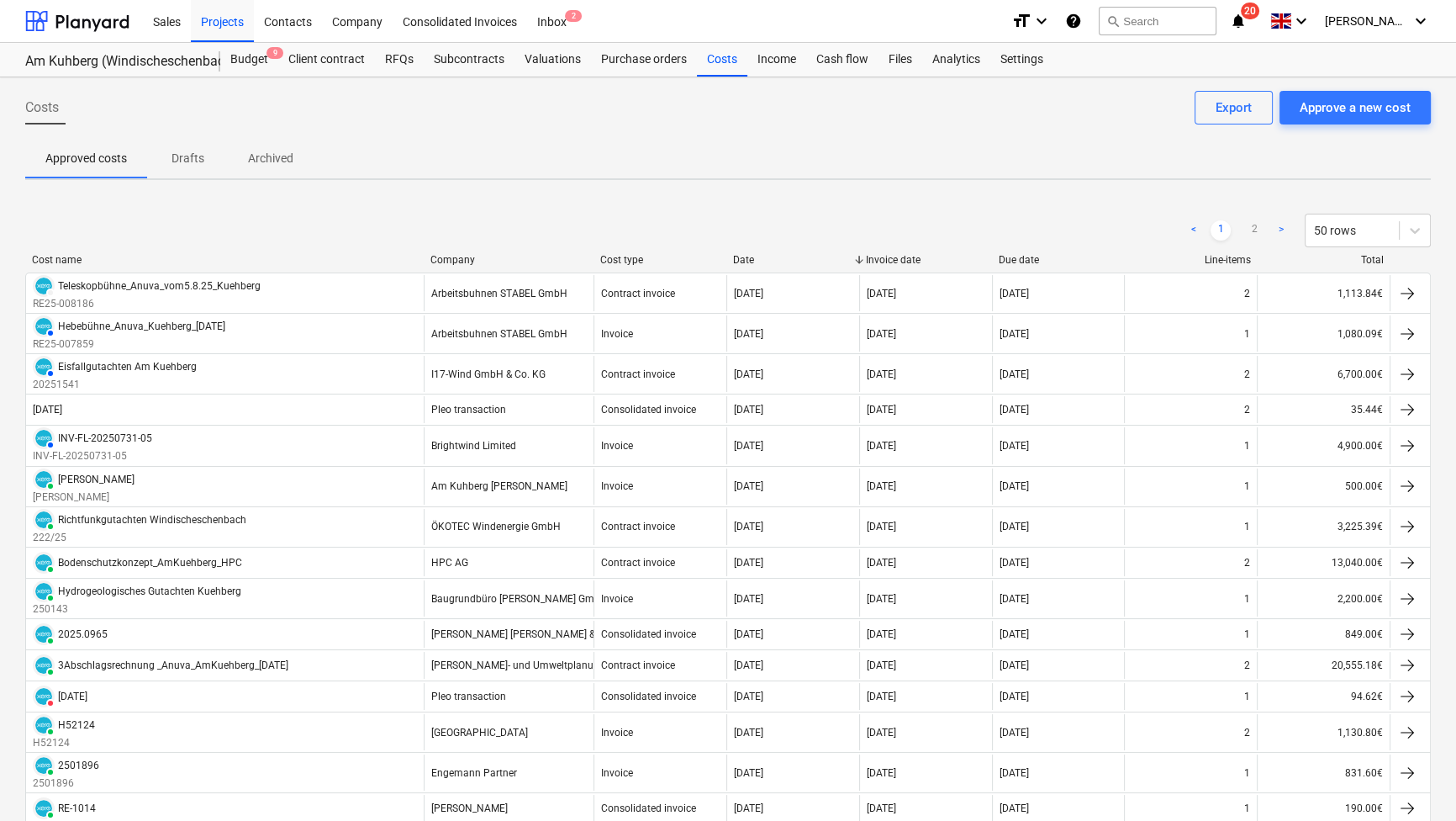
drag, startPoint x: 222, startPoint y: 339, endPoint x: 628, endPoint y: 116, distance: 463.2
click at [628, 116] on div "Costs Approve a new cost Export" at bounding box center [727, 114] width 1405 height 47
click at [1370, 25] on span "[PERSON_NAME]" at bounding box center [1367, 21] width 84 height 13
click at [1370, 95] on div "Log out" at bounding box center [1381, 93] width 101 height 27
